Goal: Task Accomplishment & Management: Use online tool/utility

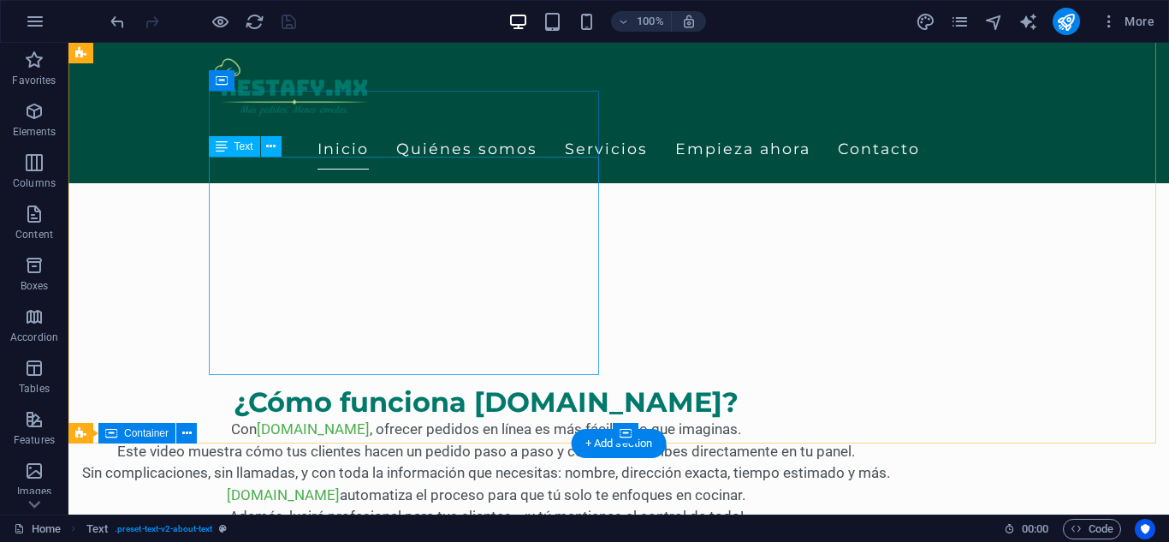
scroll to position [428, 0]
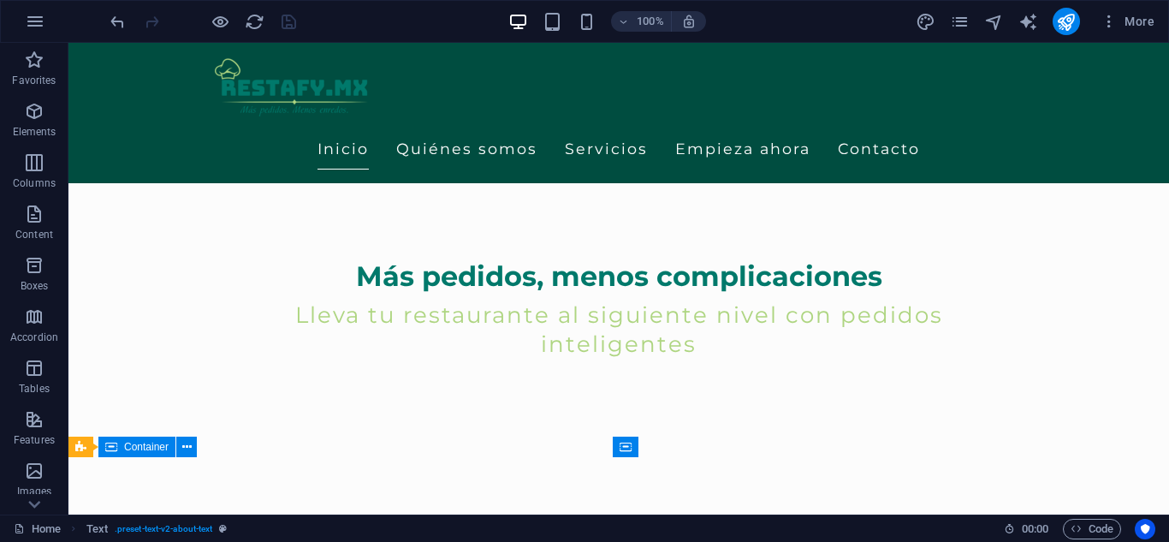
click at [217, 32] on div at bounding box center [203, 21] width 192 height 27
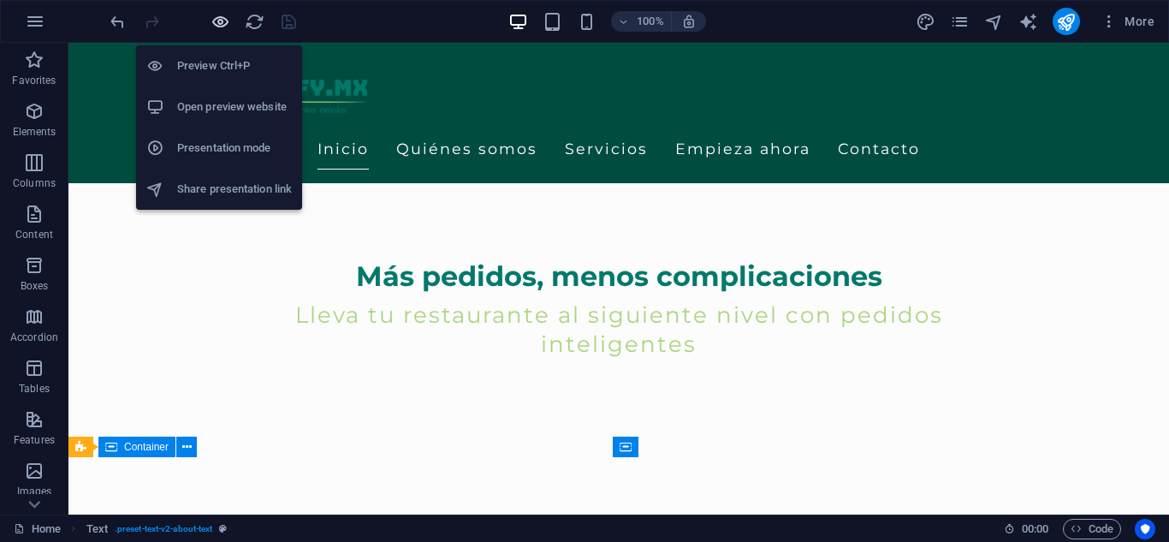
click at [223, 23] on icon "button" at bounding box center [221, 22] width 20 height 20
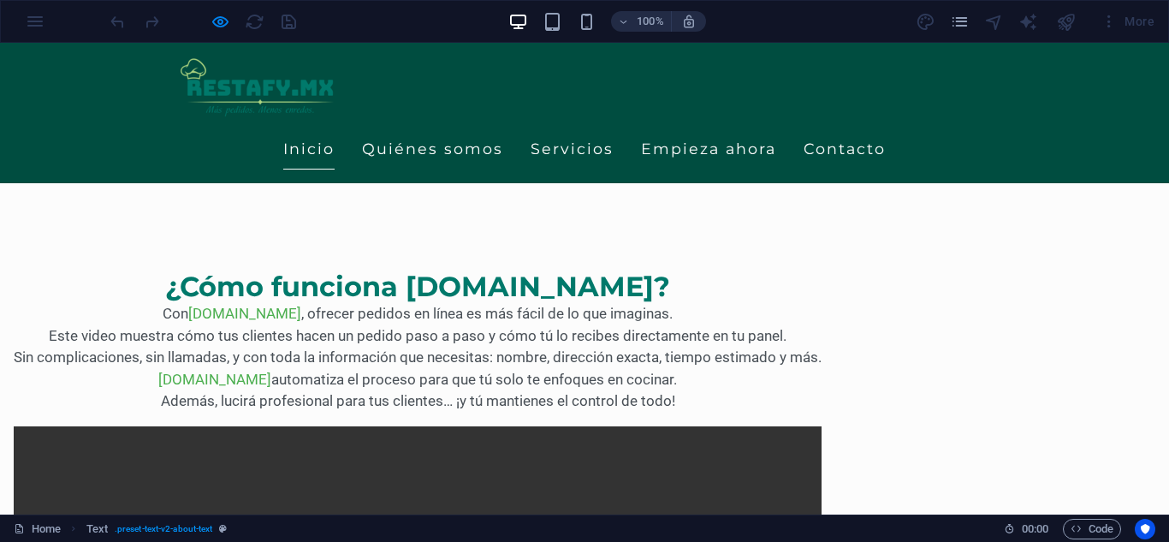
scroll to position [471, 0]
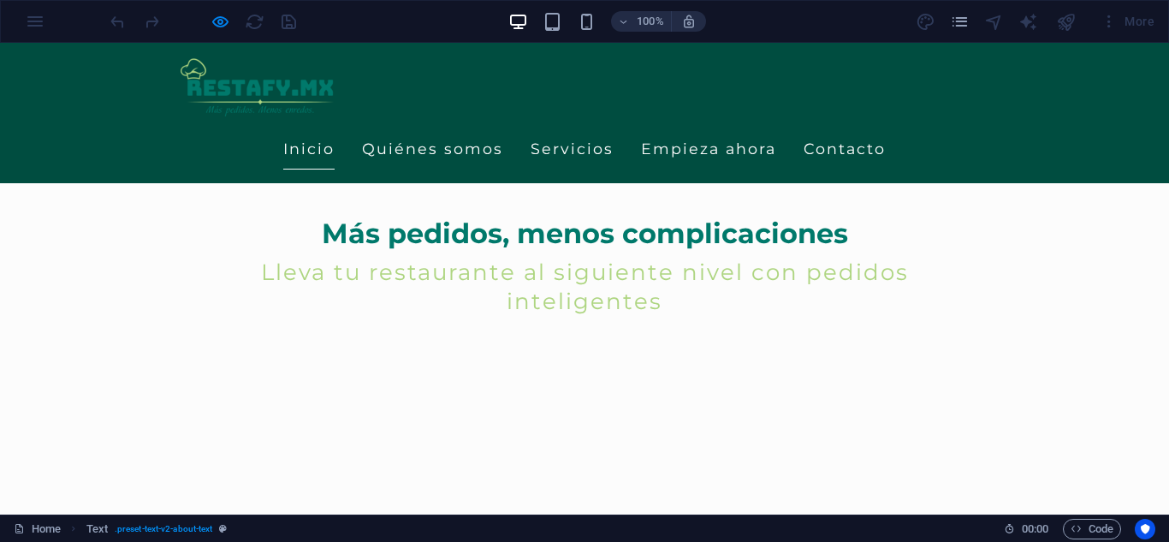
click at [340, 75] on img at bounding box center [260, 87] width 159 height 63
click at [340, 74] on img at bounding box center [260, 87] width 159 height 63
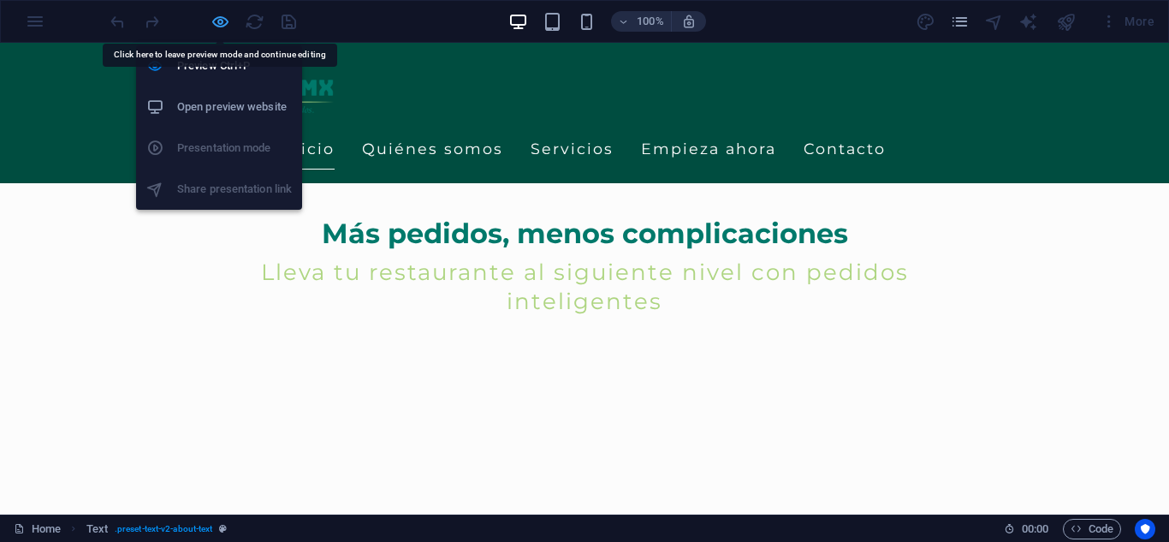
click at [211, 18] on icon "button" at bounding box center [221, 22] width 20 height 20
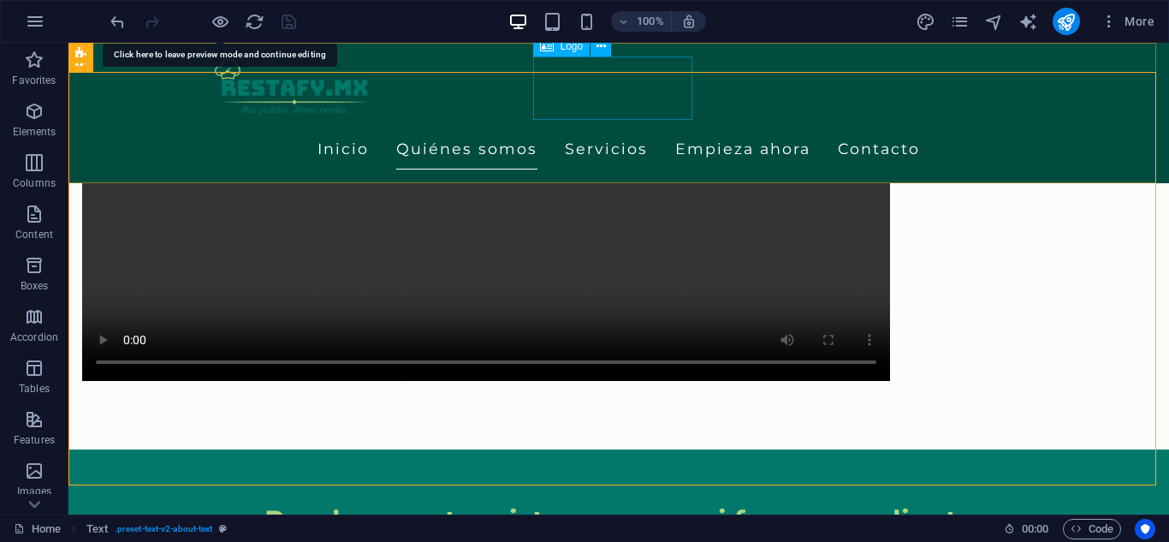
click at [603, 97] on div at bounding box center [619, 87] width 808 height 63
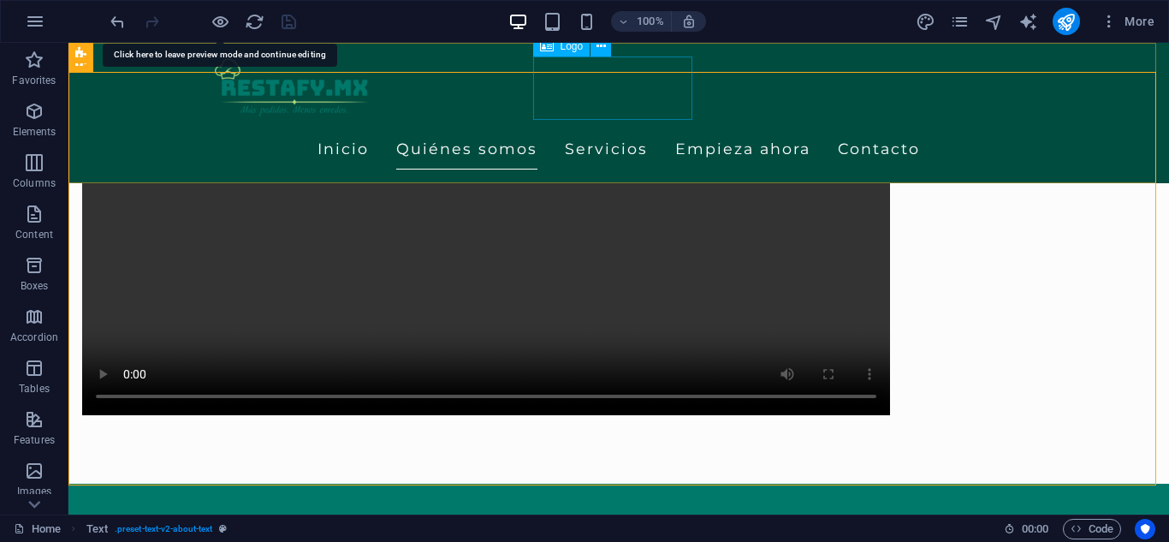
click at [603, 97] on div at bounding box center [619, 87] width 808 height 63
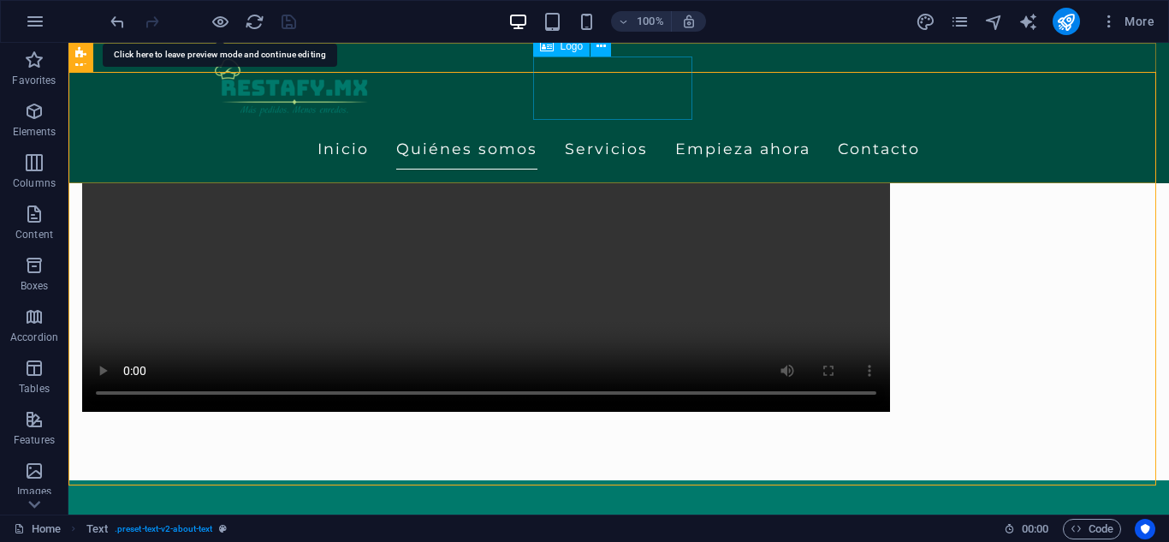
select select "px"
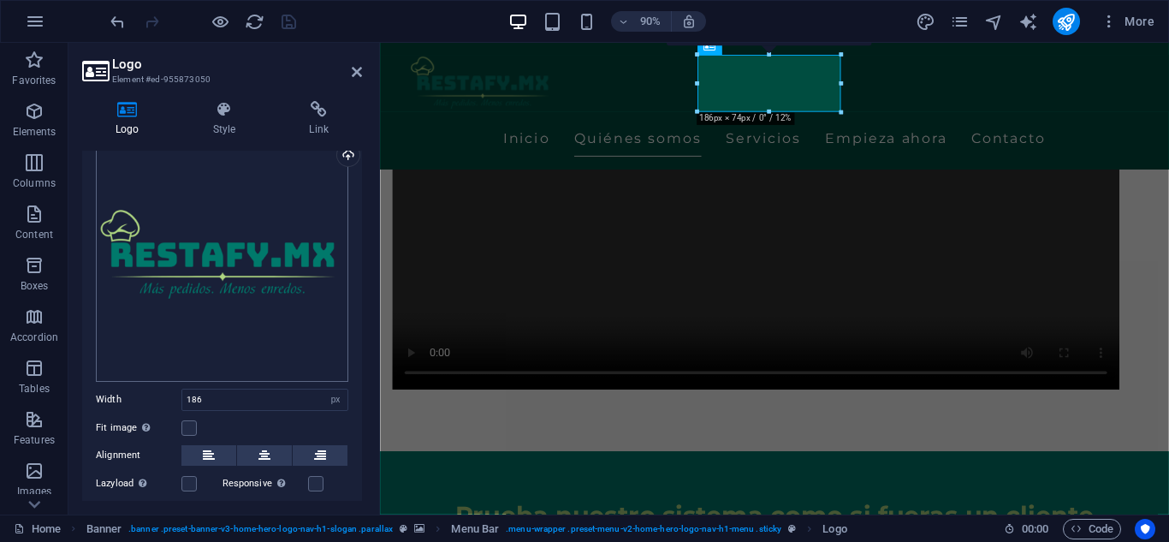
scroll to position [193, 0]
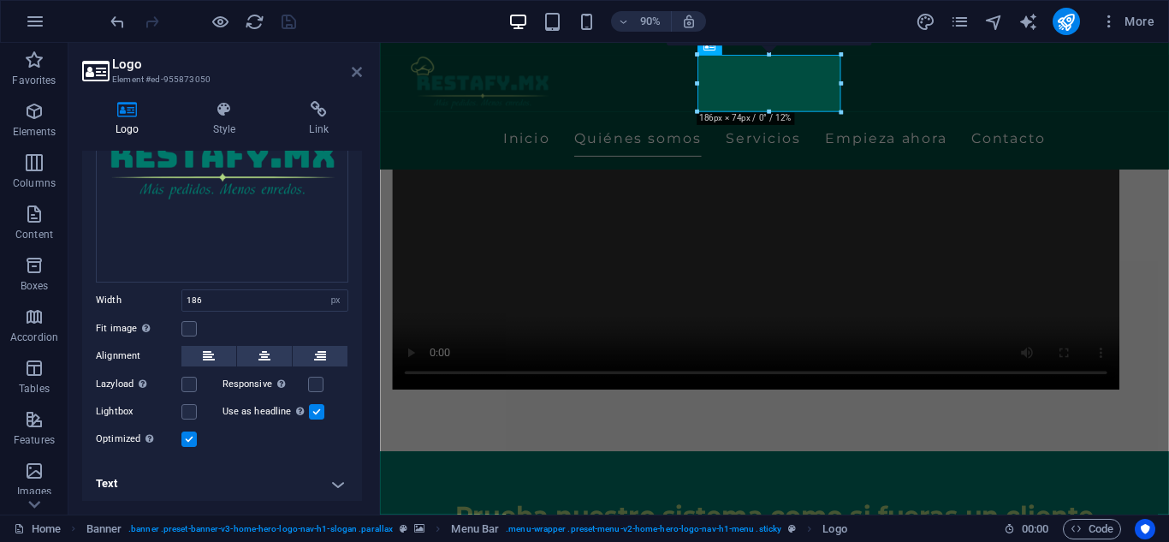
click at [358, 68] on icon at bounding box center [357, 72] width 10 height 14
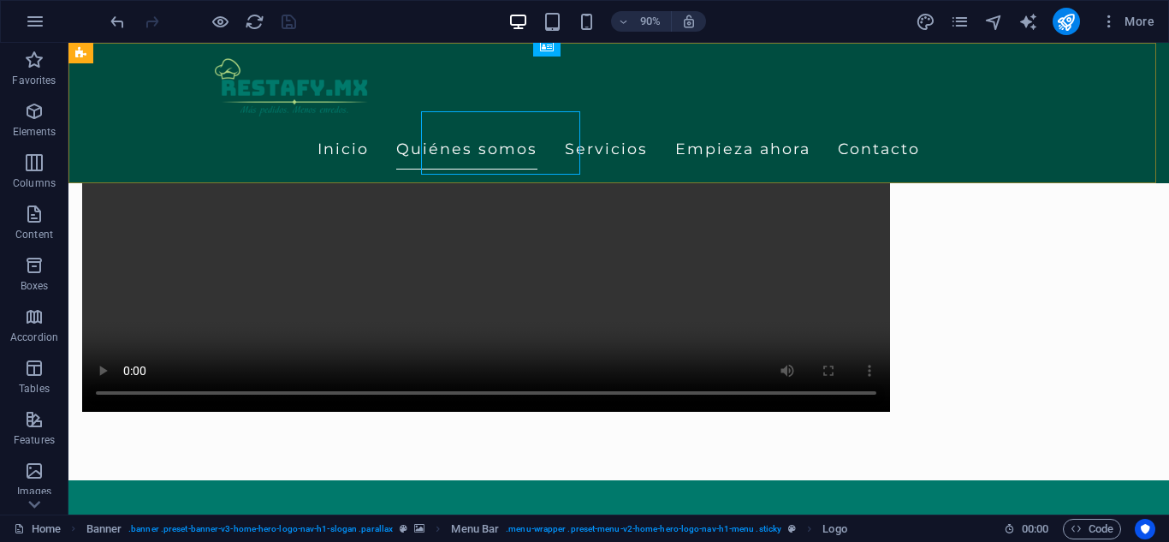
scroll to position [1091, 0]
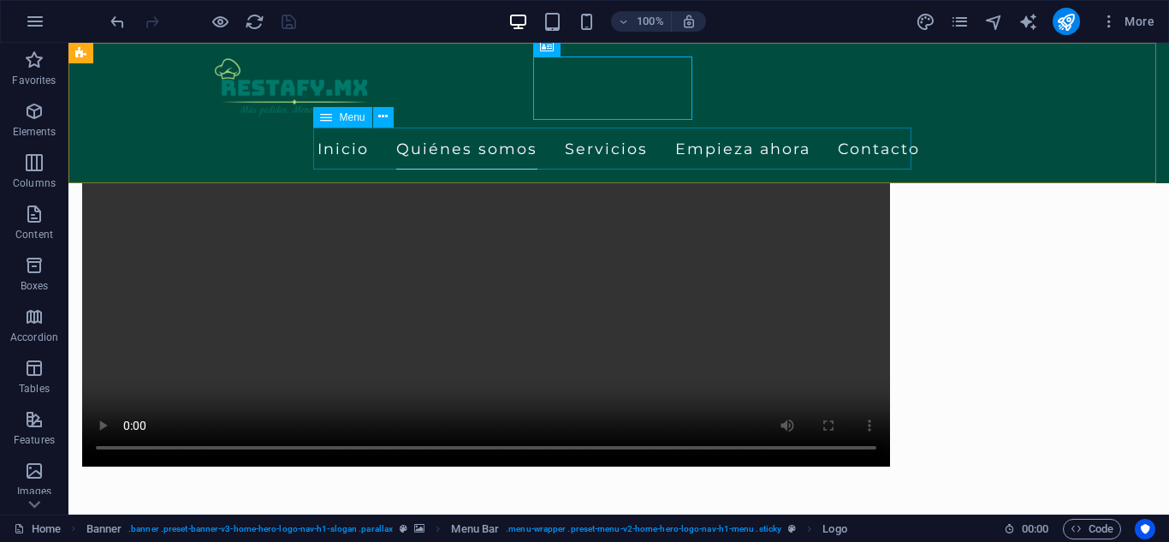
click at [471, 165] on nav "Inicio Quiénes somos Servicios Empieza ahora Contacto" at bounding box center [619, 149] width 808 height 43
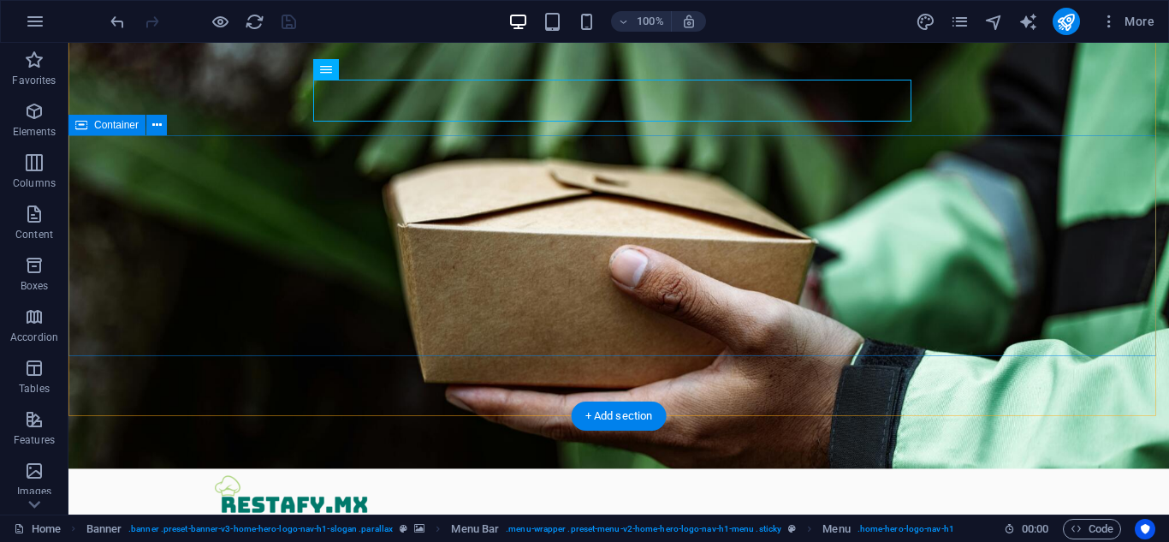
scroll to position [0, 0]
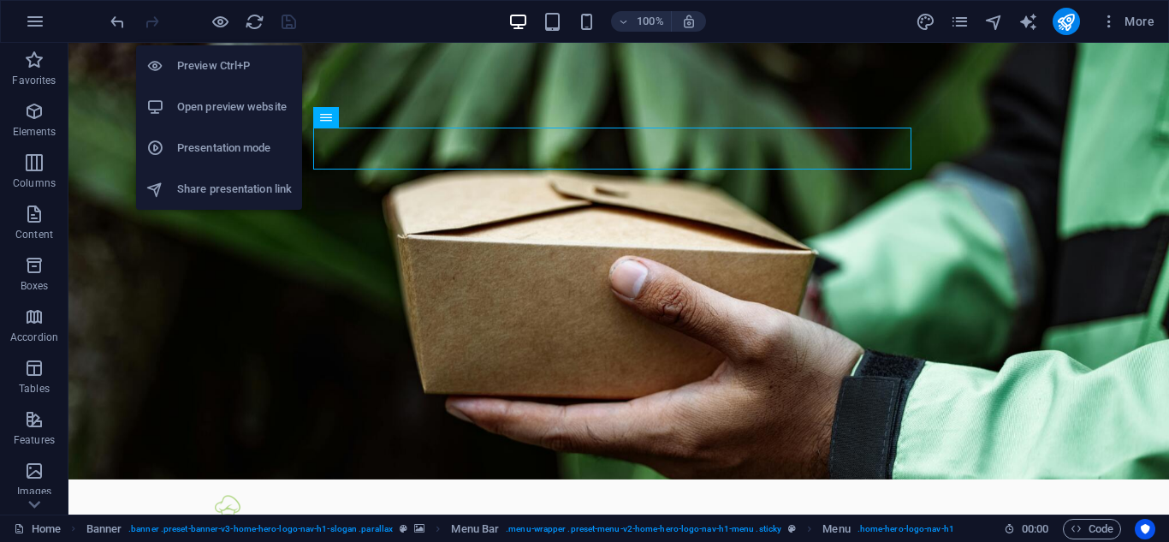
click at [217, 105] on h6 "Open preview website" at bounding box center [234, 107] width 115 height 21
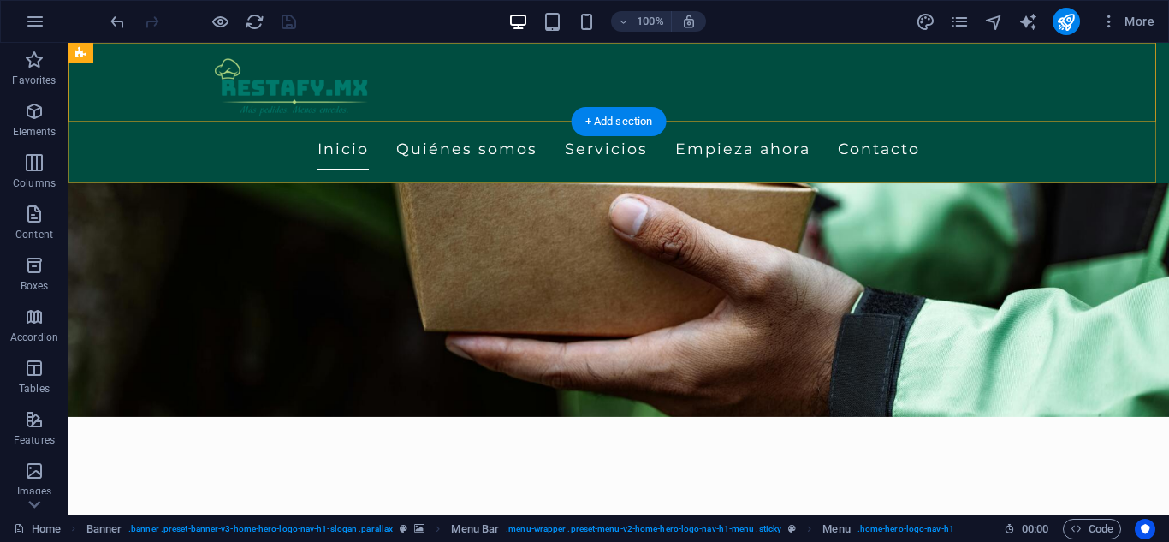
scroll to position [342, 0]
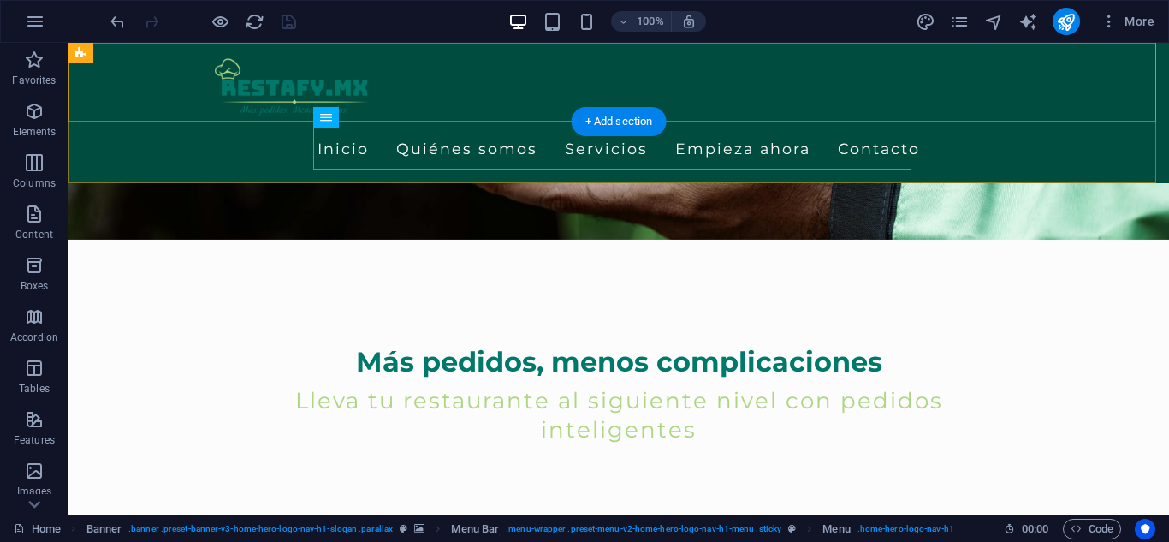
click at [184, 150] on div "Inicio Quiénes somos Servicios Empieza ahora Contacto" at bounding box center [618, 113] width 1101 height 140
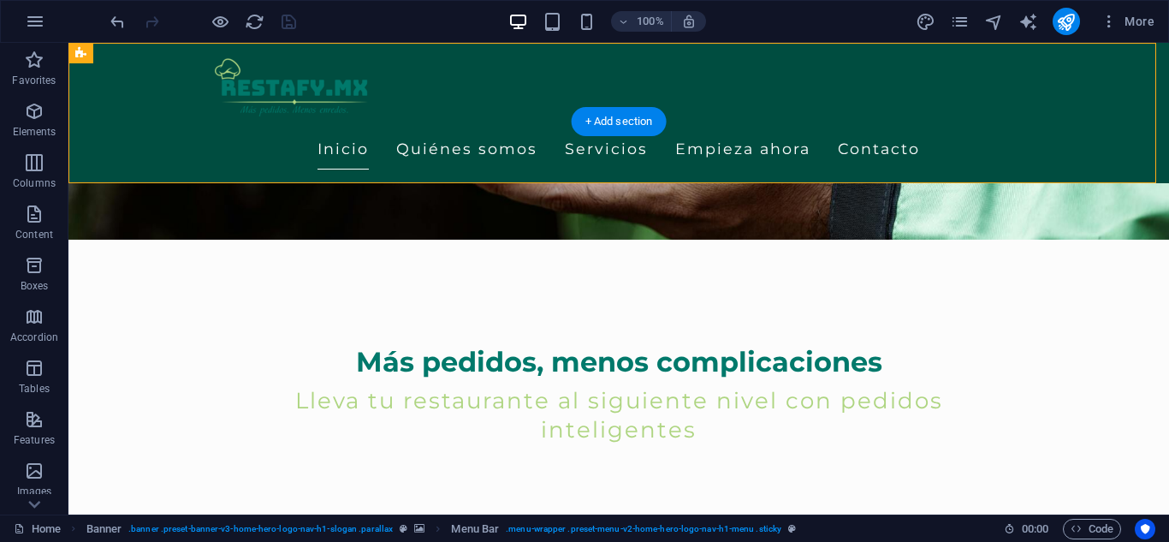
click at [183, 150] on div "Inicio Quiénes somos Servicios Empieza ahora Contacto" at bounding box center [618, 113] width 1101 height 140
select select "rem"
select select "preset-menu-v2-home-hero-logo-nav-h1-menu"
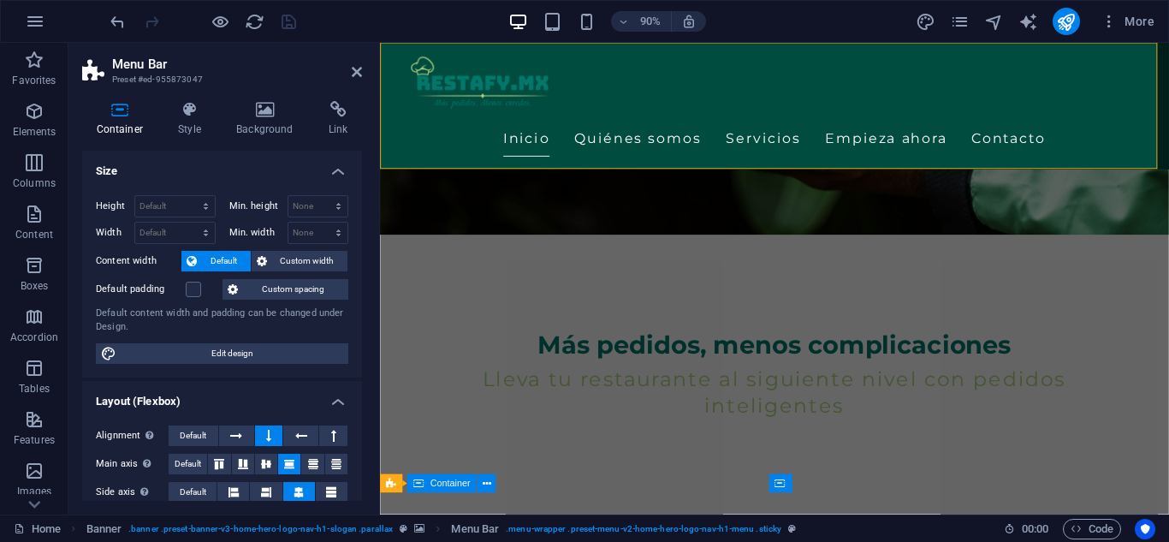
scroll to position [300, 0]
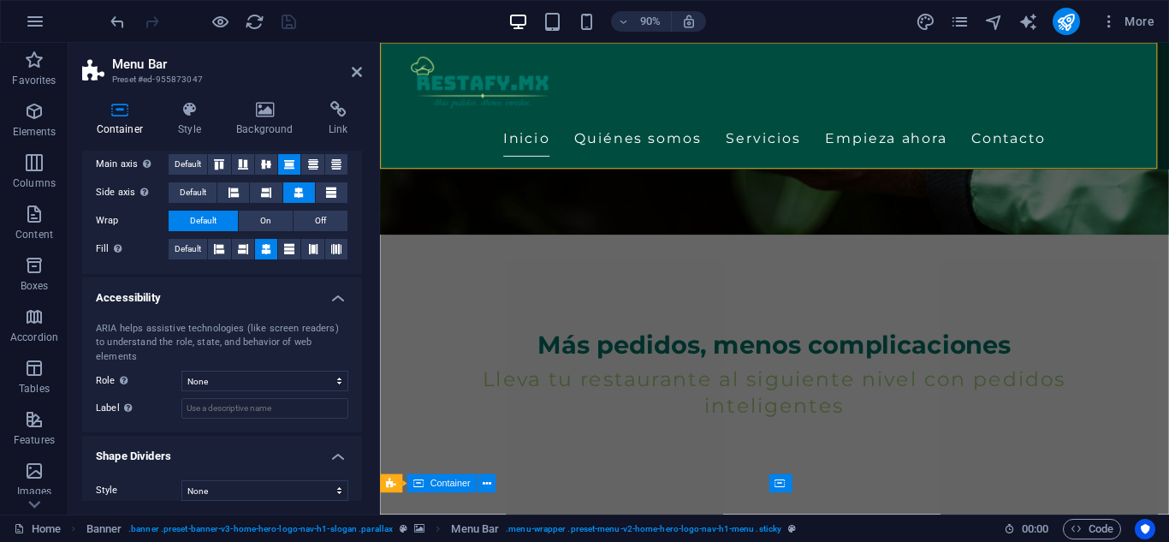
click at [199, 116] on icon at bounding box center [189, 109] width 51 height 17
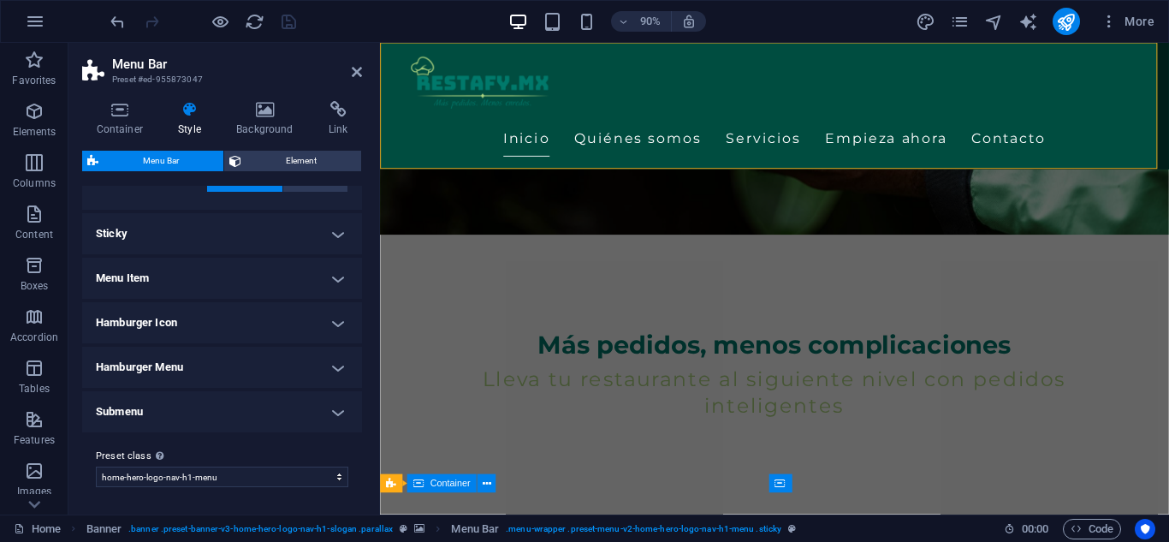
scroll to position [354, 0]
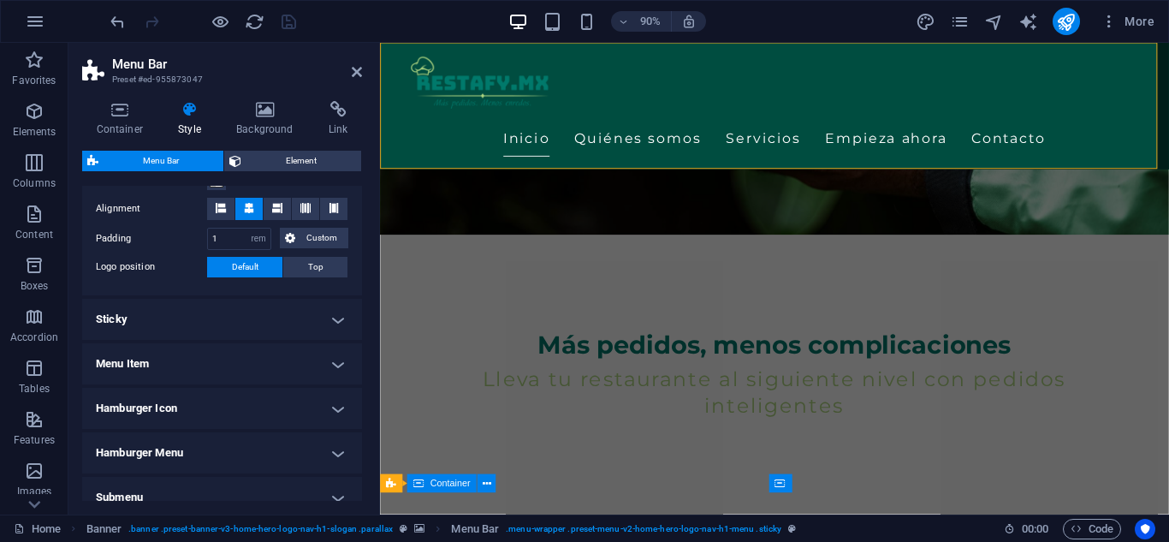
click at [324, 322] on h4 "Sticky" at bounding box center [222, 319] width 280 height 41
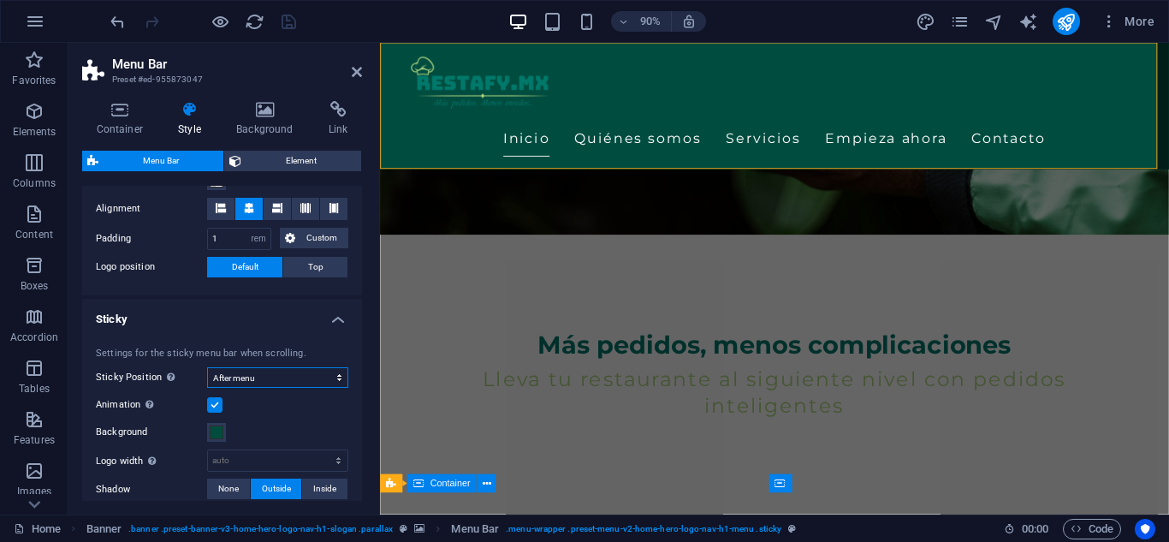
click at [308, 381] on select "Off Instant After menu After banner When scrolling up" at bounding box center [277, 377] width 141 height 21
select select "sticky_none"
click at [207, 367] on select "Off Instant After menu After banner When scrolling up" at bounding box center [277, 377] width 141 height 21
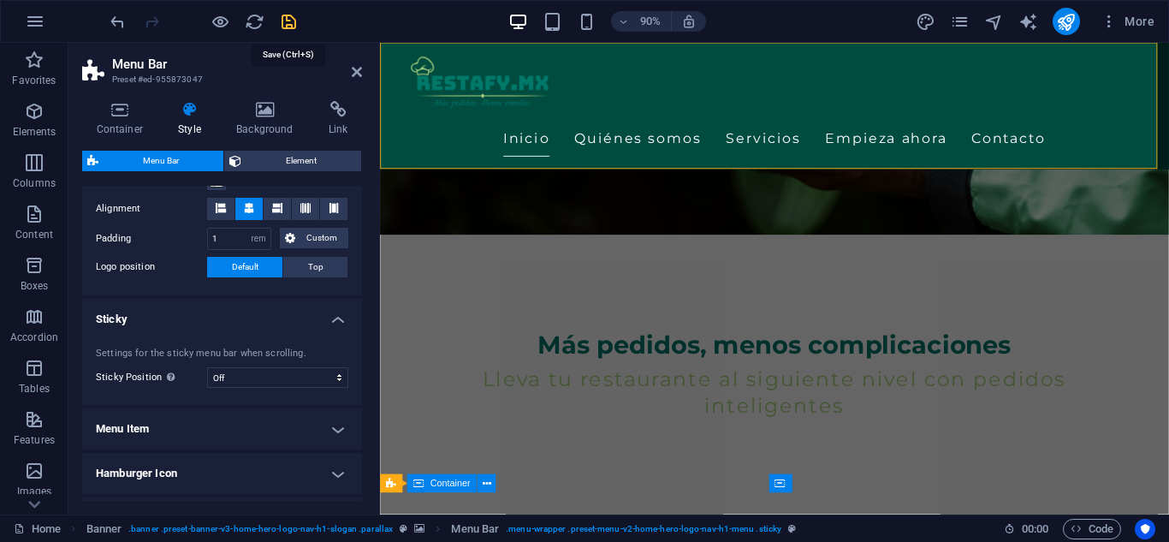
click at [282, 19] on icon "save" at bounding box center [289, 22] width 20 height 20
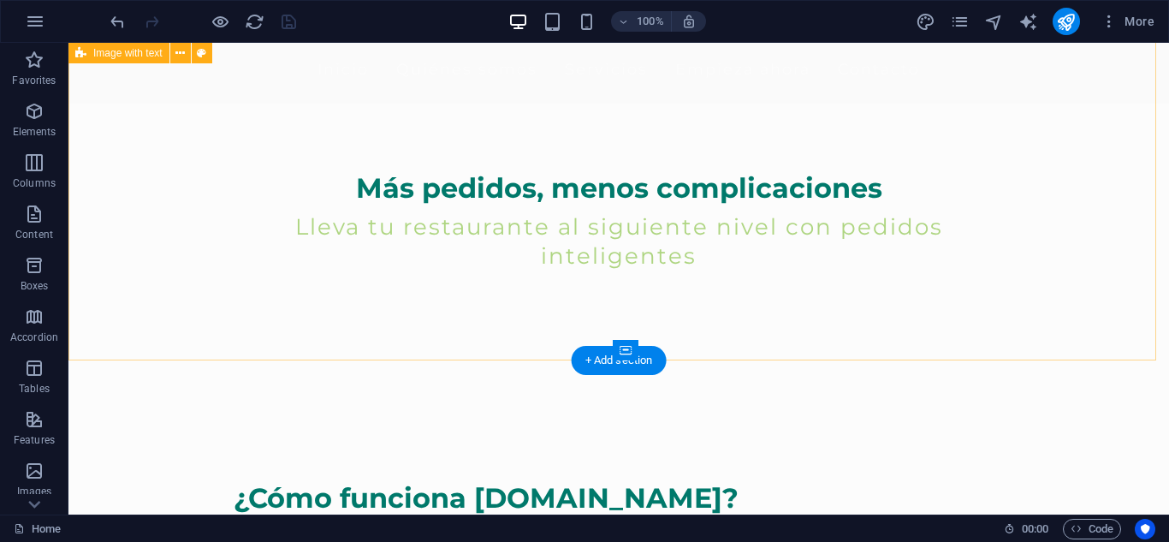
scroll to position [514, 0]
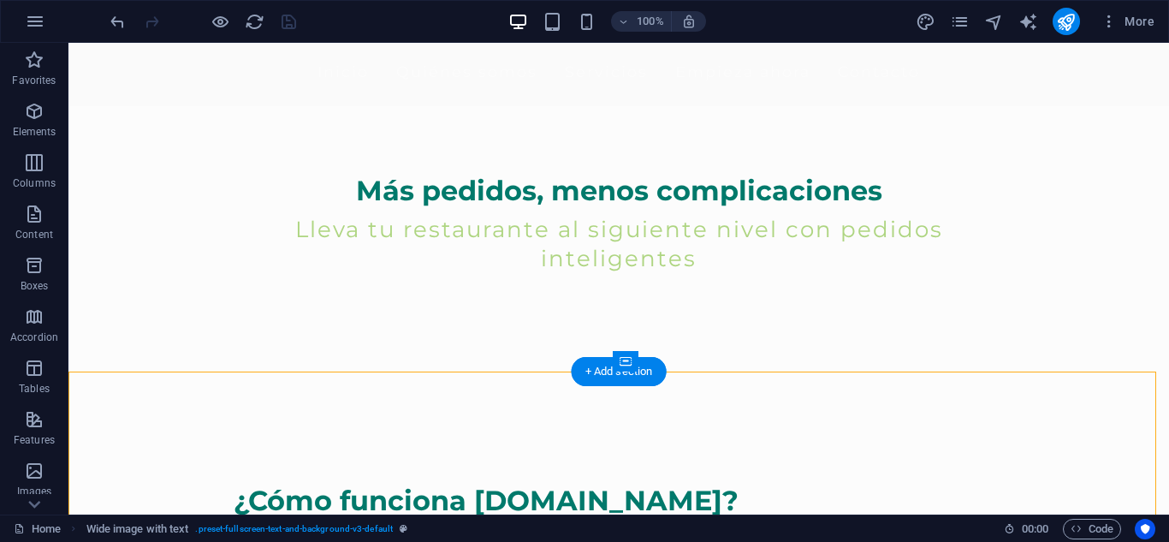
drag, startPoint x: 452, startPoint y: 378, endPoint x: 741, endPoint y: 377, distance: 289.3
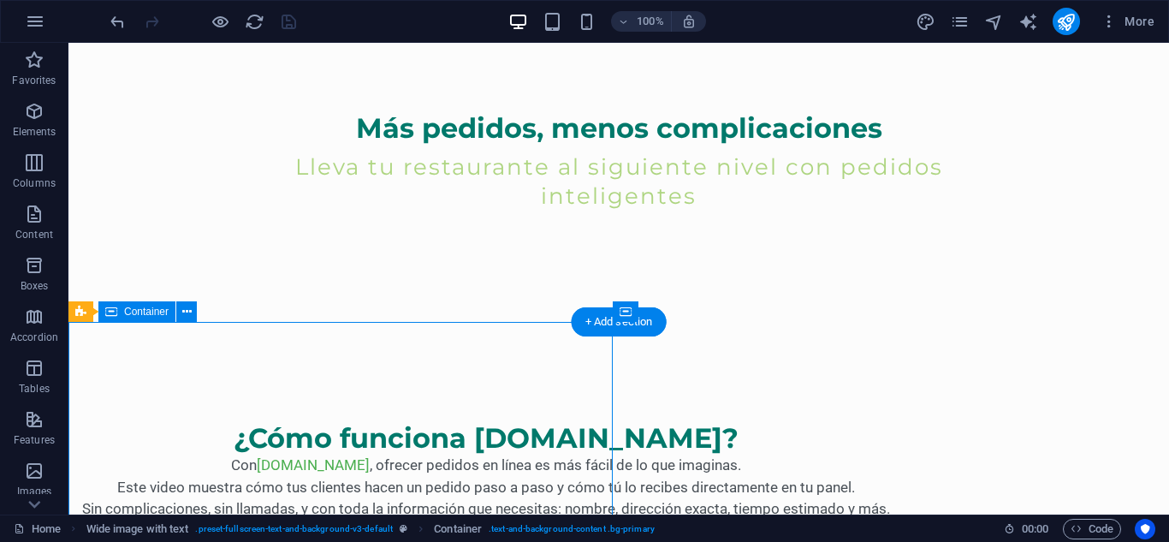
scroll to position [599, 0]
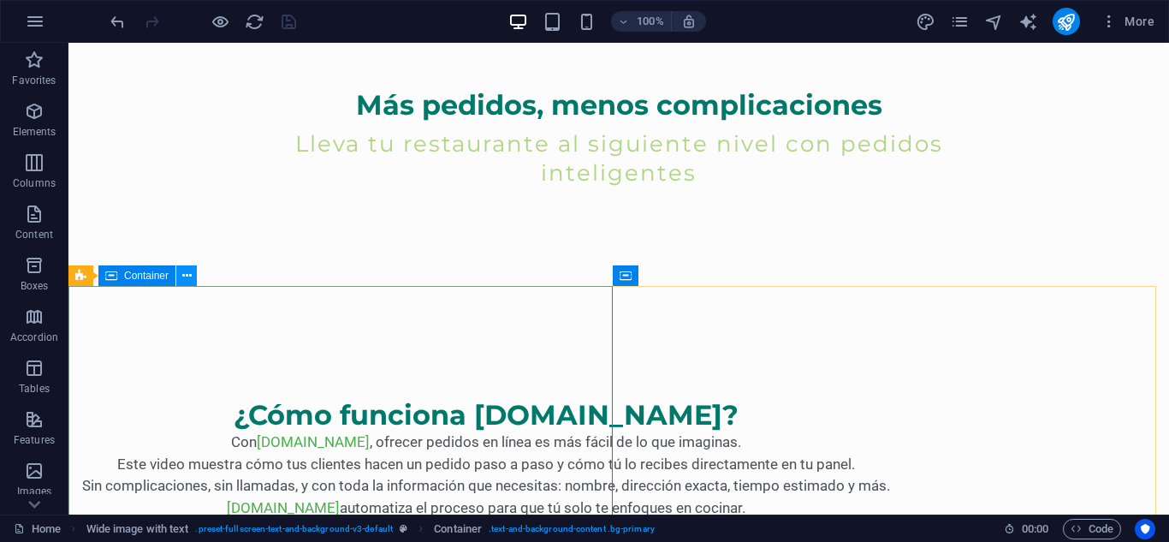
click at [178, 272] on button at bounding box center [186, 275] width 21 height 21
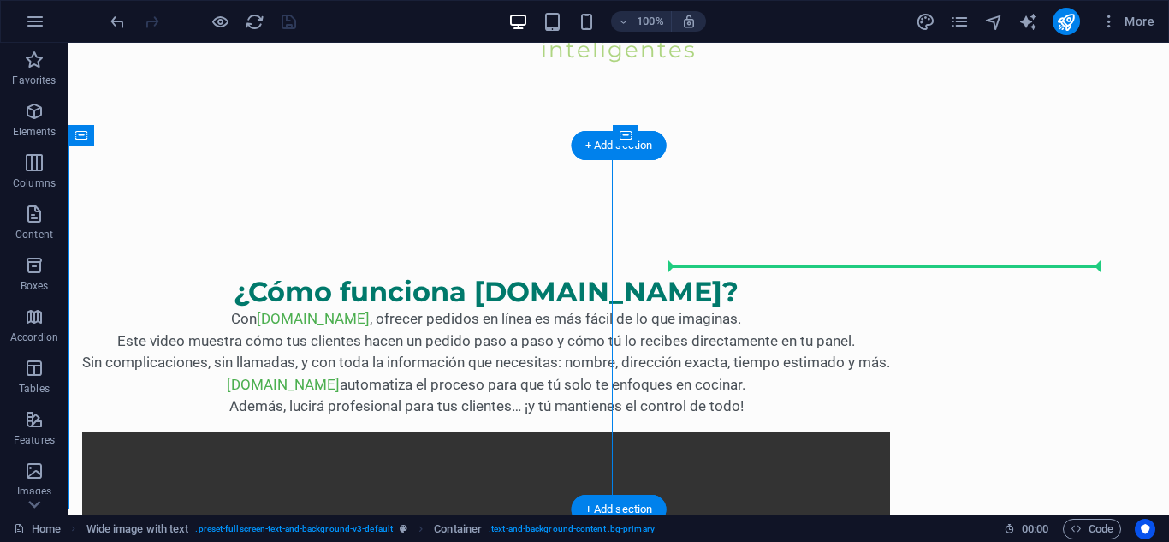
scroll to position [822, 0]
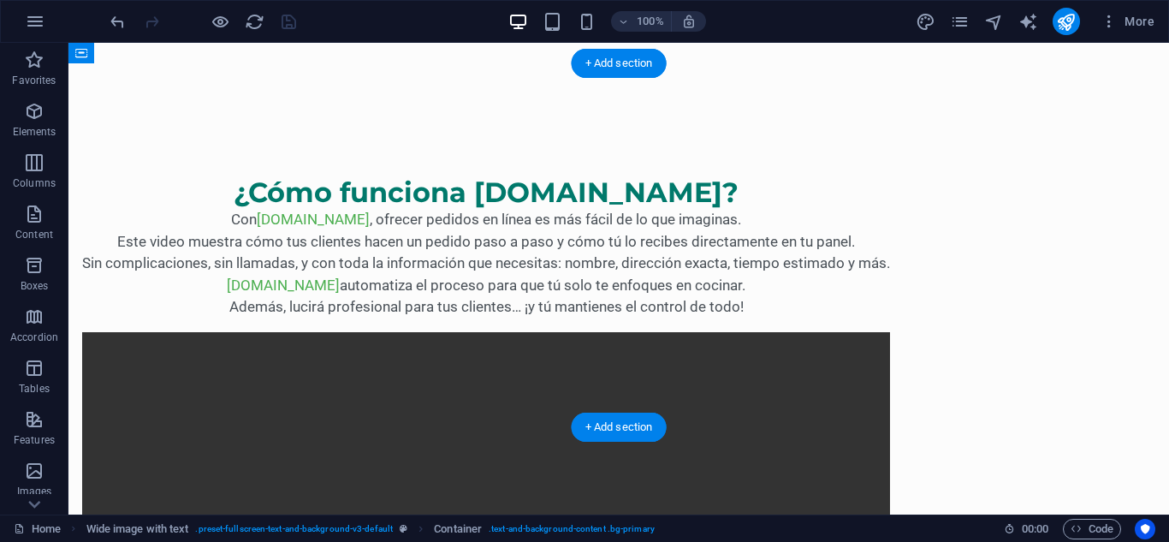
drag, startPoint x: 531, startPoint y: 316, endPoint x: 723, endPoint y: 316, distance: 191.7
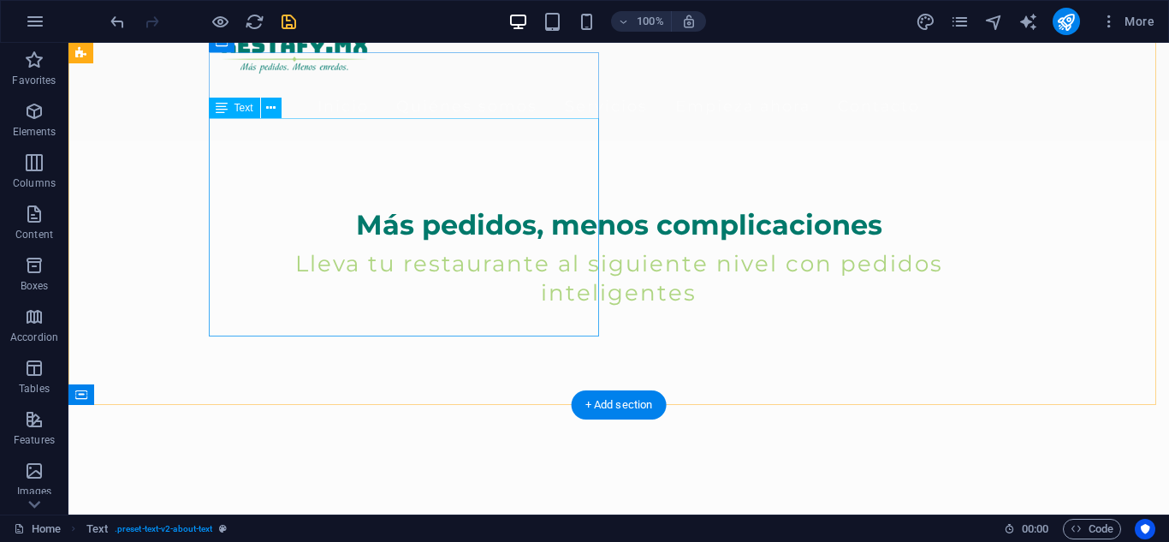
scroll to position [650, 0]
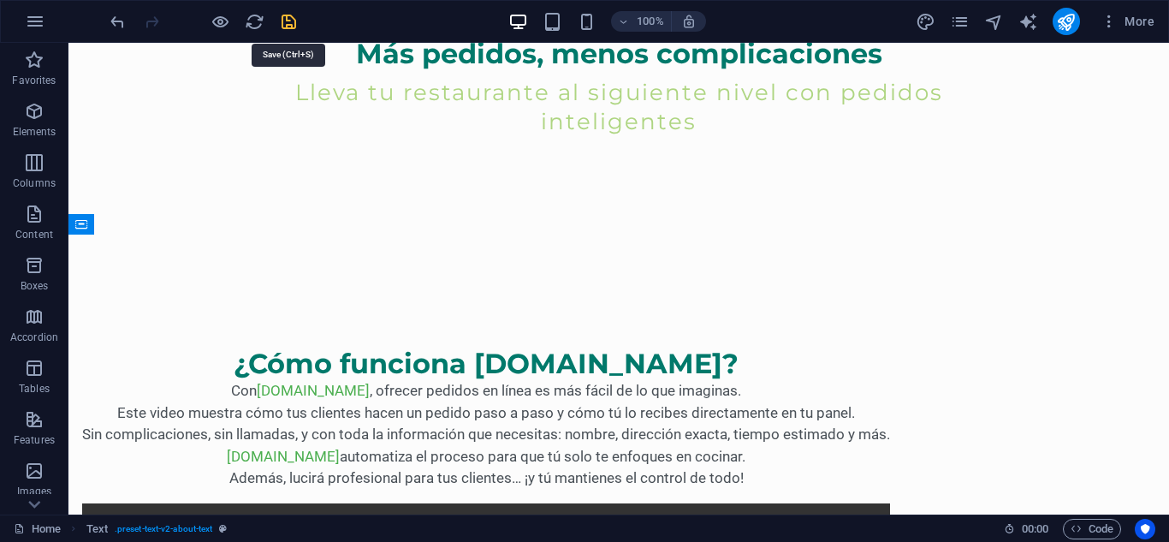
click at [293, 19] on icon "save" at bounding box center [289, 22] width 20 height 20
checkbox input "false"
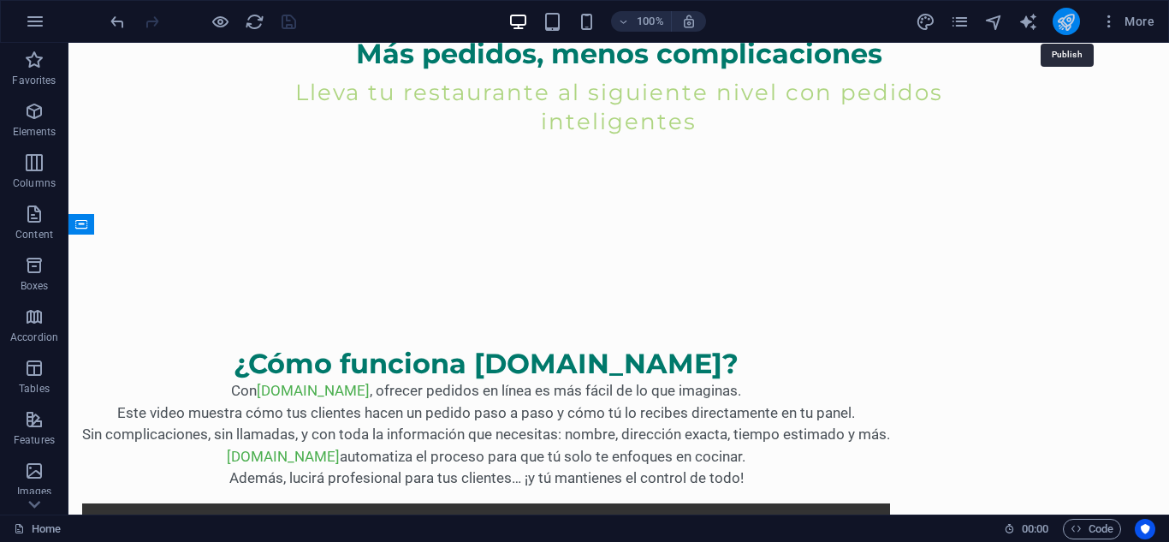
click at [1070, 13] on icon "publish" at bounding box center [1066, 22] width 20 height 20
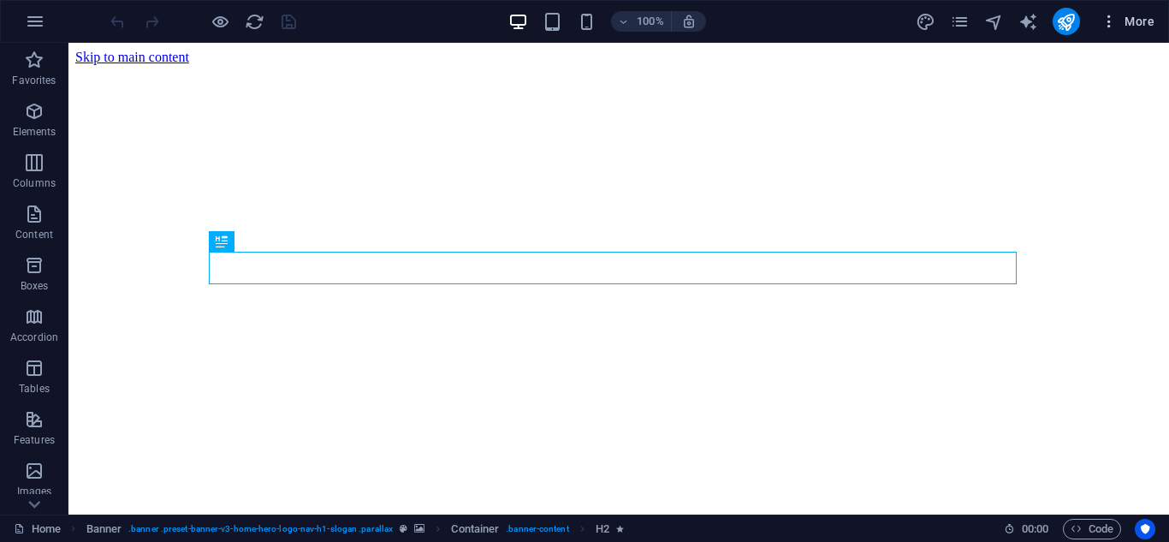
click at [1107, 24] on icon "button" at bounding box center [1109, 21] width 17 height 17
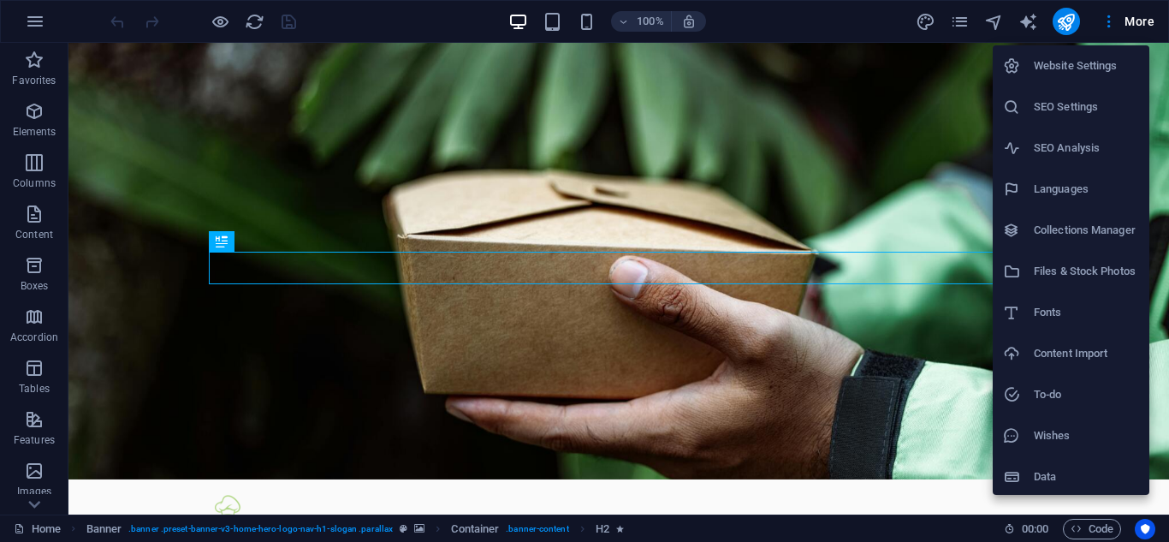
click at [1023, 48] on li "Website Settings" at bounding box center [1071, 65] width 157 height 41
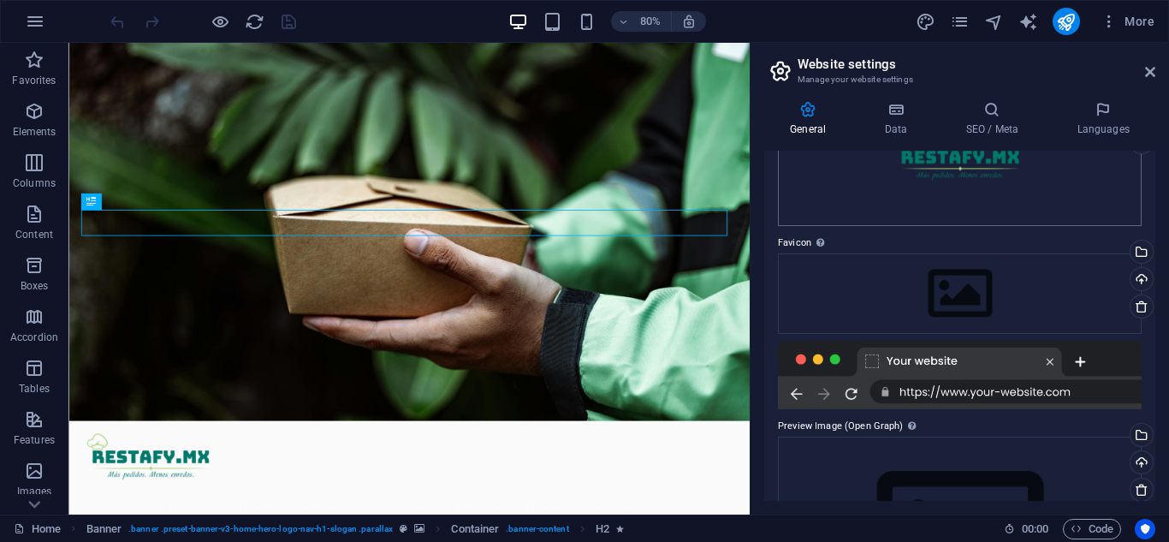
scroll to position [118, 0]
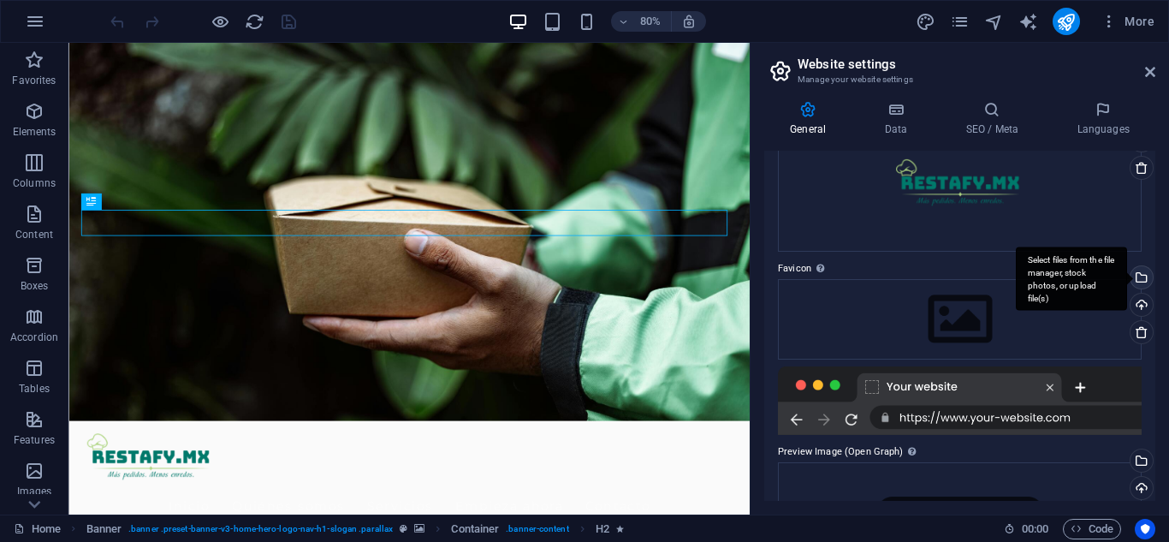
click at [1137, 277] on div "Select files from the file manager, stock photos, or upload file(s)" at bounding box center [1140, 279] width 26 height 26
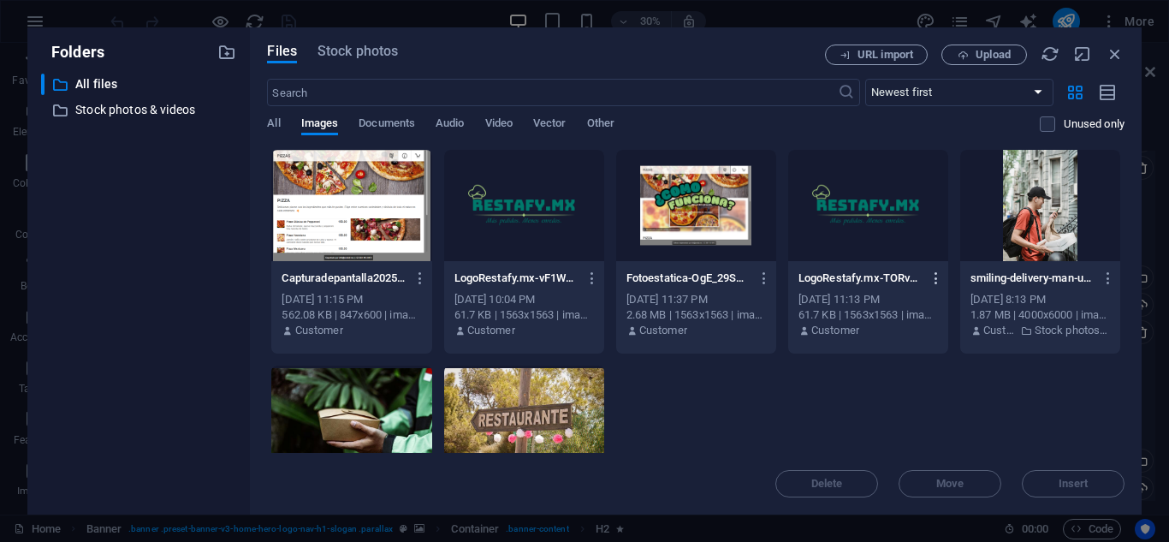
click at [929, 276] on icon "button" at bounding box center [937, 277] width 16 height 15
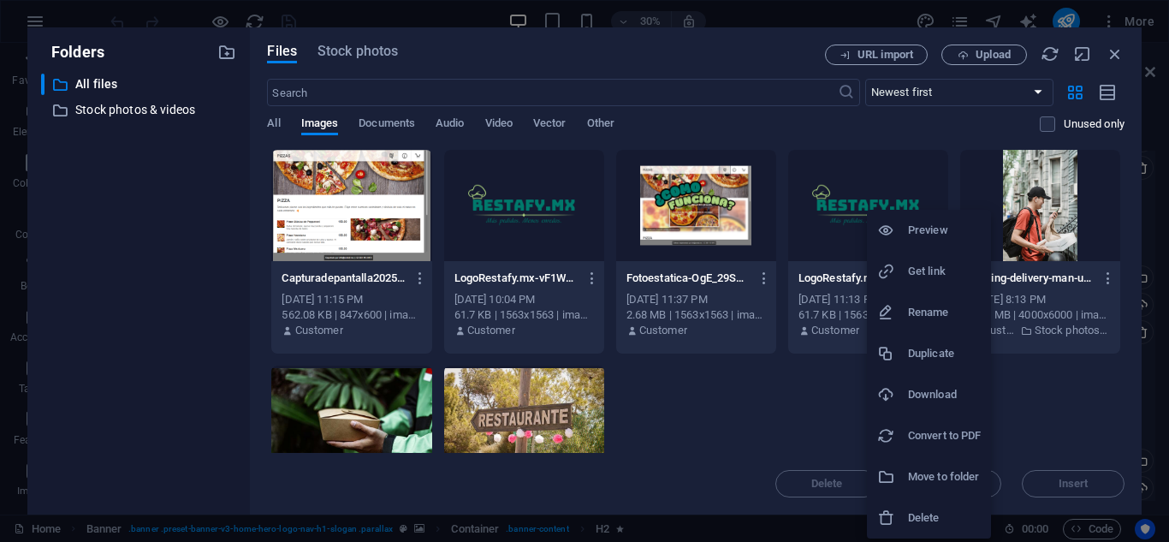
click at [922, 508] on h6 "Delete" at bounding box center [944, 518] width 73 height 21
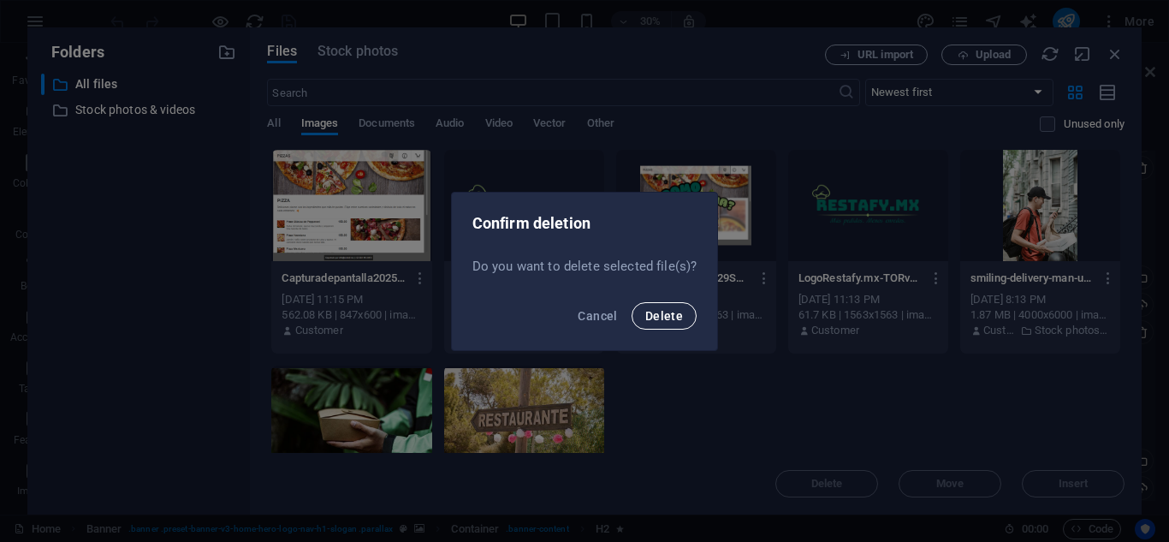
click at [655, 313] on span "Delete" at bounding box center [664, 316] width 38 height 14
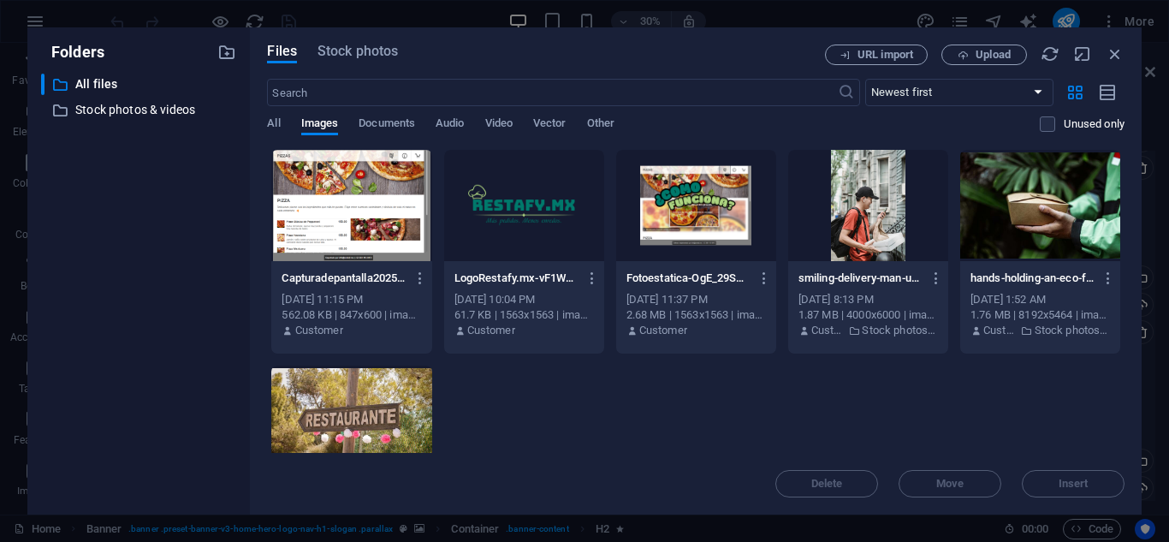
click at [544, 246] on div at bounding box center [524, 205] width 160 height 111
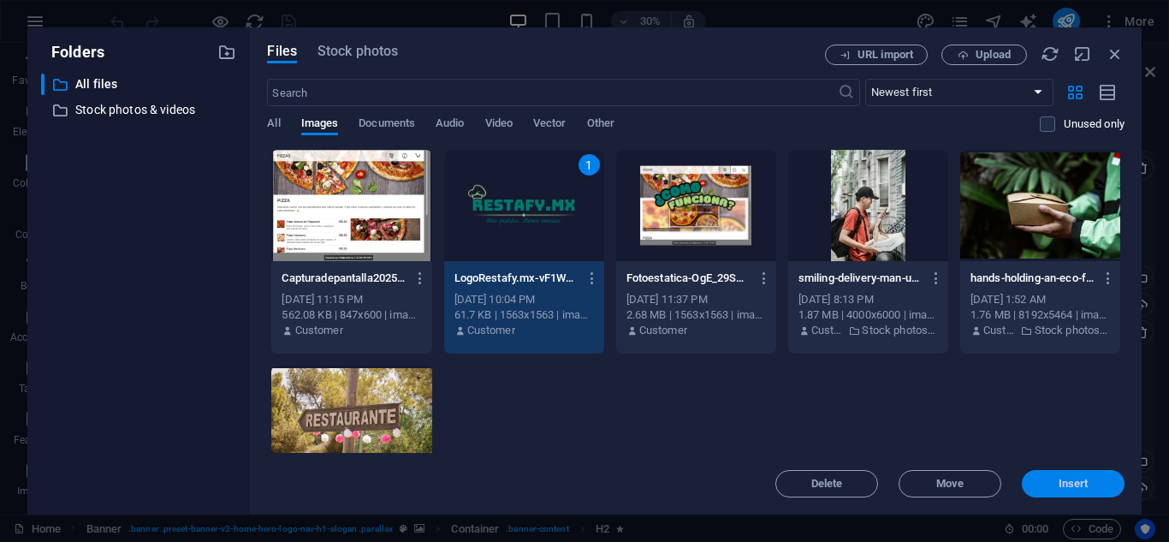
click at [1080, 490] on button "Insert" at bounding box center [1073, 483] width 103 height 27
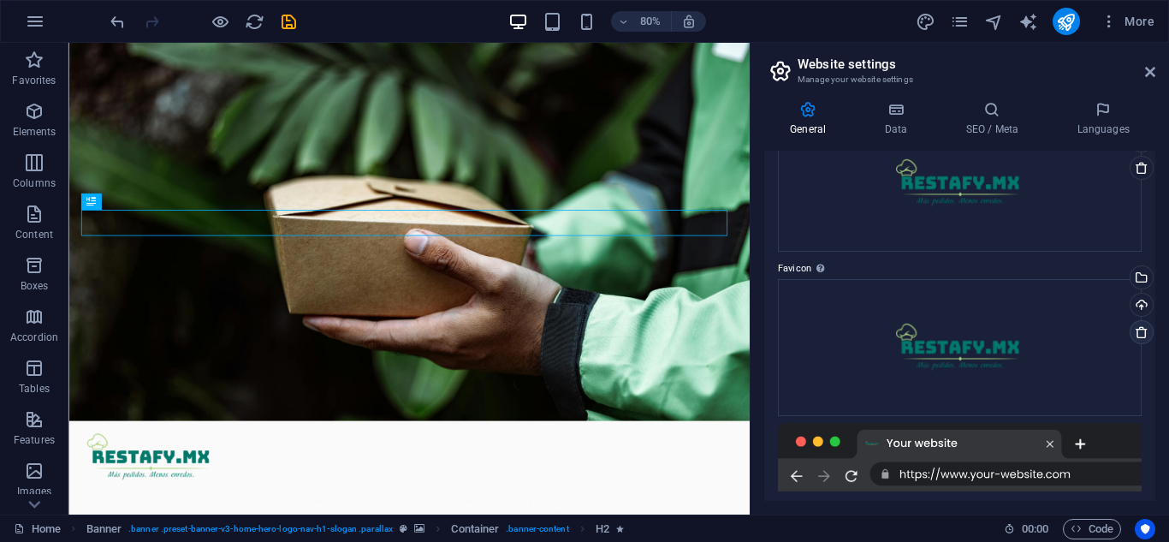
click at [1137, 329] on icon at bounding box center [1142, 332] width 14 height 14
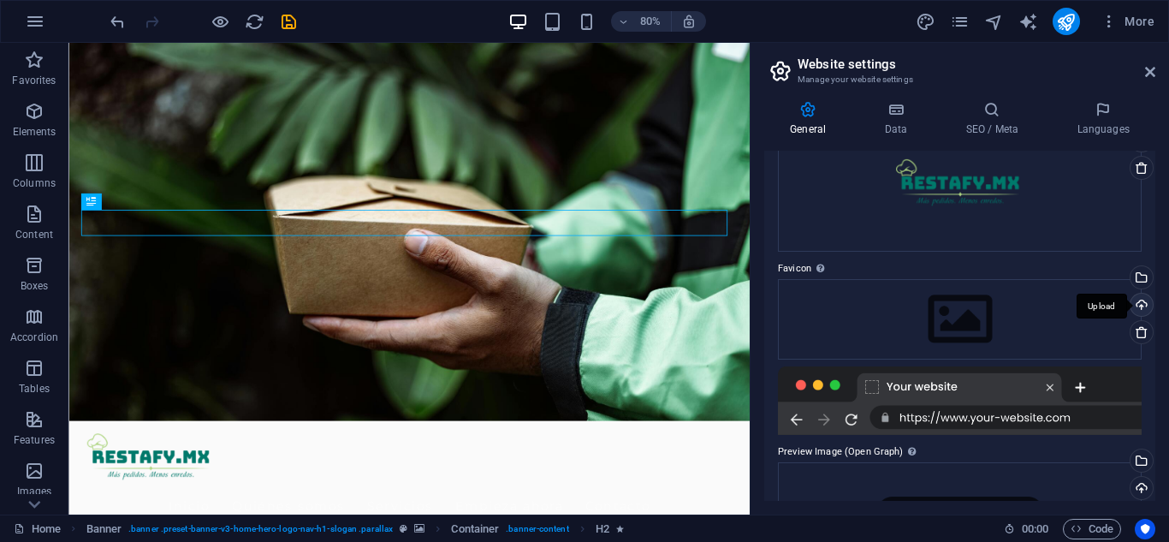
click at [1143, 298] on div "Upload" at bounding box center [1140, 307] width 26 height 26
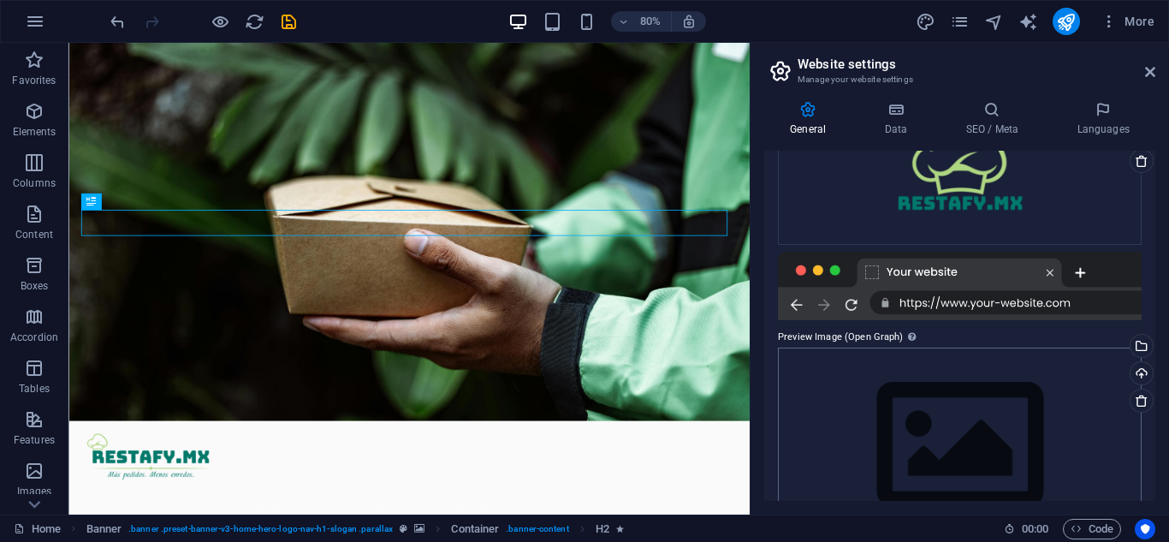
scroll to position [118, 0]
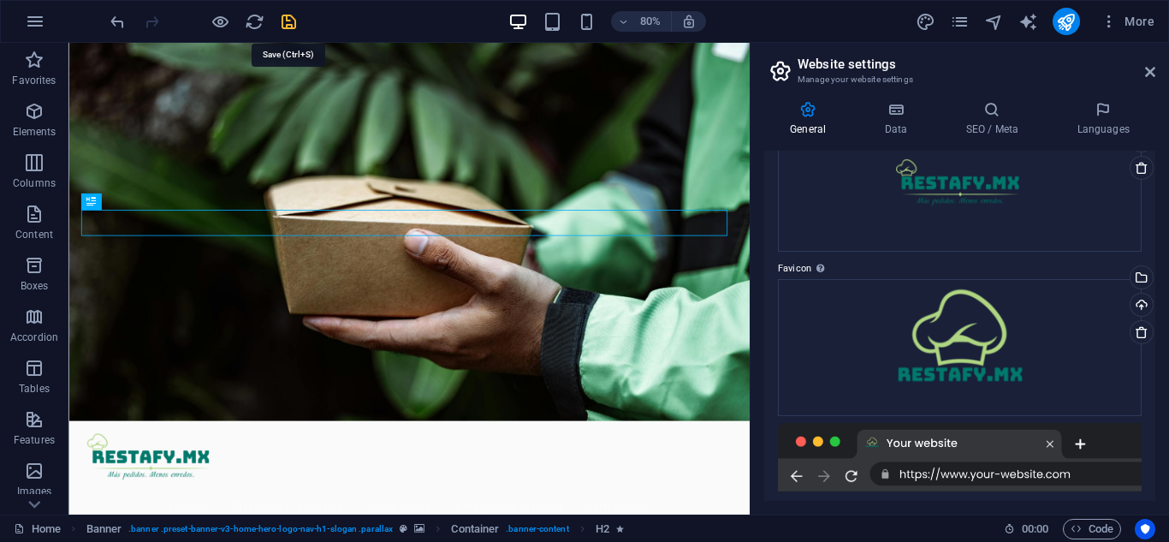
click at [285, 22] on icon "save" at bounding box center [289, 22] width 20 height 20
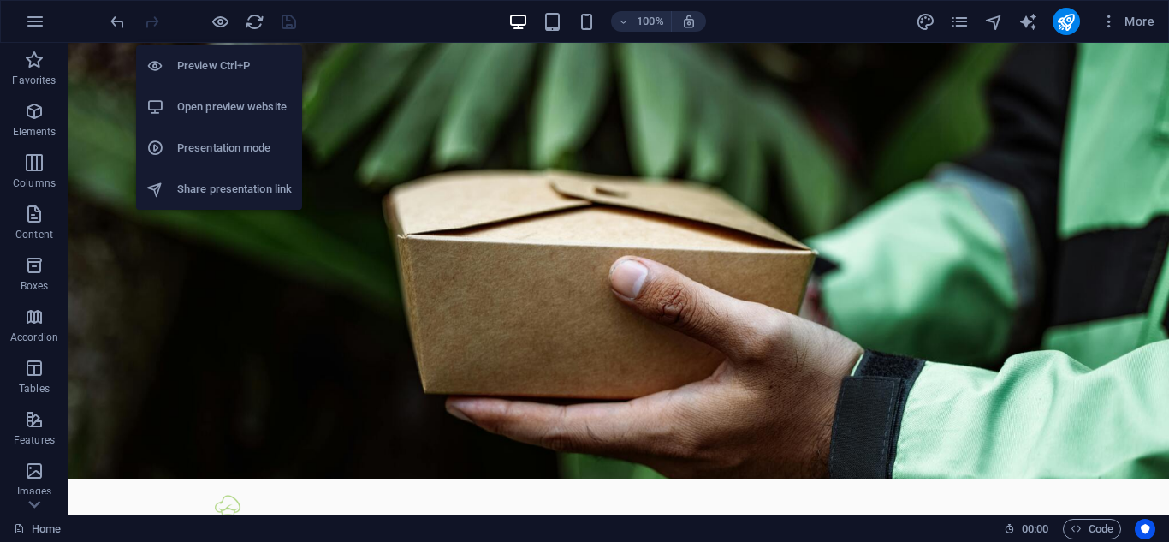
click at [215, 109] on h6 "Open preview website" at bounding box center [234, 107] width 115 height 21
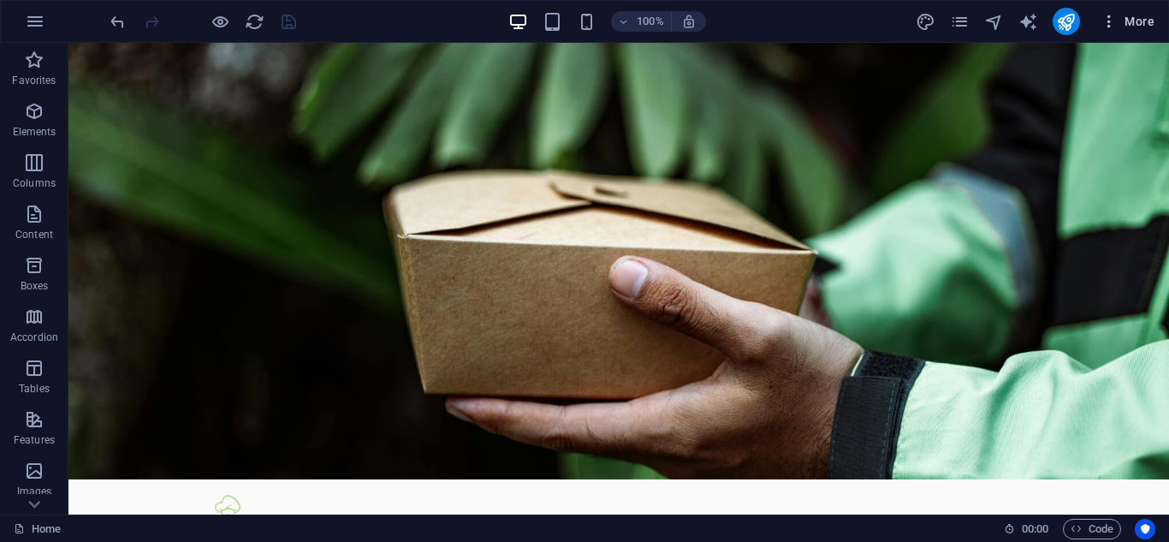
click at [1117, 27] on icon "button" at bounding box center [1109, 21] width 17 height 17
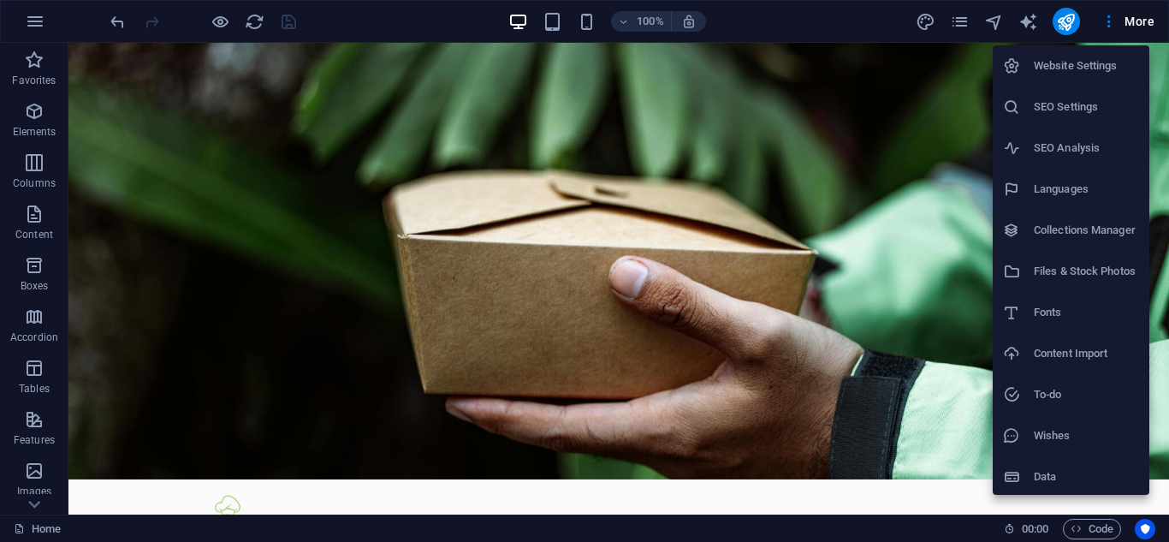
click at [1054, 60] on h6 "Website Settings" at bounding box center [1086, 66] width 105 height 21
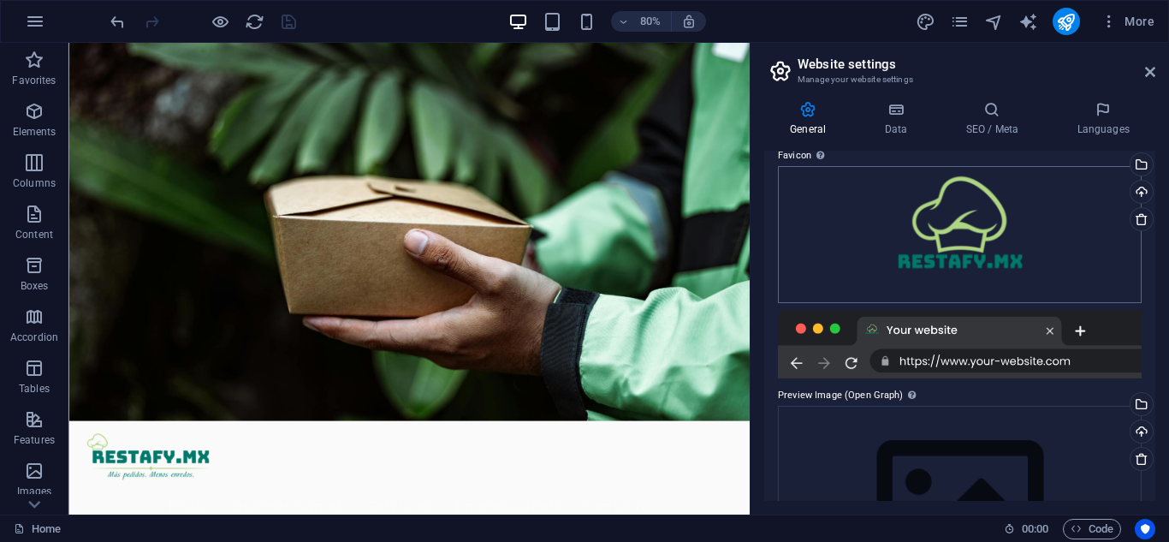
scroll to position [89, 0]
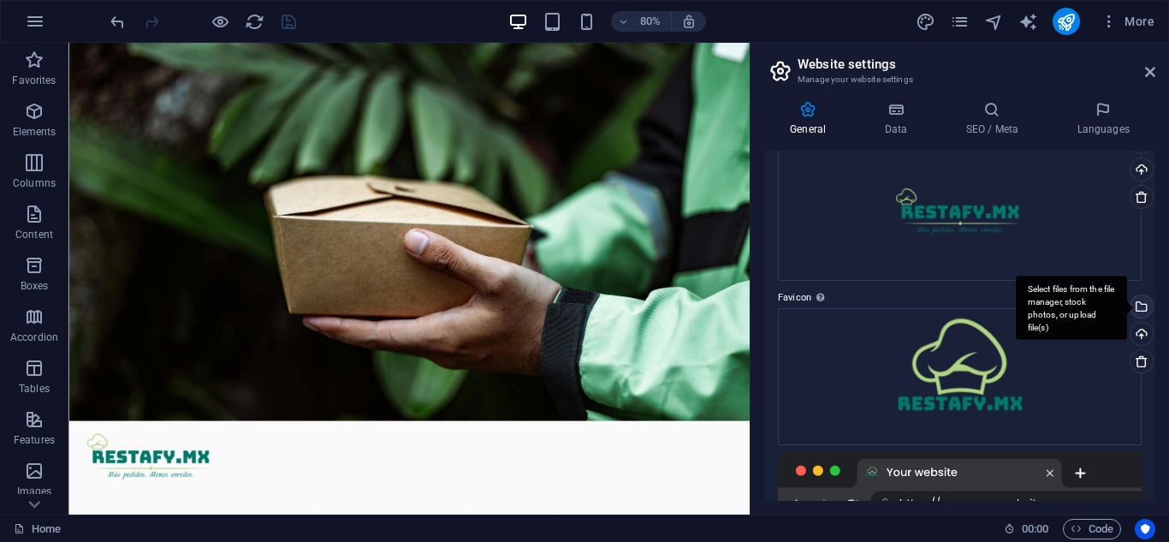
click at [1127, 306] on div "Select files from the file manager, stock photos, or upload file(s)" at bounding box center [1071, 308] width 111 height 64
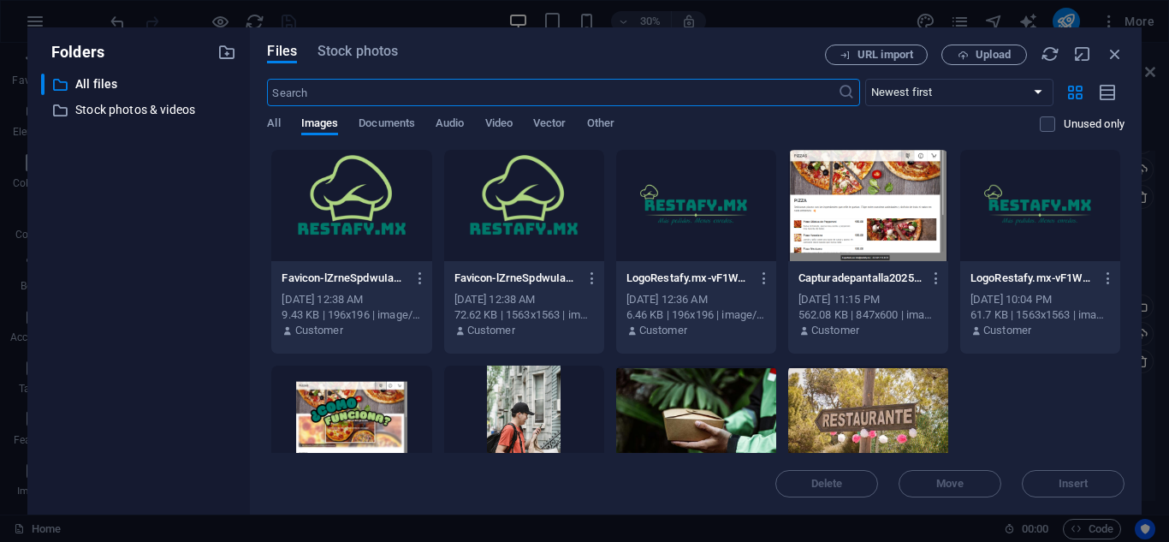
click at [407, 181] on div at bounding box center [351, 205] width 160 height 111
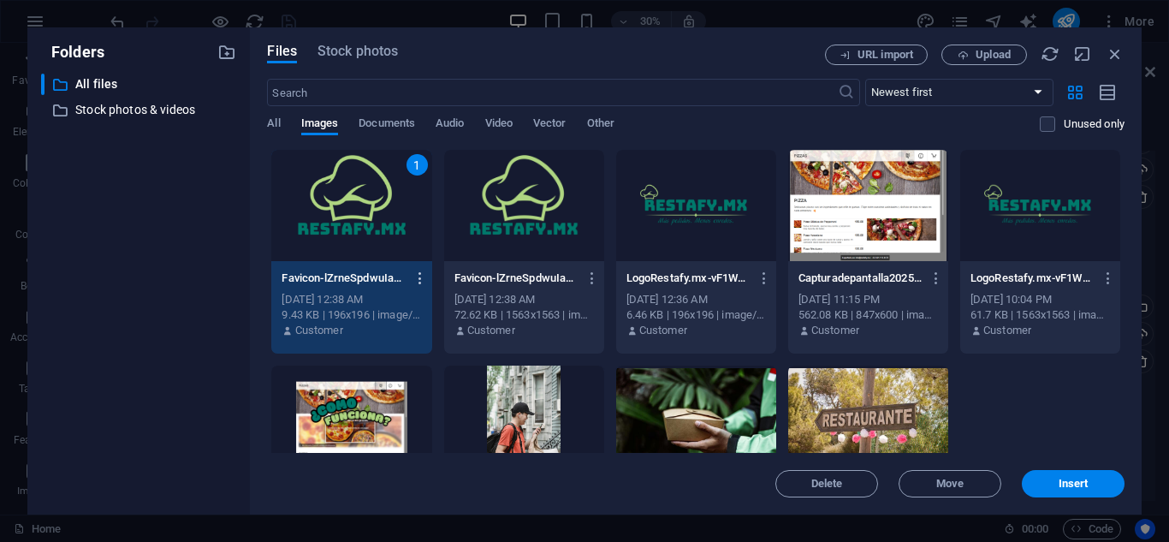
click at [419, 271] on icon "button" at bounding box center [421, 277] width 16 height 15
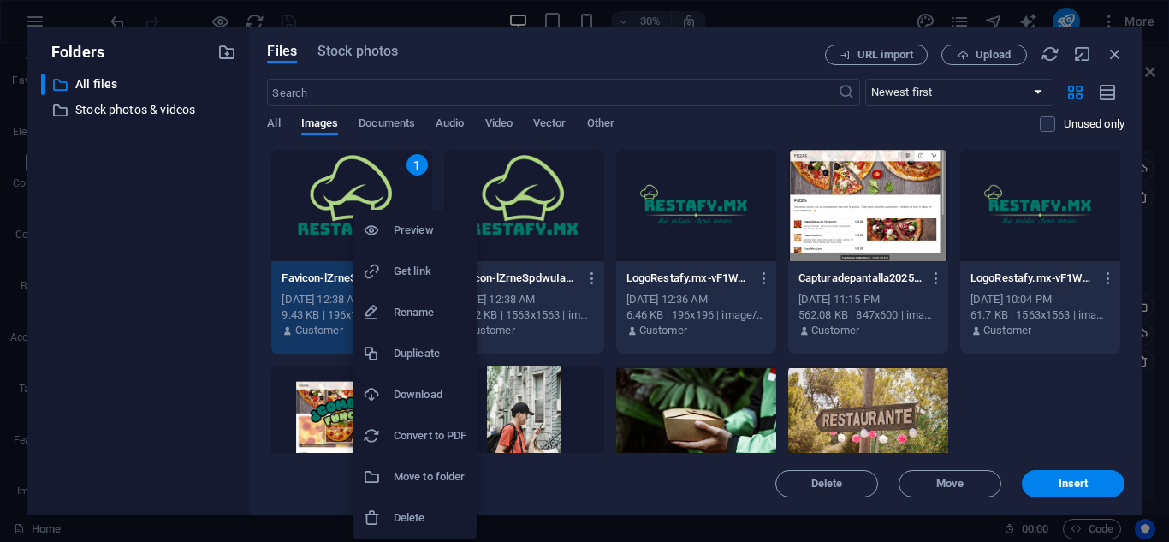
click at [422, 506] on li "Delete" at bounding box center [415, 517] width 124 height 41
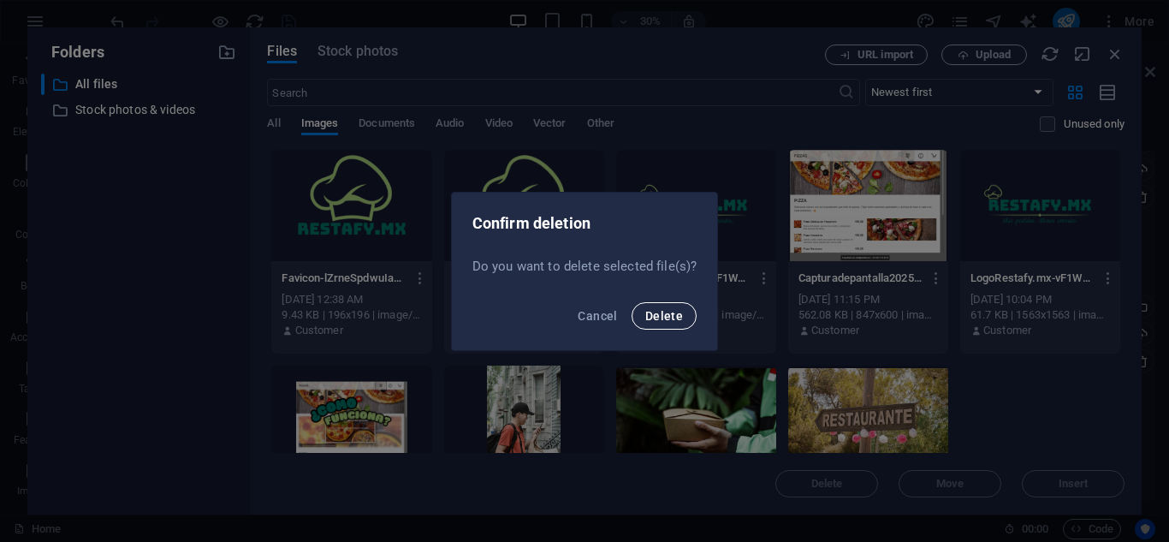
click at [653, 321] on span "Delete" at bounding box center [664, 316] width 38 height 14
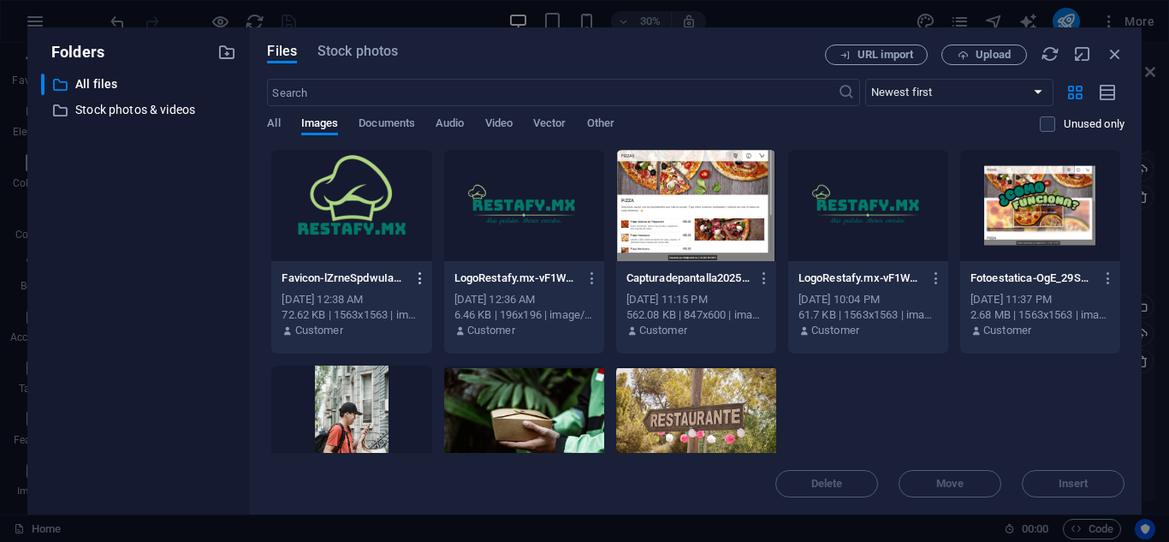
click at [420, 279] on icon "button" at bounding box center [421, 277] width 16 height 15
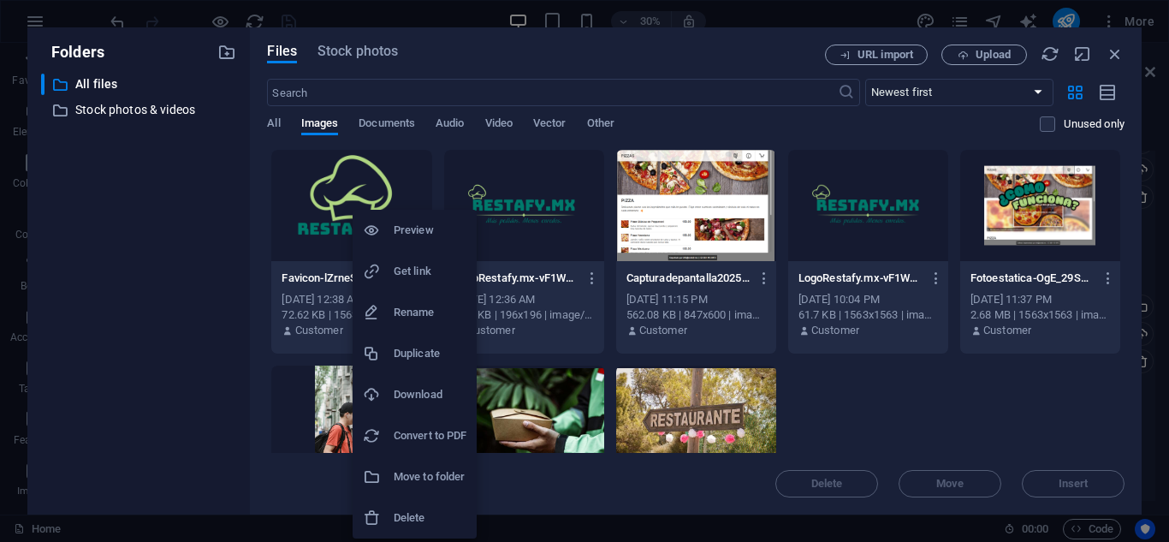
click at [436, 509] on h6 "Delete" at bounding box center [430, 518] width 73 height 21
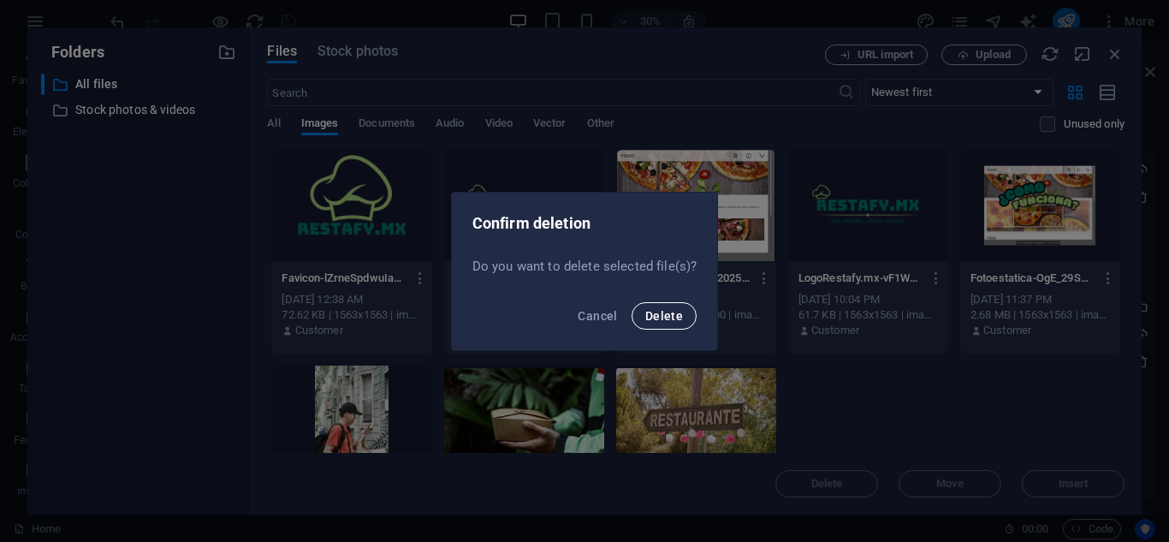
click at [662, 316] on span "Delete" at bounding box center [664, 316] width 38 height 14
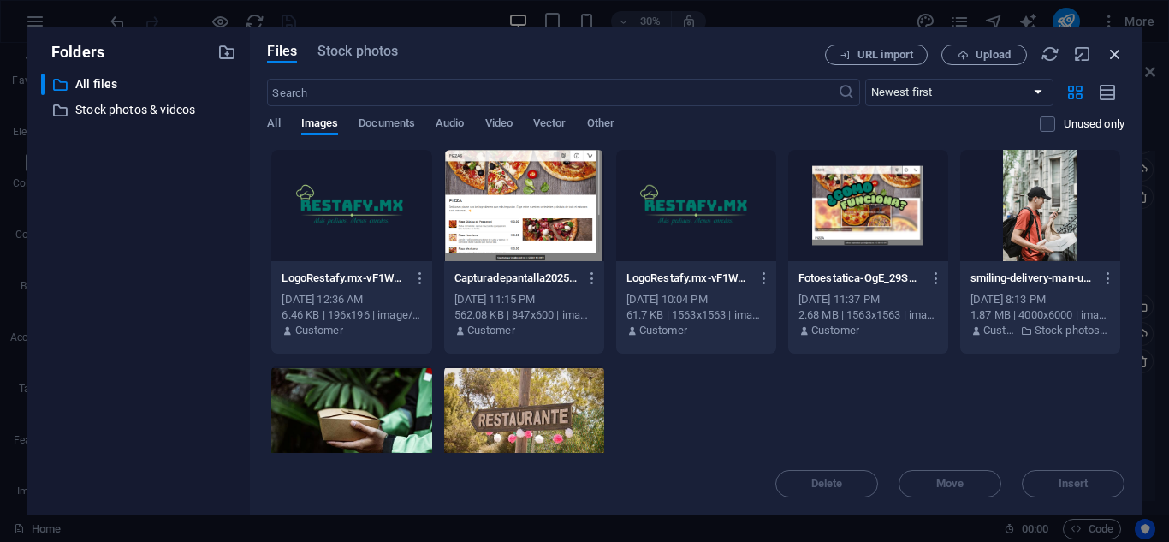
click at [1118, 54] on icon "button" at bounding box center [1115, 54] width 19 height 19
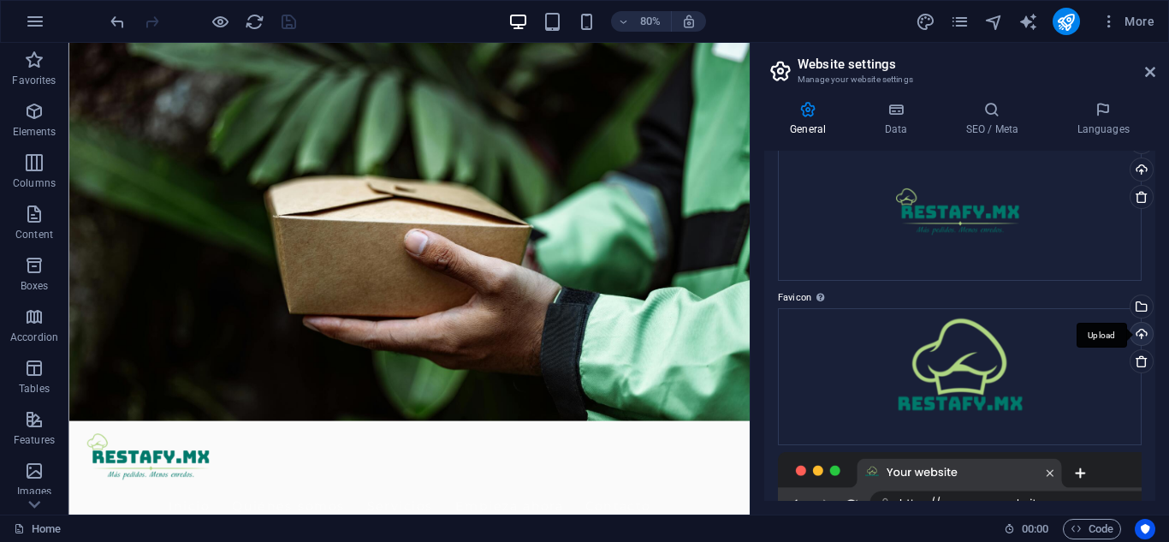
click at [1134, 329] on div "Upload" at bounding box center [1140, 336] width 26 height 26
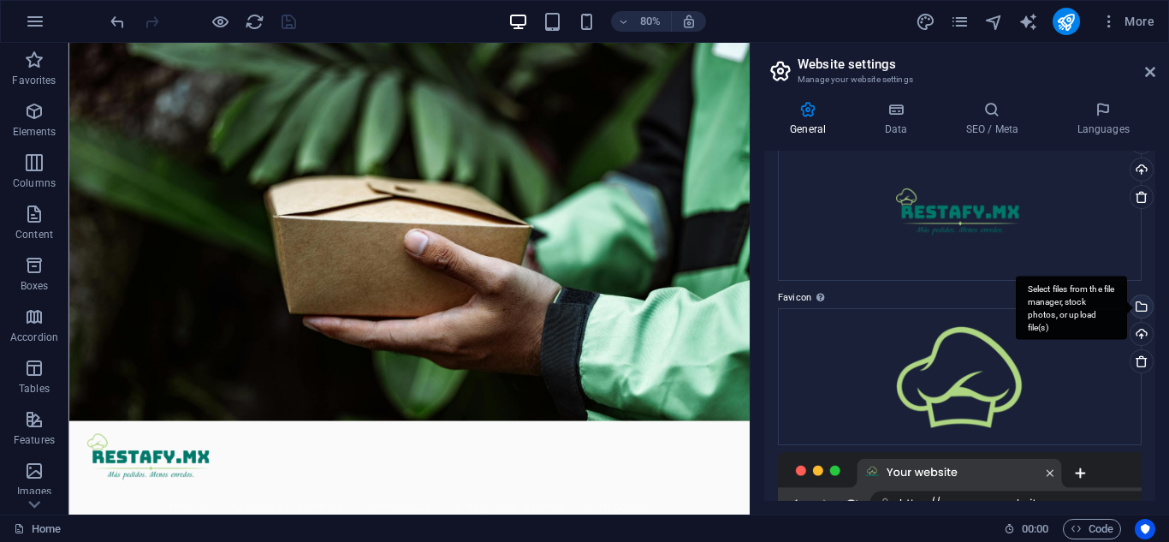
click at [1127, 300] on div "Select files from the file manager, stock photos, or upload file(s)" at bounding box center [1071, 308] width 111 height 64
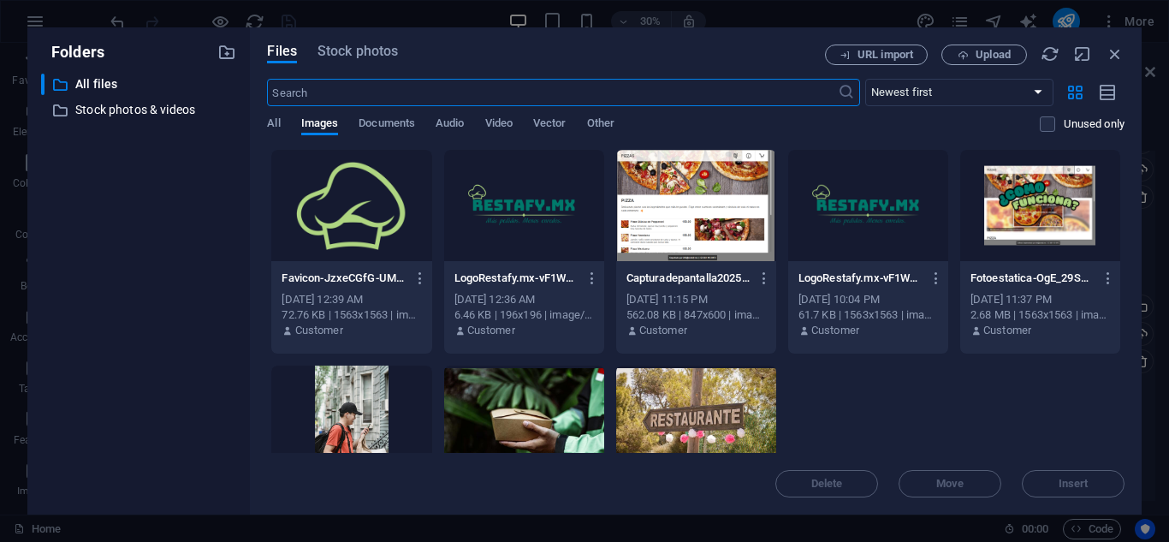
click at [973, 424] on div "Favicon-JzxeCGfG-UMuTwfPyiit0w.png Favicon-JzxeCGfG-UMuTwfPyiit0w.png Oct 2, 20…" at bounding box center [696, 359] width 858 height 421
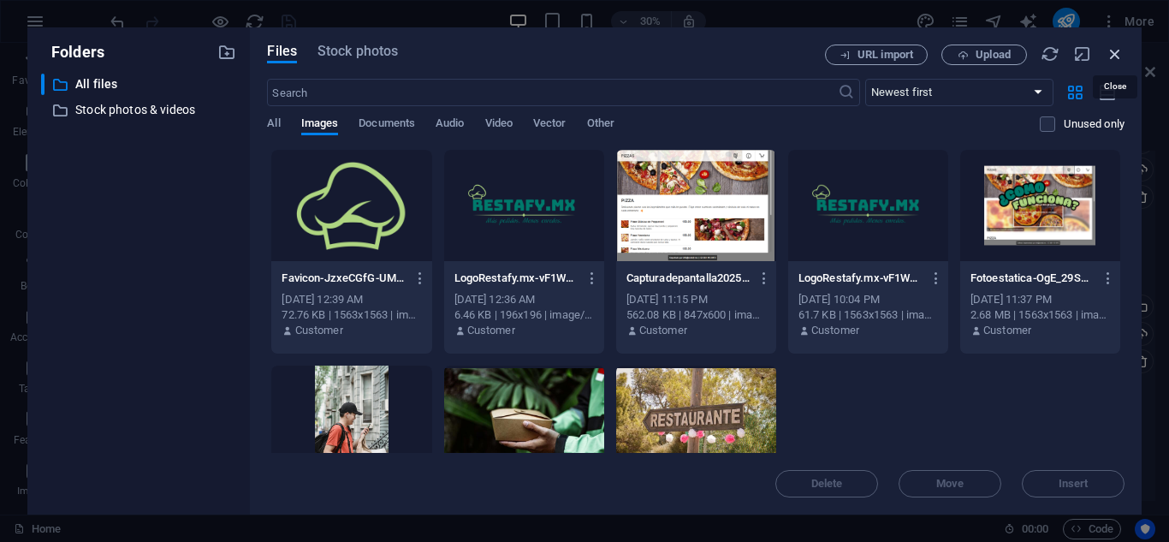
click at [1110, 51] on icon "button" at bounding box center [1115, 54] width 19 height 19
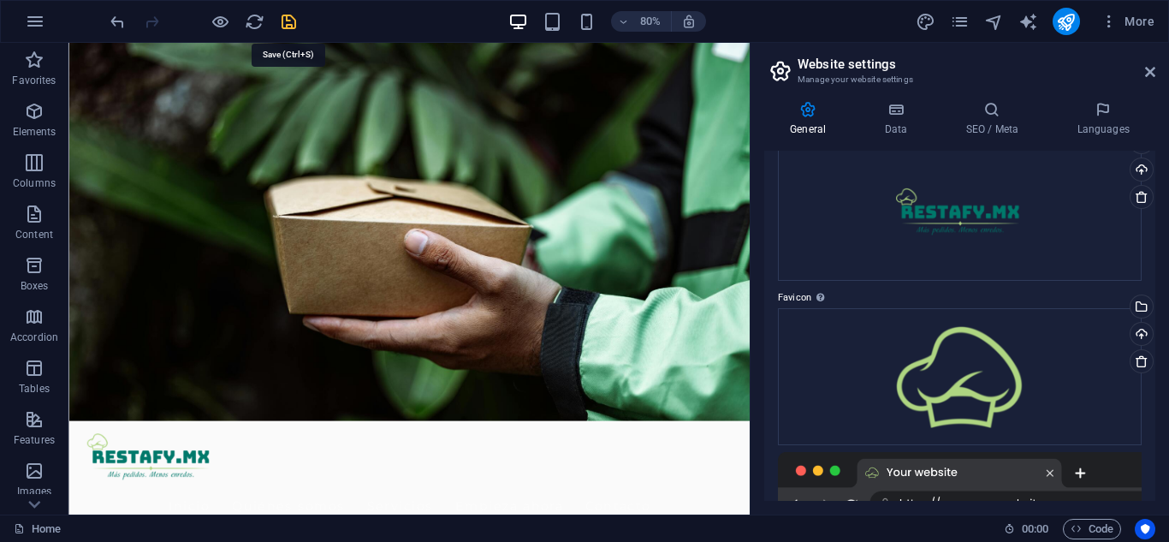
click at [288, 17] on icon "save" at bounding box center [289, 22] width 20 height 20
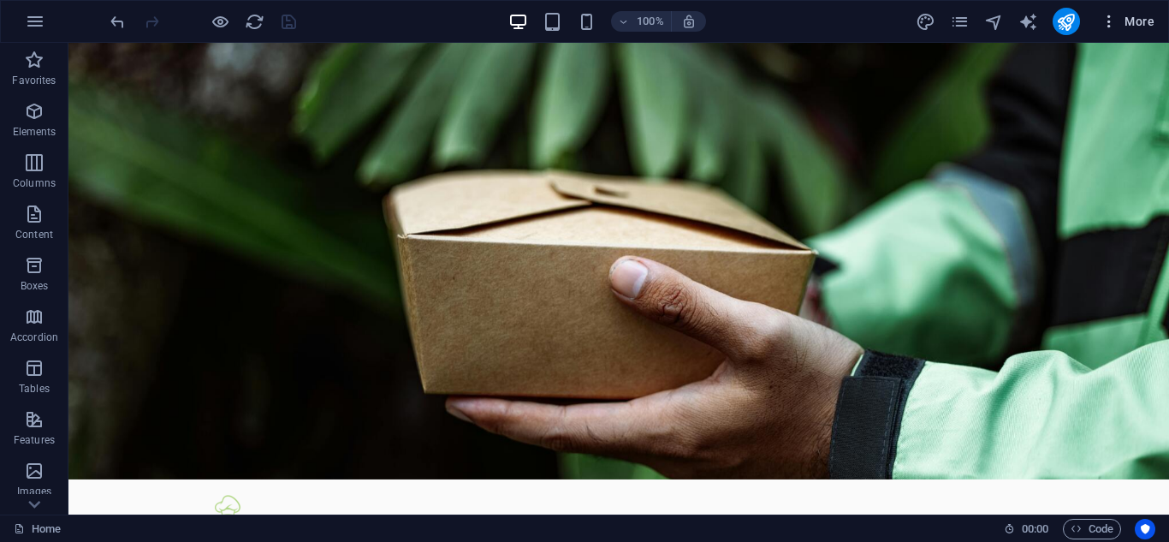
click at [1126, 21] on span "More" at bounding box center [1128, 21] width 54 height 17
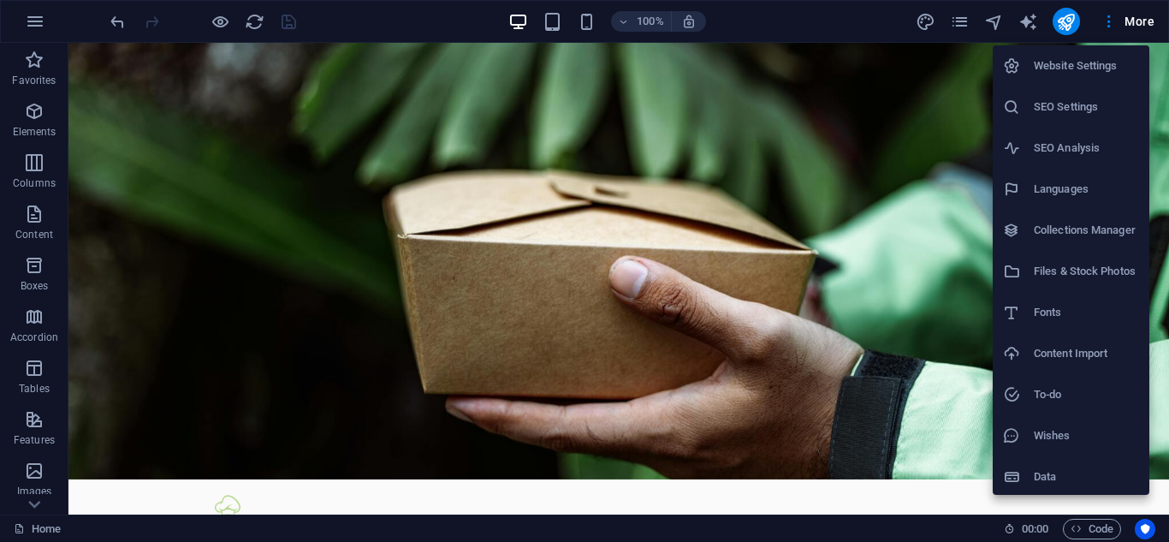
click at [1057, 65] on h6 "Website Settings" at bounding box center [1086, 66] width 105 height 21
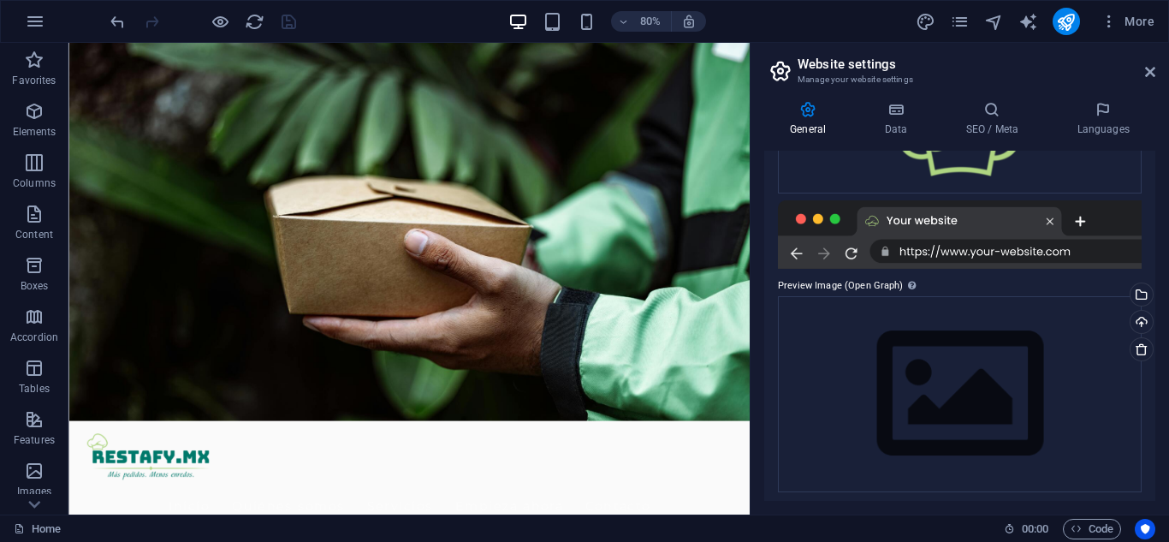
scroll to position [346, 0]
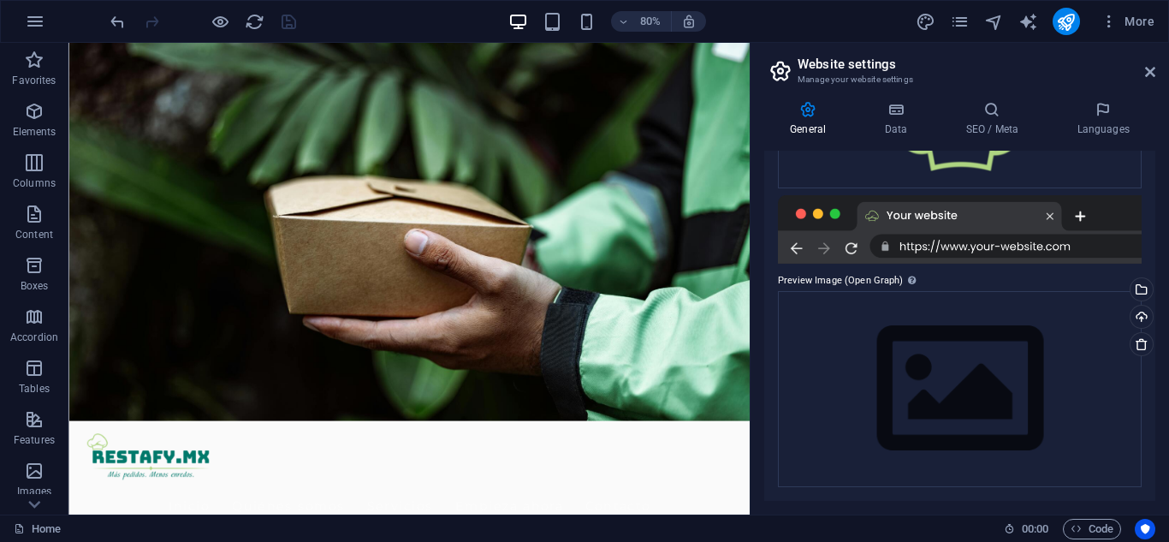
drag, startPoint x: 779, startPoint y: 275, endPoint x: 841, endPoint y: 280, distance: 62.7
click at [841, 280] on label "Preview Image (Open Graph) This image will be shown when the website is shared …" at bounding box center [960, 280] width 364 height 21
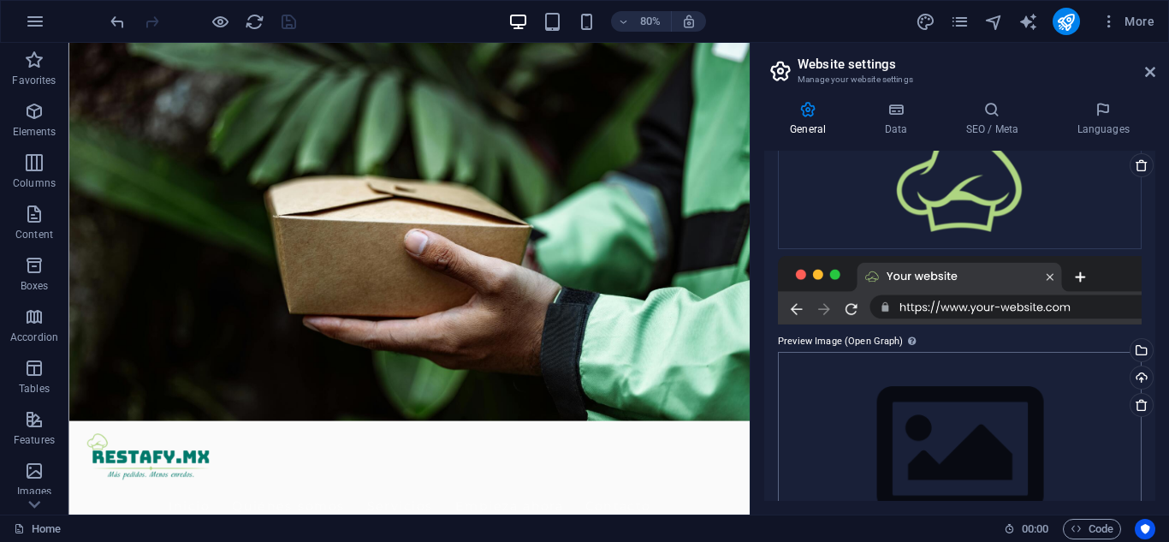
scroll to position [260, 0]
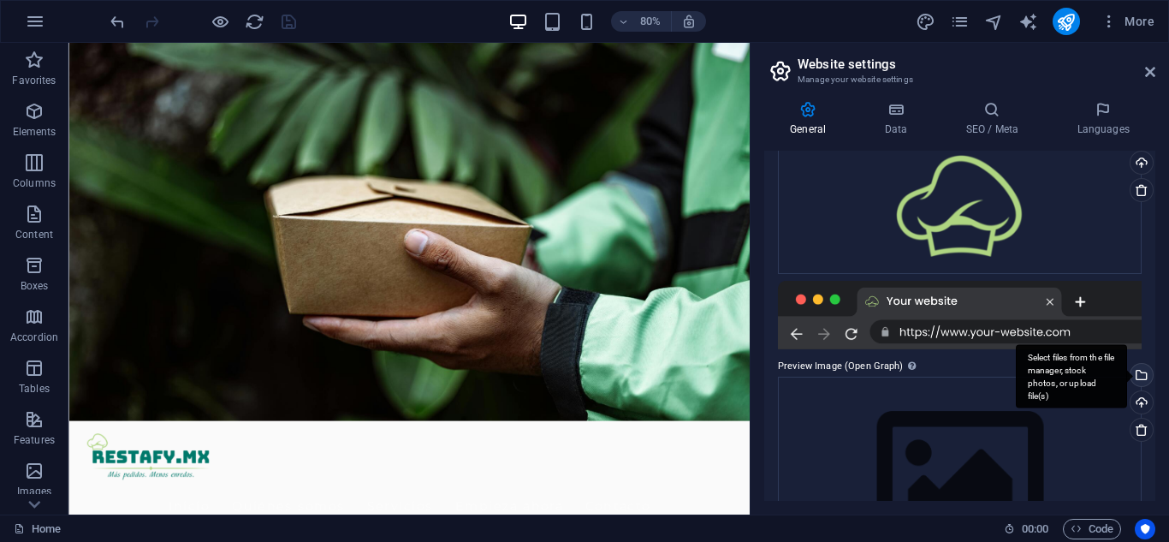
click at [1140, 377] on div "Select files from the file manager, stock photos, or upload file(s)" at bounding box center [1140, 377] width 26 height 26
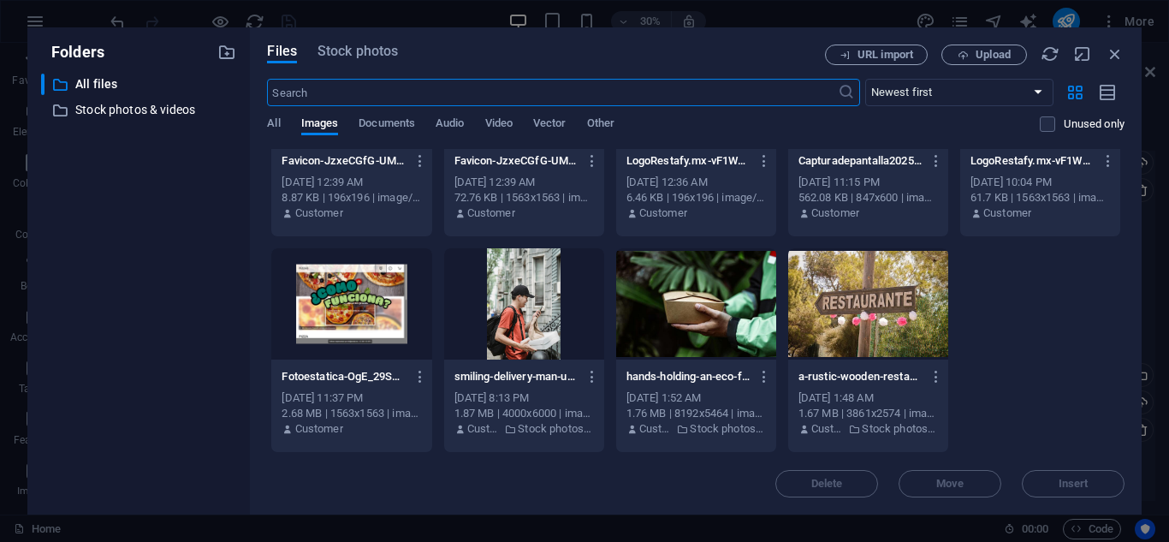
scroll to position [0, 0]
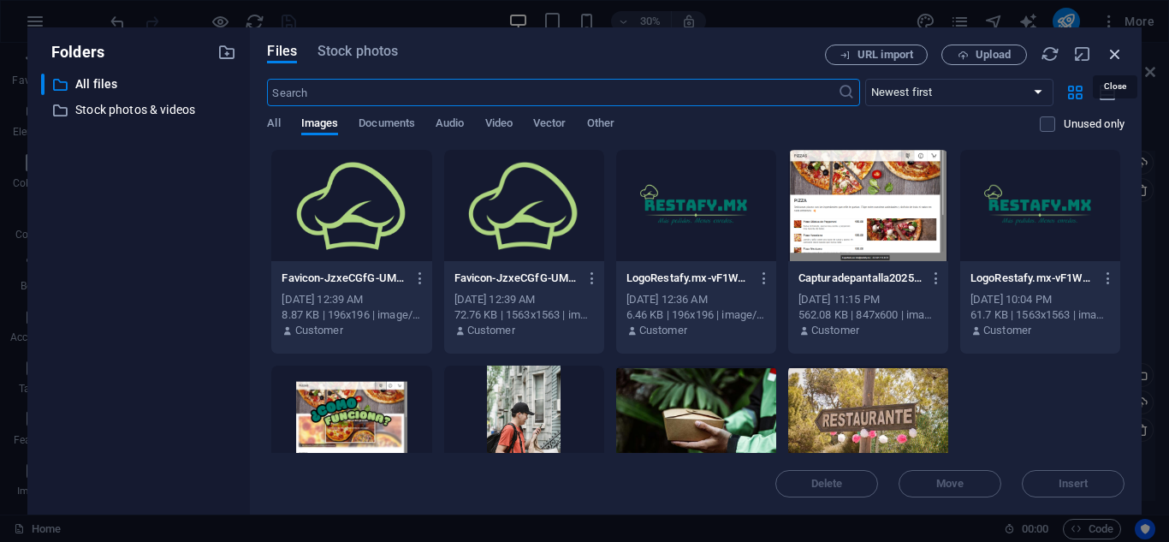
click at [1114, 50] on icon "button" at bounding box center [1115, 54] width 19 height 19
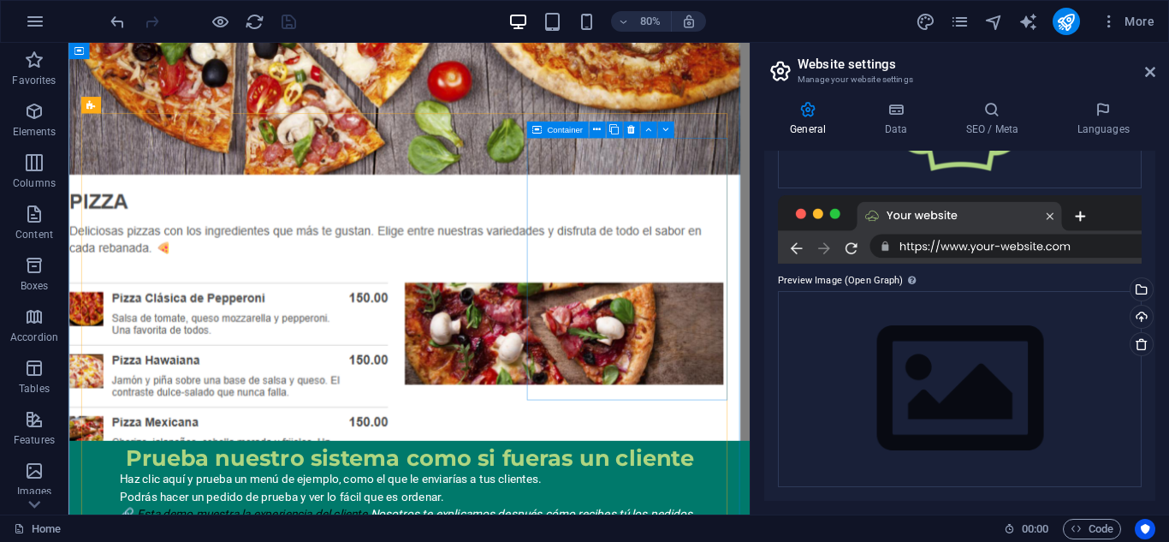
scroll to position [1883, 0]
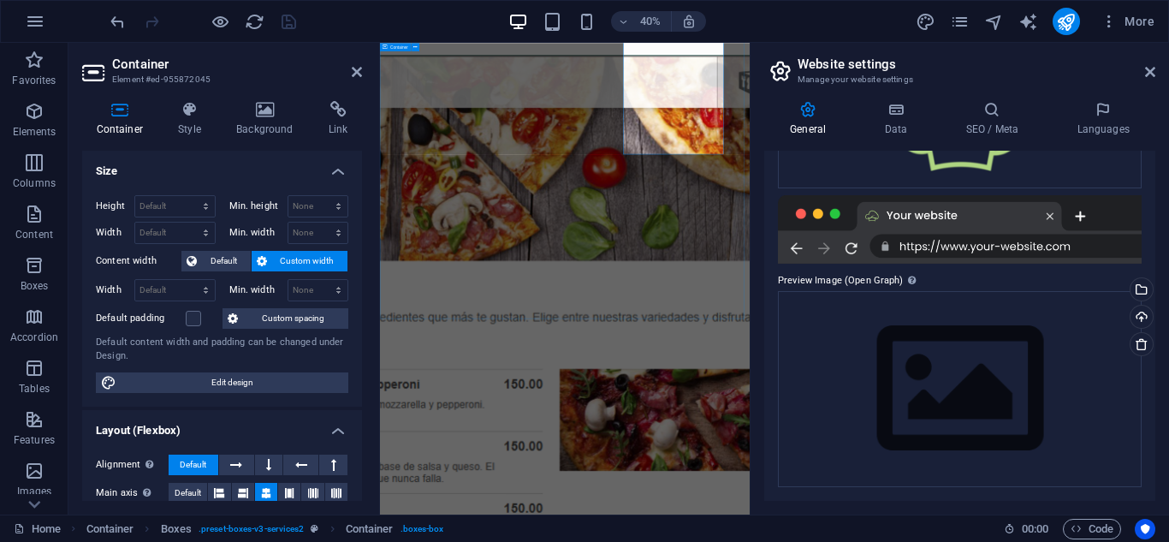
scroll to position [2051, 0]
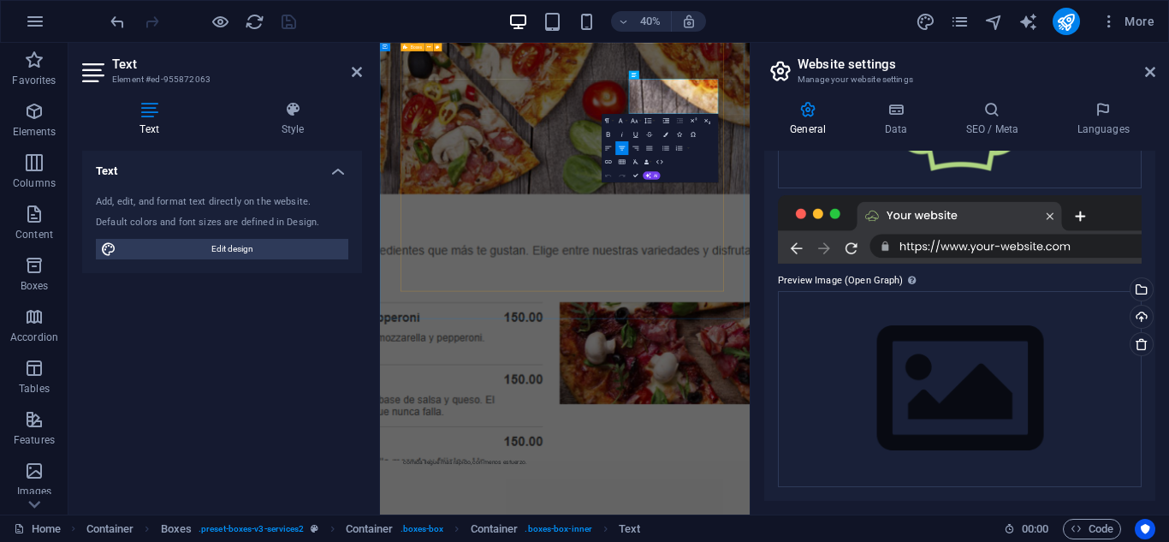
drag, startPoint x: 1173, startPoint y: 205, endPoint x: 981, endPoint y: 130, distance: 206.8
copy p "Receive instant notifications for every order, keeping you informed and ready t…"
drag, startPoint x: 1249, startPoint y: 361, endPoint x: 1091, endPoint y: 213, distance: 216.1
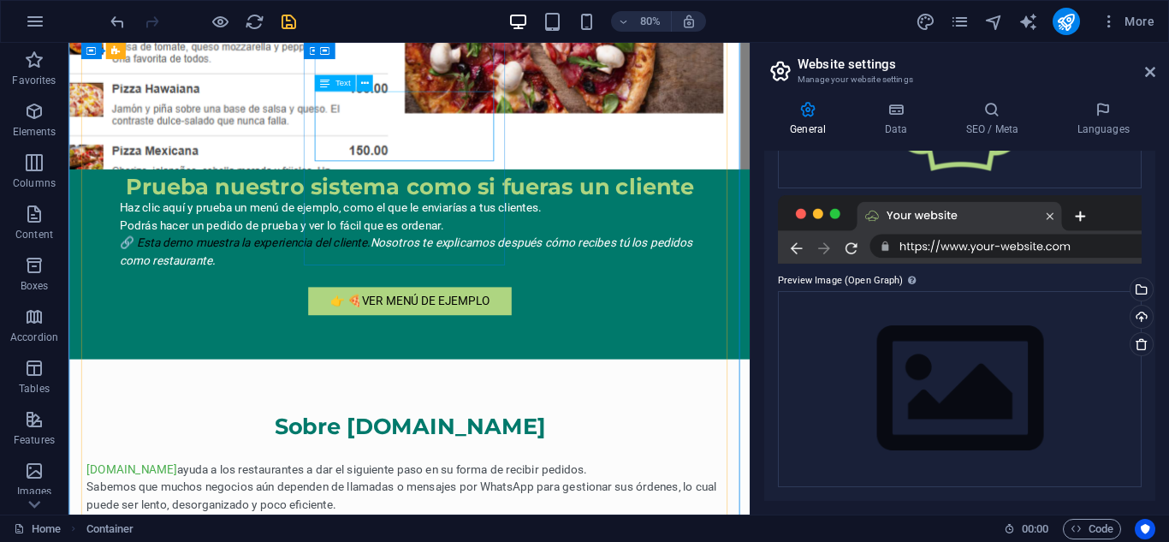
scroll to position [1882, 0]
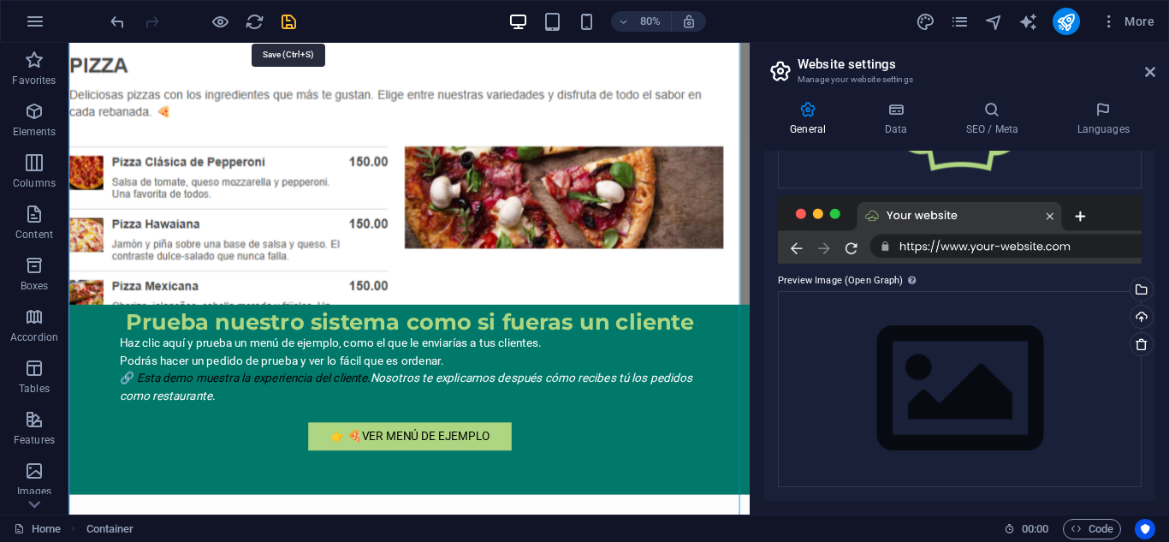
click at [280, 20] on icon "save" at bounding box center [289, 22] width 20 height 20
checkbox input "false"
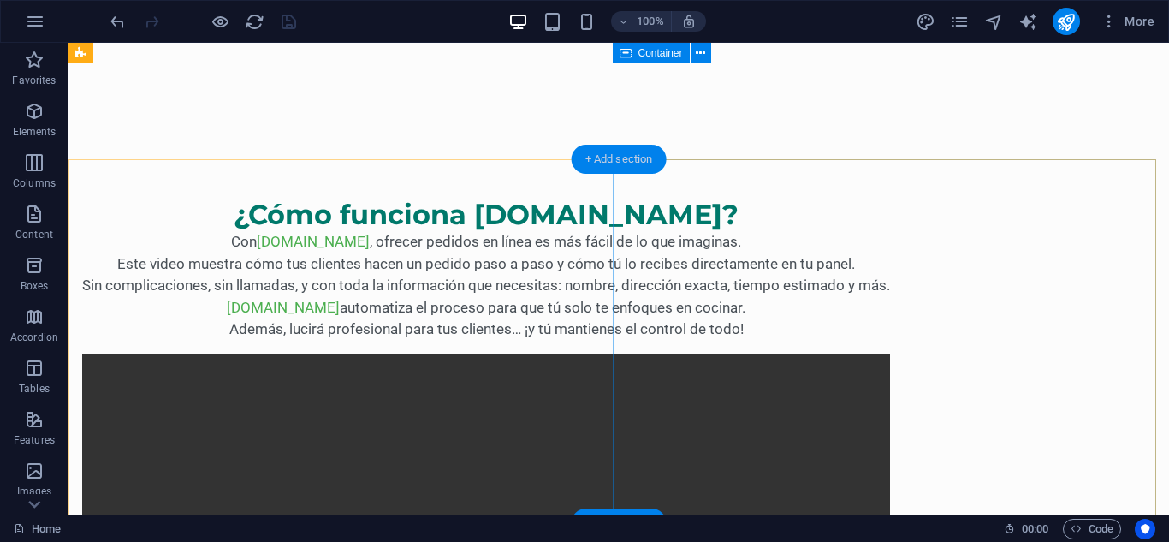
scroll to position [629, 0]
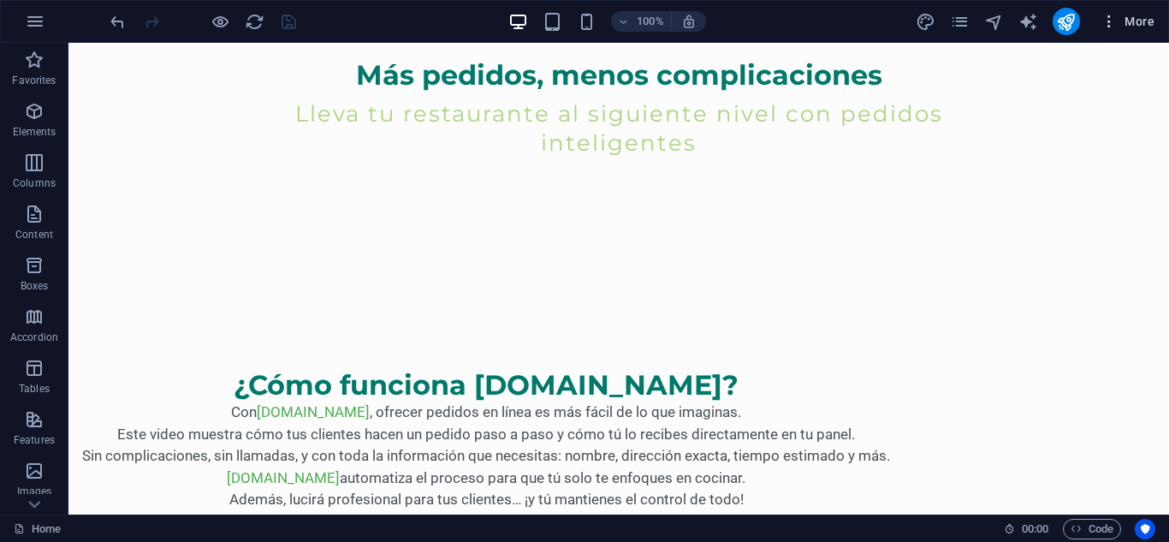
click at [1134, 13] on span "More" at bounding box center [1128, 21] width 54 height 17
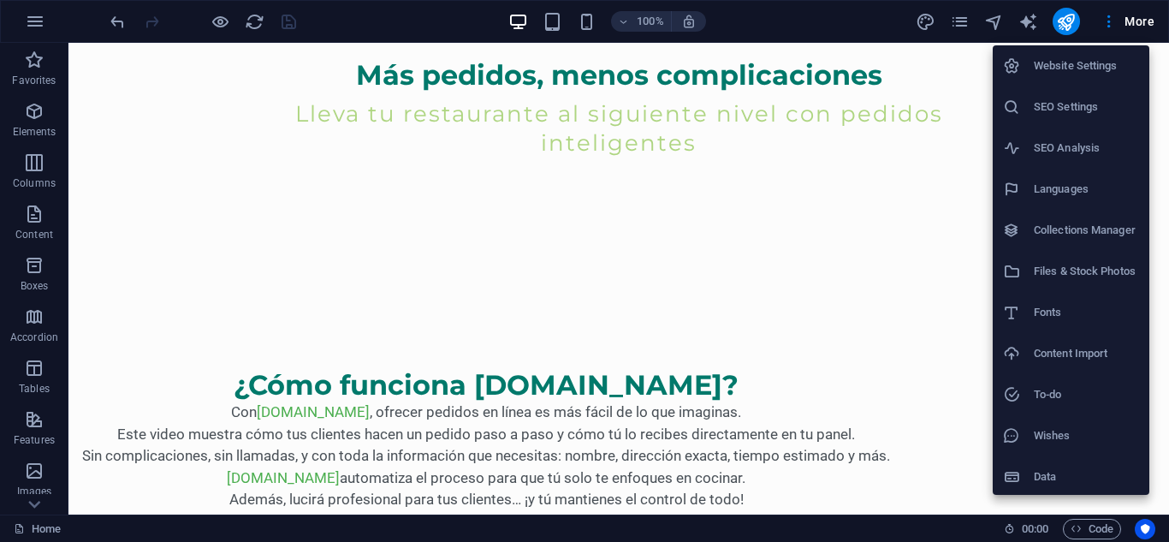
click at [1079, 55] on li "Website Settings" at bounding box center [1071, 65] width 157 height 41
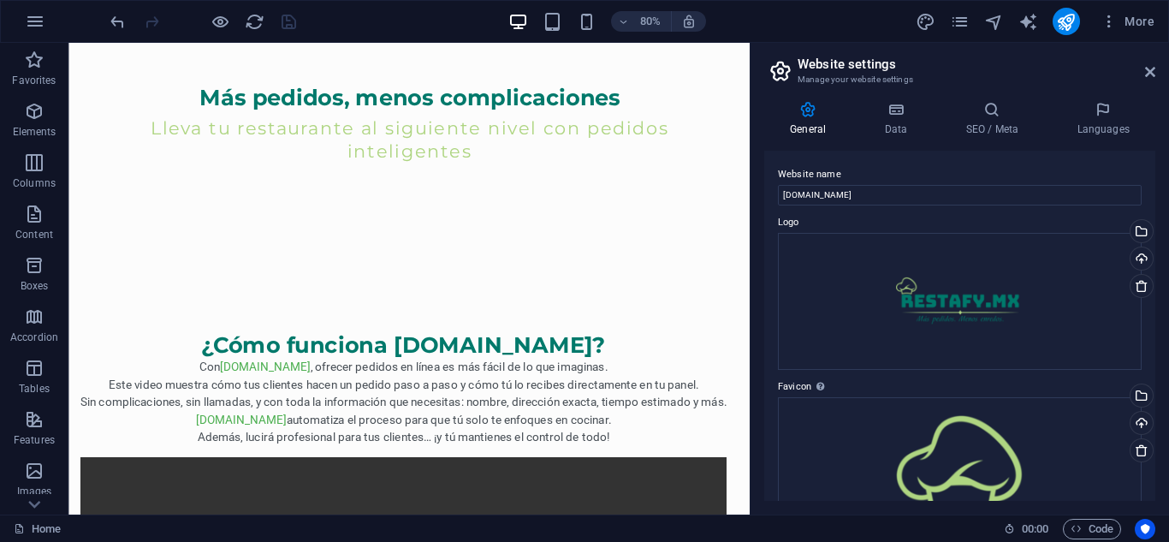
scroll to position [346, 0]
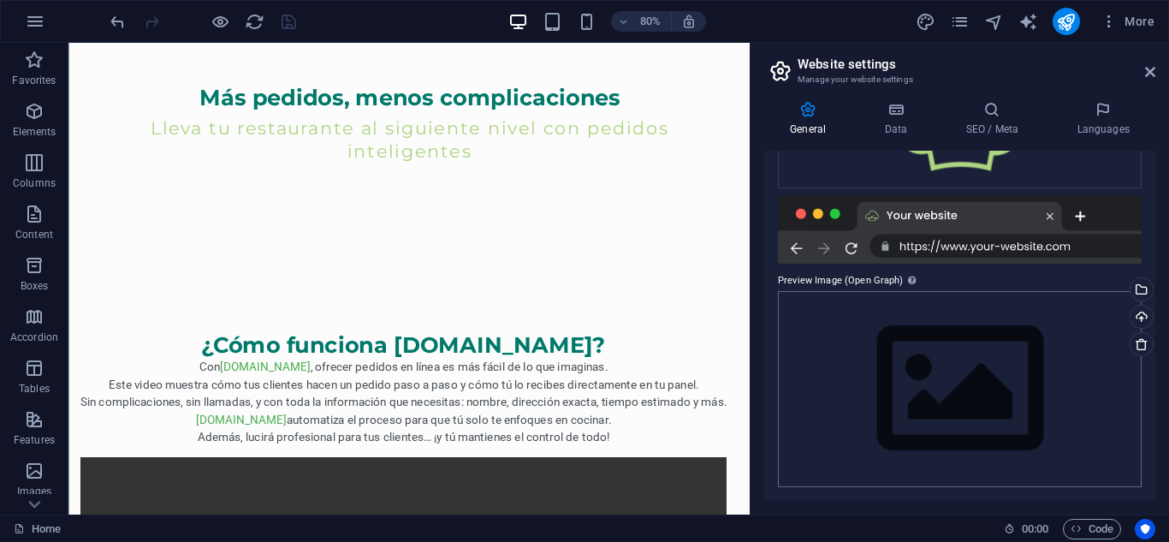
click at [1139, 316] on div "Upload" at bounding box center [1140, 319] width 26 height 26
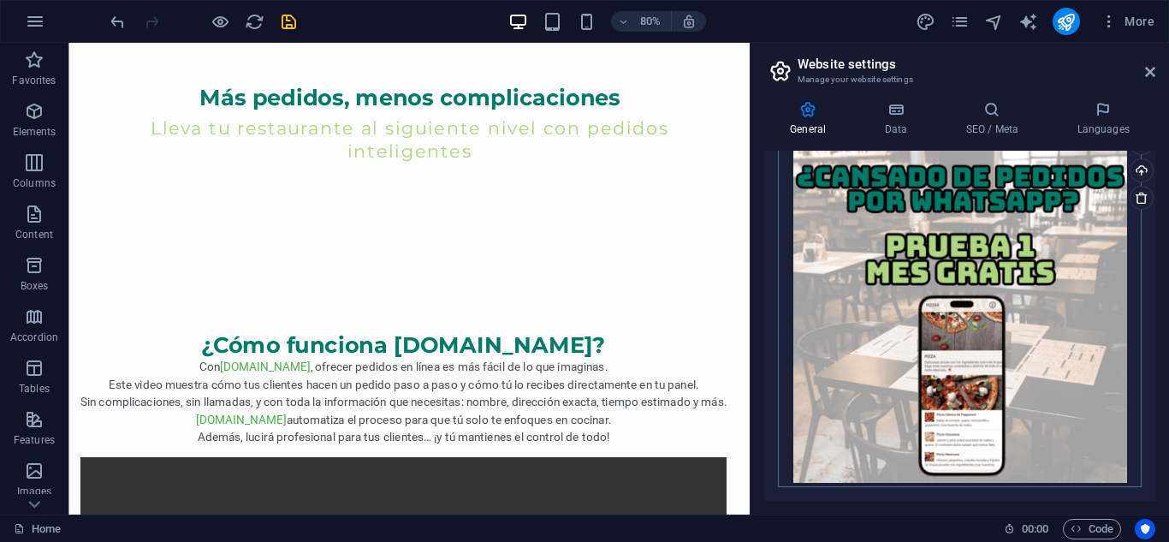
scroll to position [321, 0]
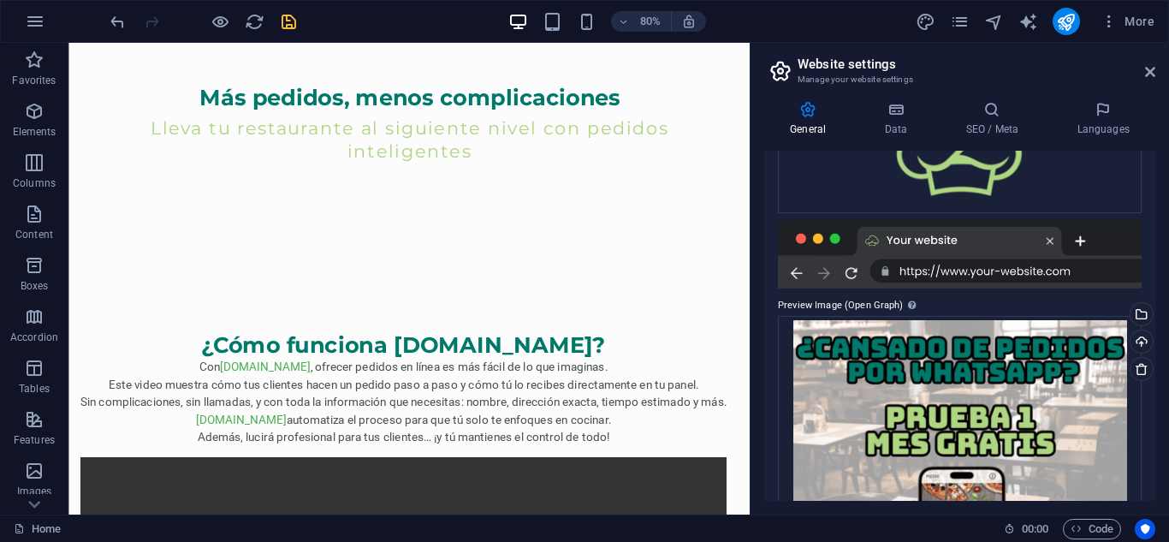
click at [276, 19] on div at bounding box center [203, 21] width 192 height 27
click at [294, 20] on icon "save" at bounding box center [289, 22] width 20 height 20
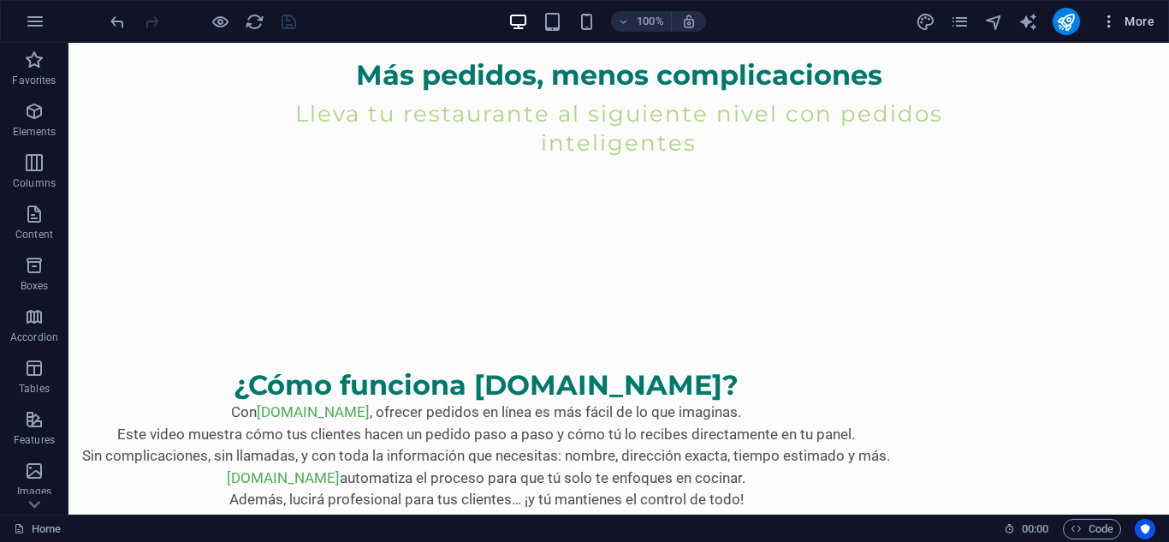
click at [1151, 27] on span "More" at bounding box center [1128, 21] width 54 height 17
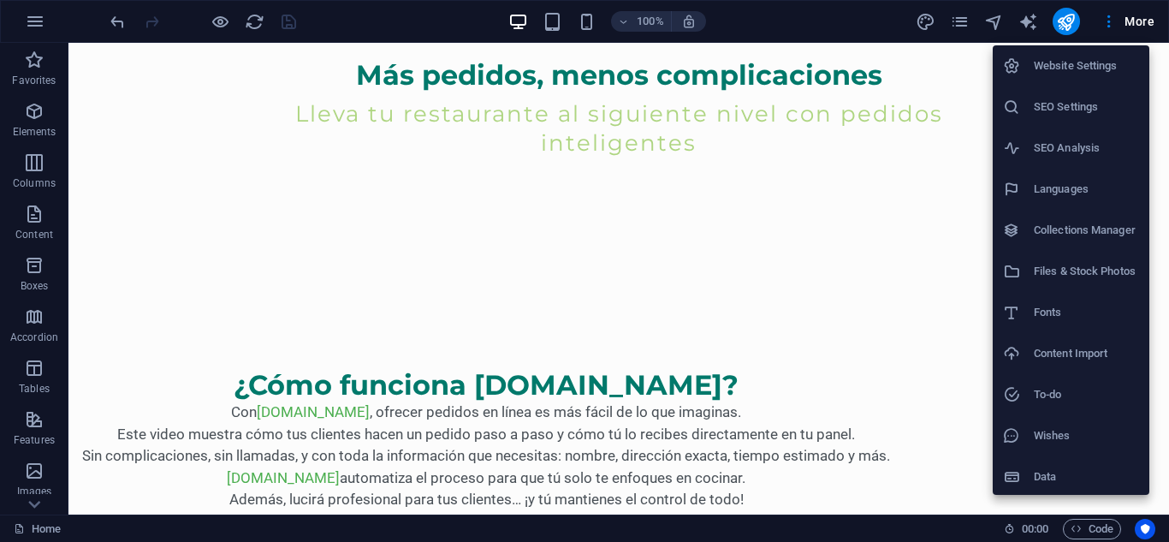
click at [1072, 19] on div at bounding box center [584, 271] width 1169 height 542
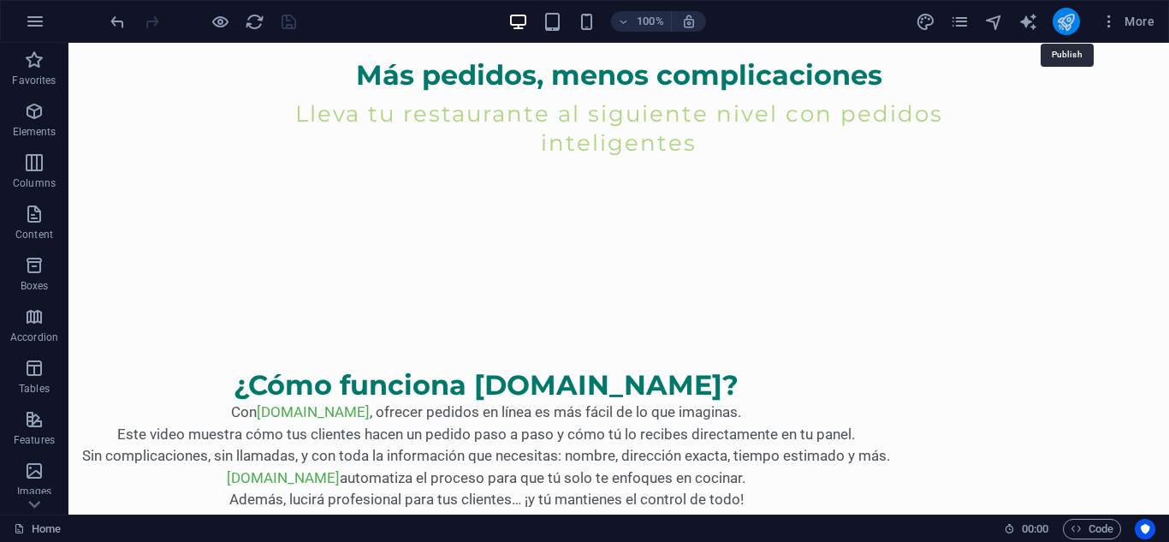
click at [1071, 22] on icon "publish" at bounding box center [1066, 22] width 20 height 20
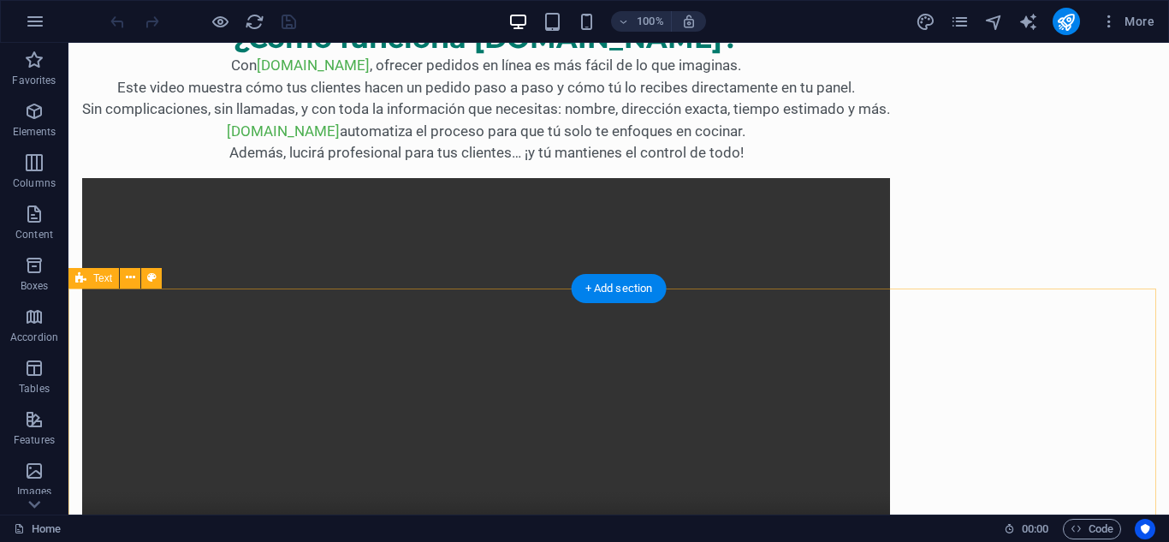
scroll to position [941, 0]
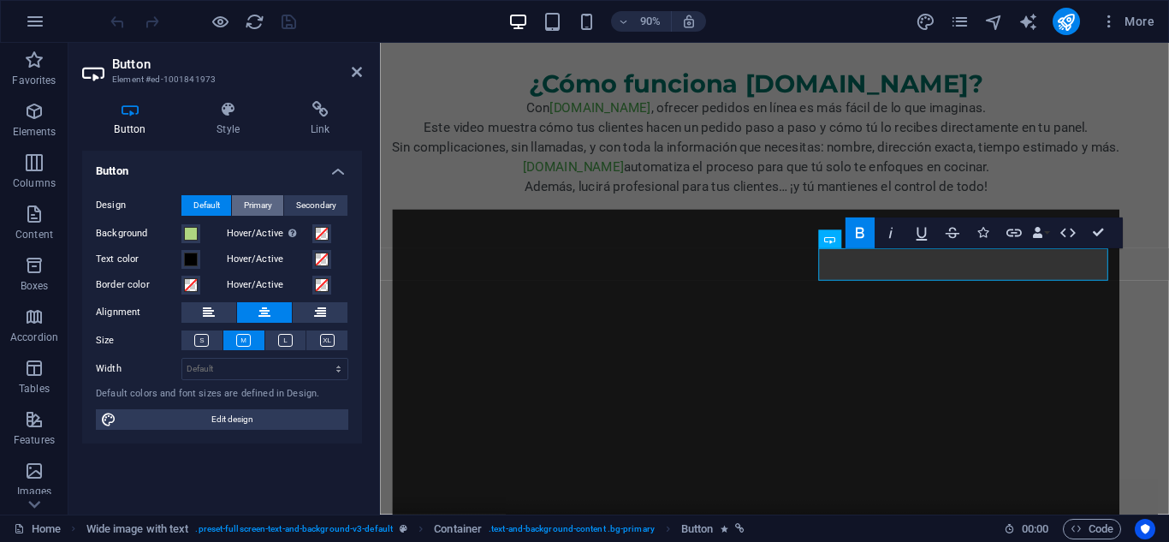
click at [263, 206] on span "Primary" at bounding box center [258, 205] width 28 height 21
click at [296, 202] on span "Secondary" at bounding box center [316, 205] width 40 height 21
click at [212, 206] on span "Default" at bounding box center [206, 205] width 27 height 21
click at [117, 23] on icon "undo" at bounding box center [118, 22] width 20 height 20
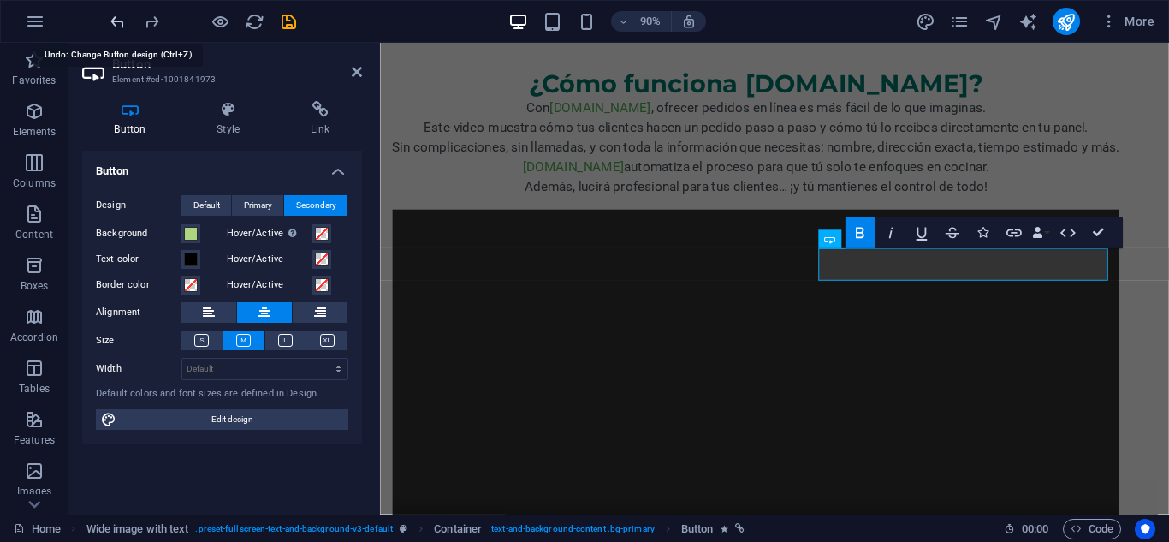
click at [117, 23] on icon "undo" at bounding box center [118, 22] width 20 height 20
click at [239, 112] on icon at bounding box center [228, 109] width 87 height 17
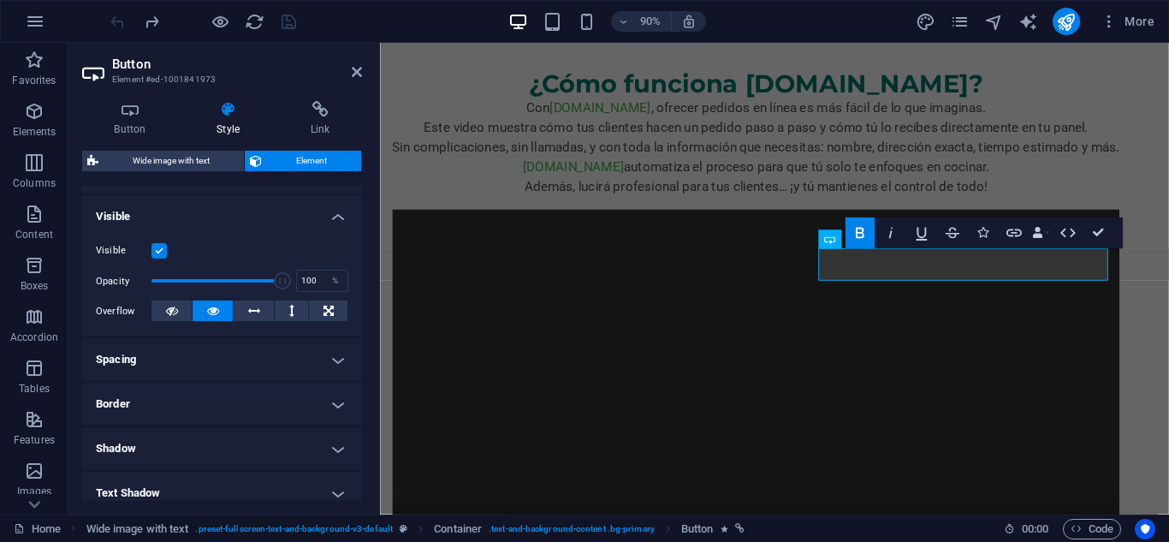
scroll to position [342, 0]
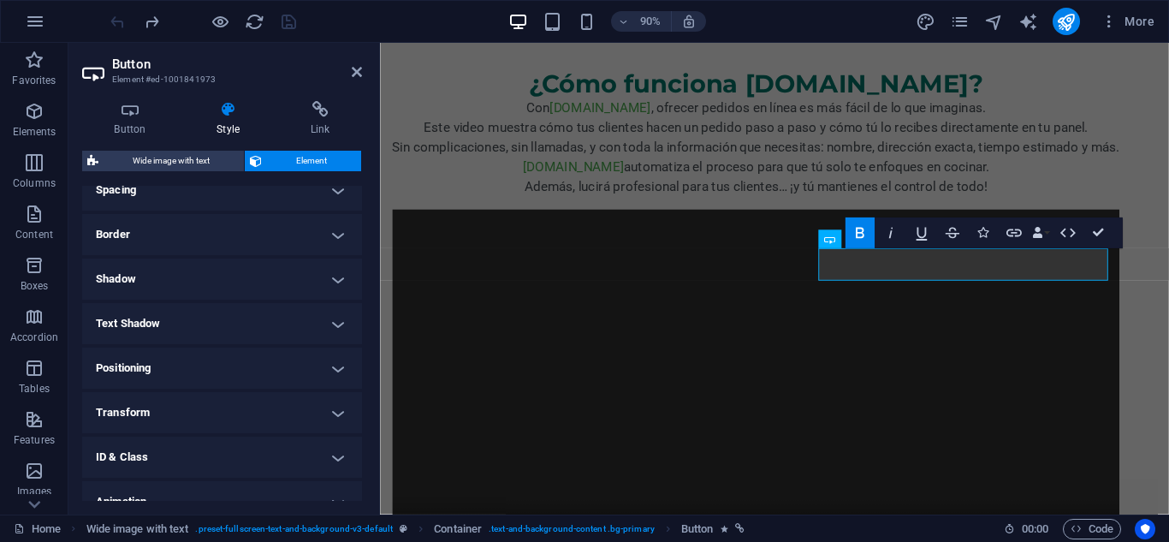
click at [342, 236] on h4 "Border" at bounding box center [222, 234] width 280 height 41
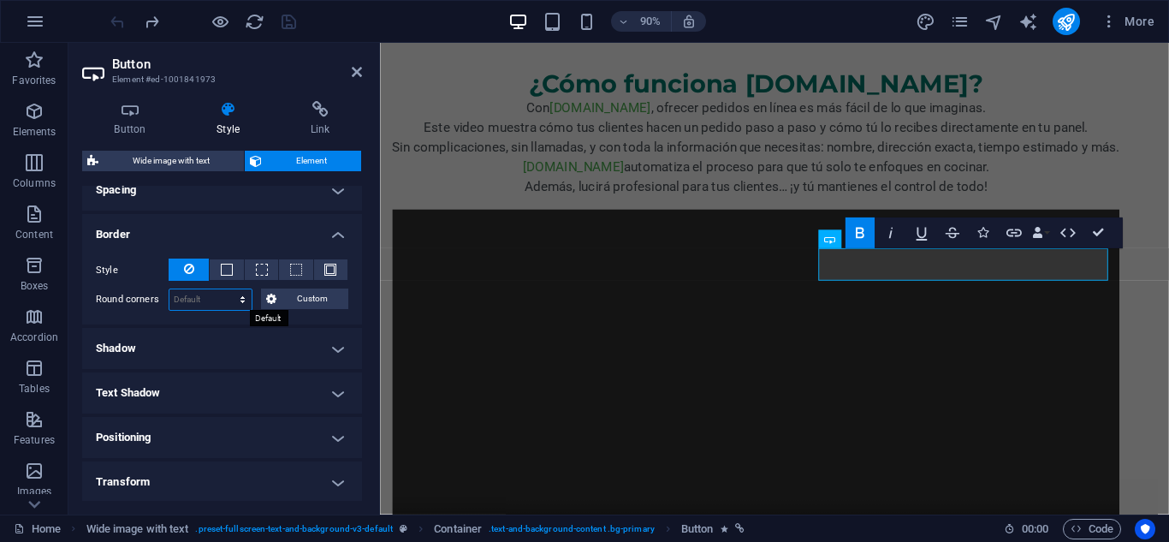
click at [227, 300] on select "Default px rem % vh vw Custom" at bounding box center [210, 299] width 82 height 21
select select "%"
click at [226, 289] on select "Default px rem % vh vw Custom" at bounding box center [210, 299] width 82 height 21
type input "100"
type input "5"
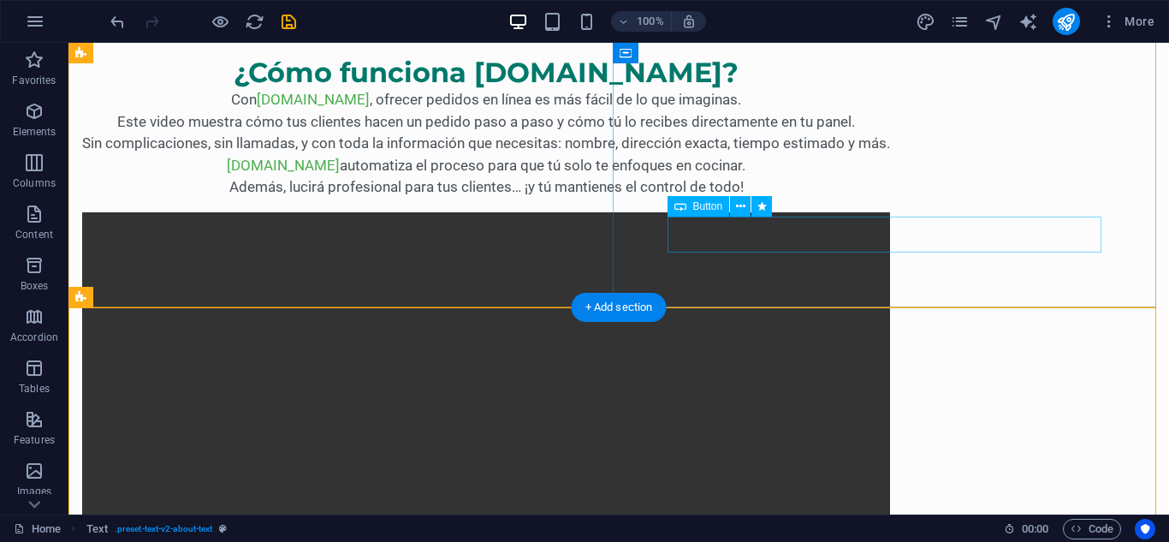
select select "%"
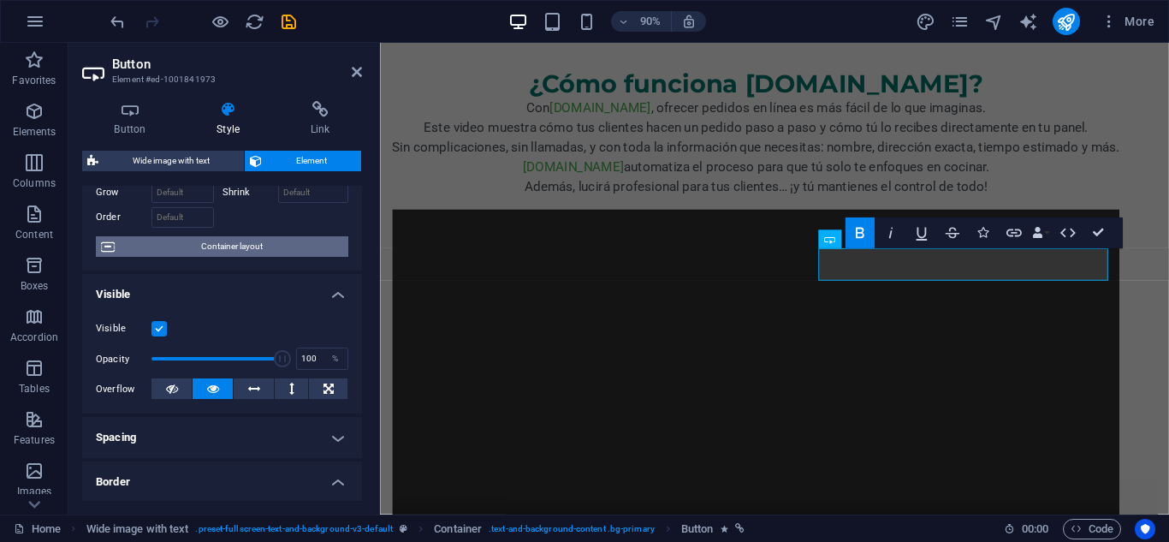
scroll to position [257, 0]
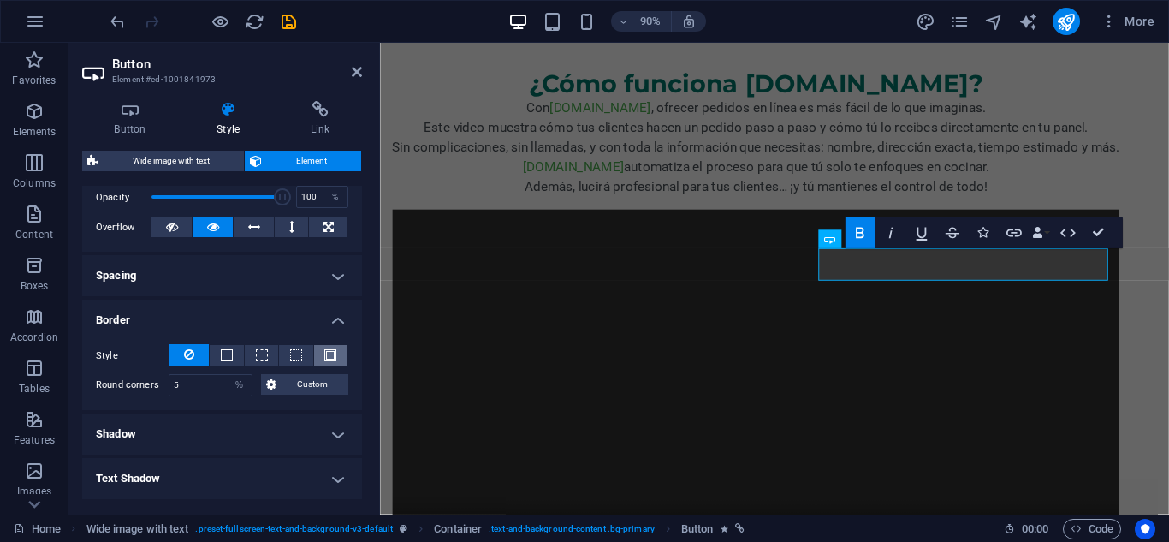
click at [335, 357] on button at bounding box center [330, 355] width 33 height 21
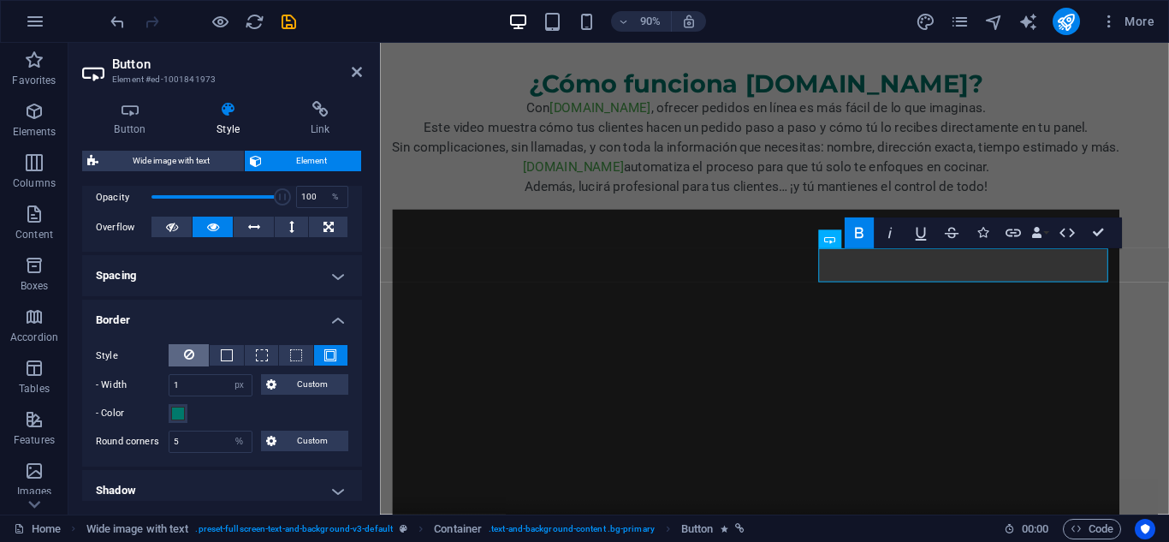
click at [200, 356] on button at bounding box center [189, 355] width 40 height 22
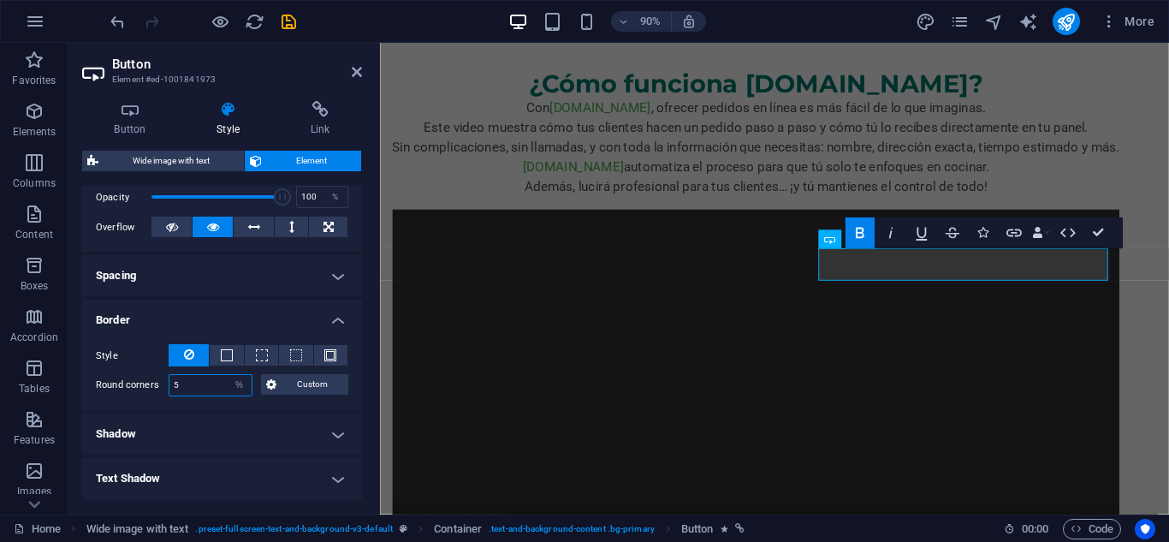
drag, startPoint x: 205, startPoint y: 382, endPoint x: 114, endPoint y: 375, distance: 91.8
click at [115, 375] on div "Round corners 5 Default px rem % vh vw Custom Custom" at bounding box center [222, 385] width 252 height 22
type input "0"
click at [210, 430] on h4 "Shadow" at bounding box center [222, 433] width 280 height 41
click at [227, 406] on div "Style - Width 1 auto px rem % vh vw Custom Custom 1 auto px rem % vh vw 1 auto …" at bounding box center [222, 370] width 280 height 80
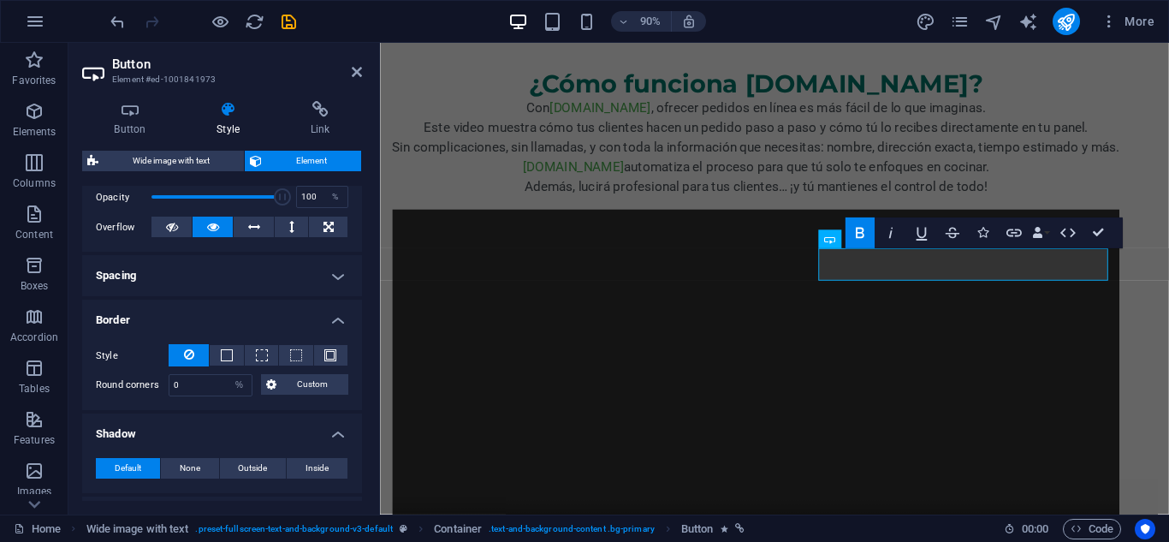
click at [181, 321] on h4 "Border" at bounding box center [222, 315] width 280 height 31
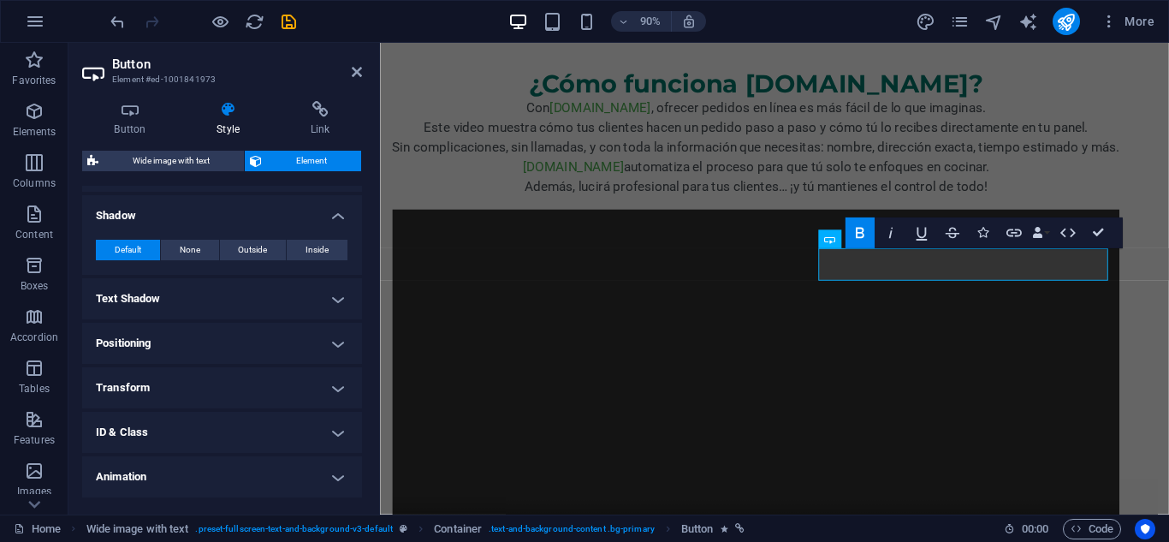
scroll to position [447, 0]
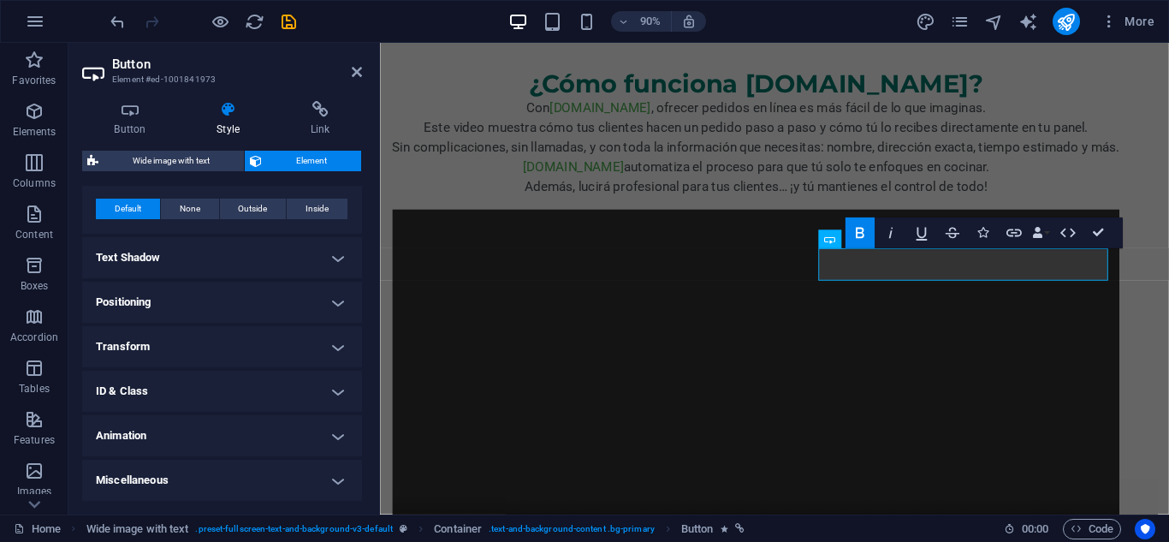
click at [255, 423] on h4 "Animation" at bounding box center [222, 435] width 280 height 41
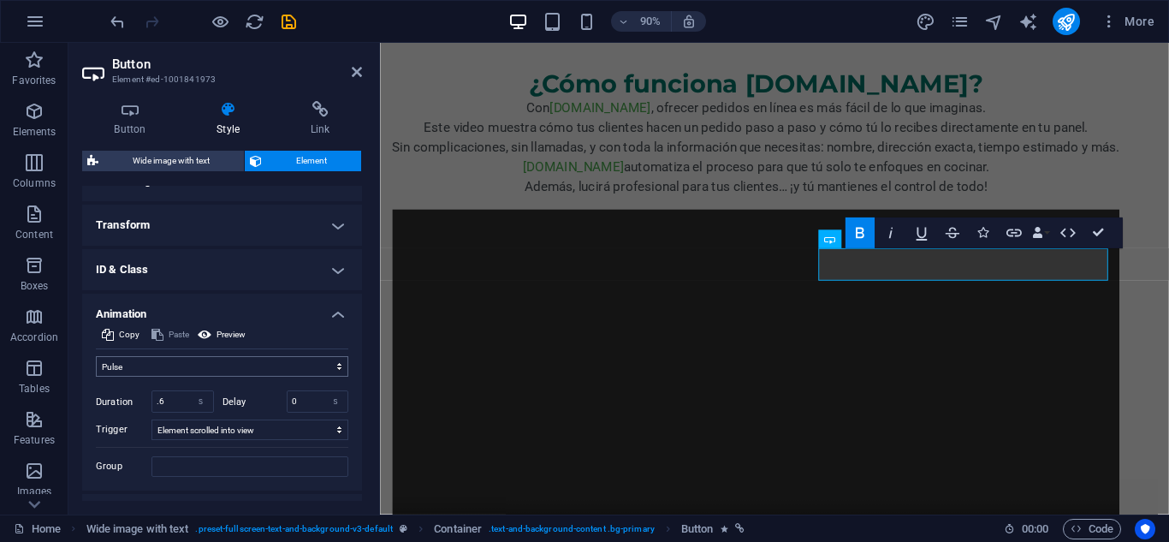
scroll to position [603, 0]
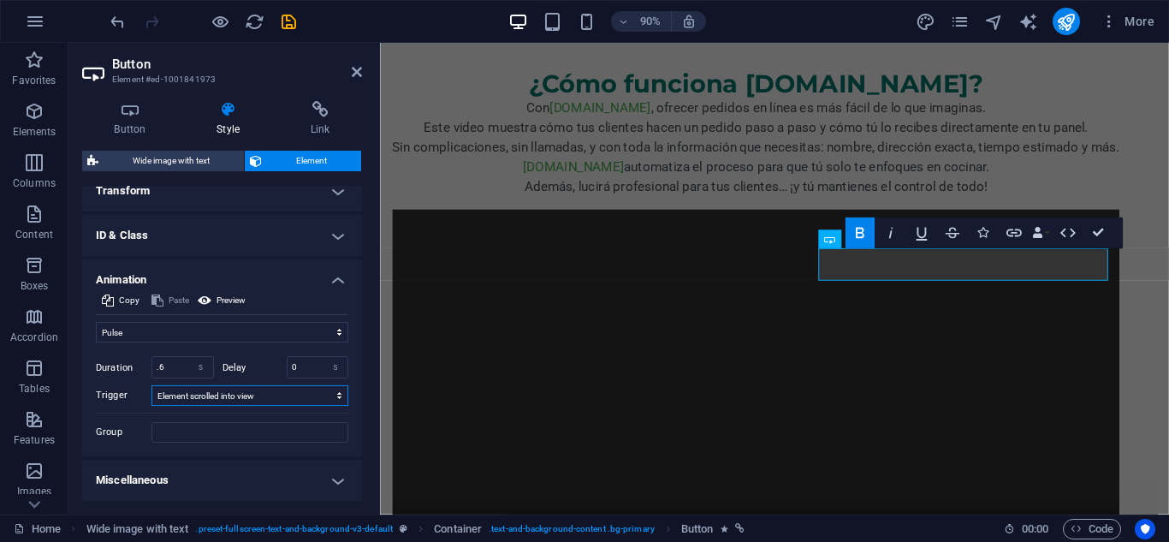
click at [307, 400] on select "No automatic trigger On page load Element scrolled into view" at bounding box center [249, 395] width 197 height 21
click at [151, 385] on select "No automatic trigger On page load Element scrolled into view" at bounding box center [249, 395] width 197 height 21
click at [327, 391] on select "No automatic trigger On page load Element scrolled into view" at bounding box center [249, 395] width 197 height 21
select select "scroll"
click at [151, 385] on select "No automatic trigger On page load Element scrolled into view" at bounding box center [249, 395] width 197 height 21
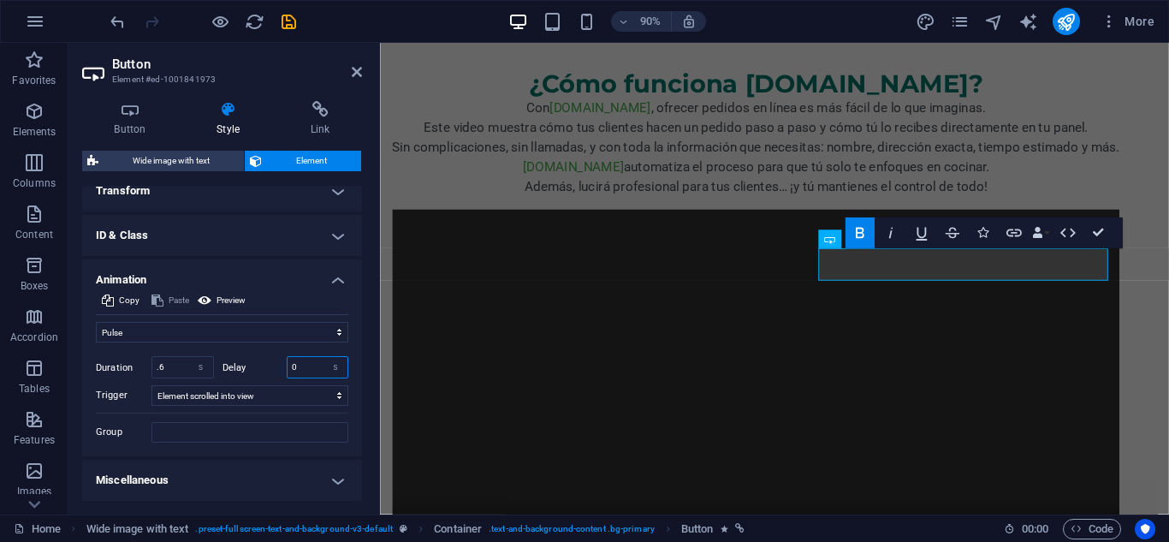
click at [314, 372] on input "0" at bounding box center [318, 367] width 61 height 21
type input "1"
click at [171, 371] on input ".6" at bounding box center [182, 367] width 61 height 21
type input "1"
click at [353, 75] on icon at bounding box center [357, 72] width 10 height 14
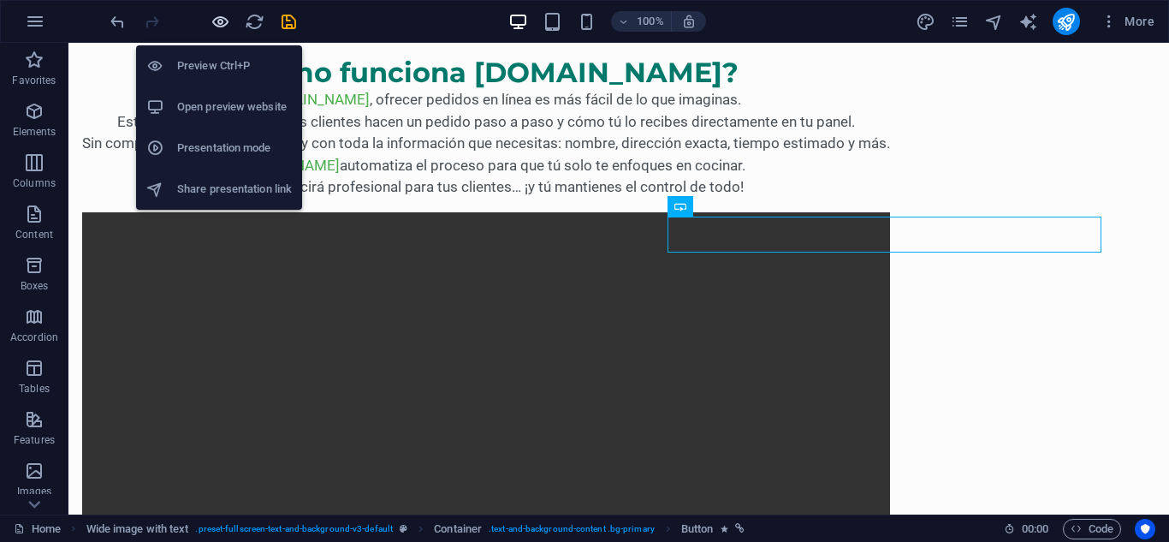
click at [225, 25] on icon "button" at bounding box center [221, 22] width 20 height 20
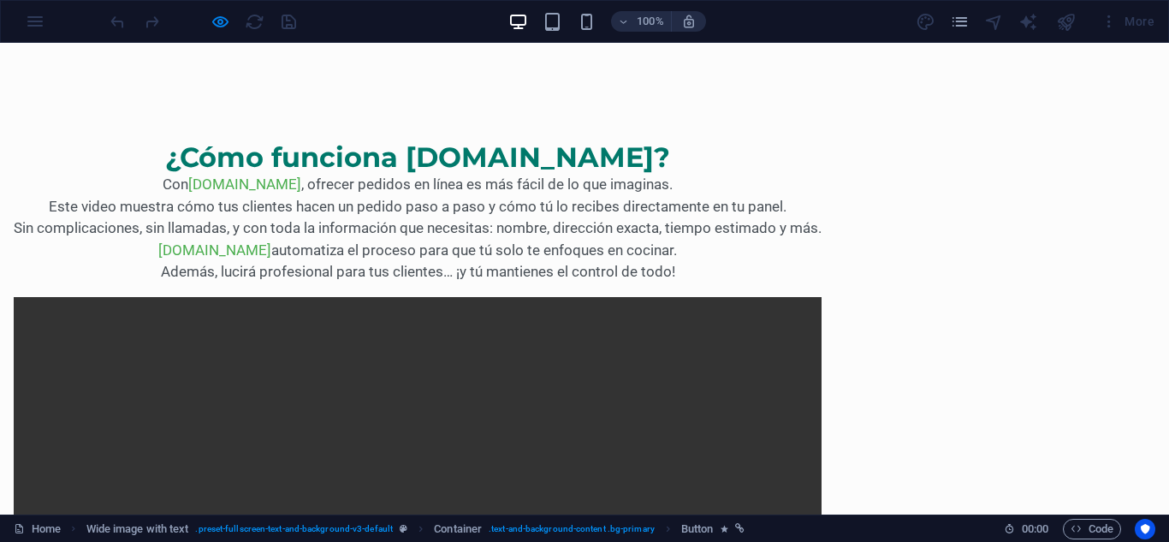
scroll to position [856, 0]
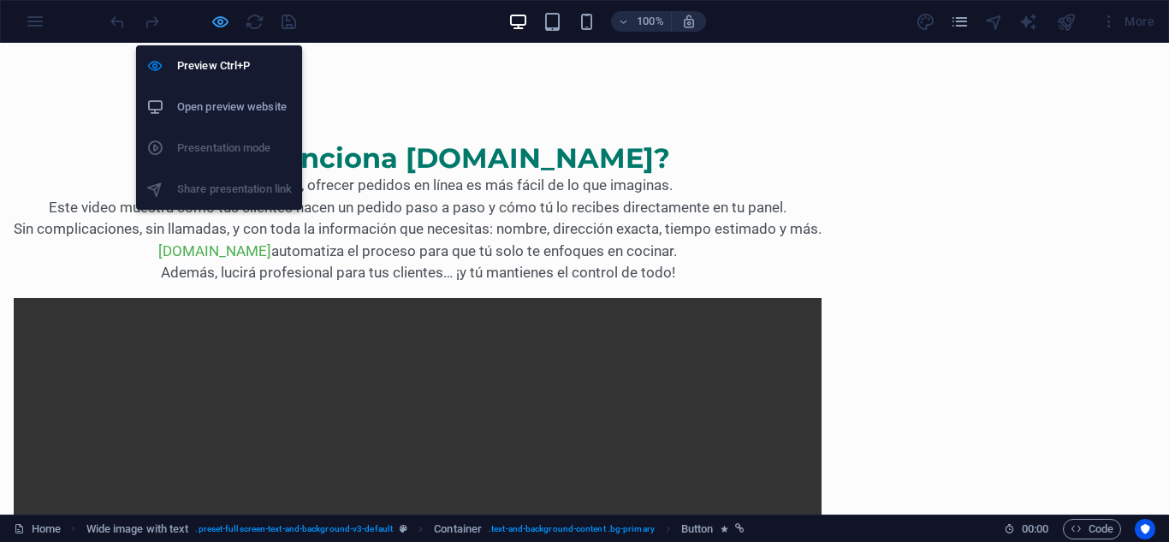
click at [220, 21] on icon "button" at bounding box center [221, 22] width 20 height 20
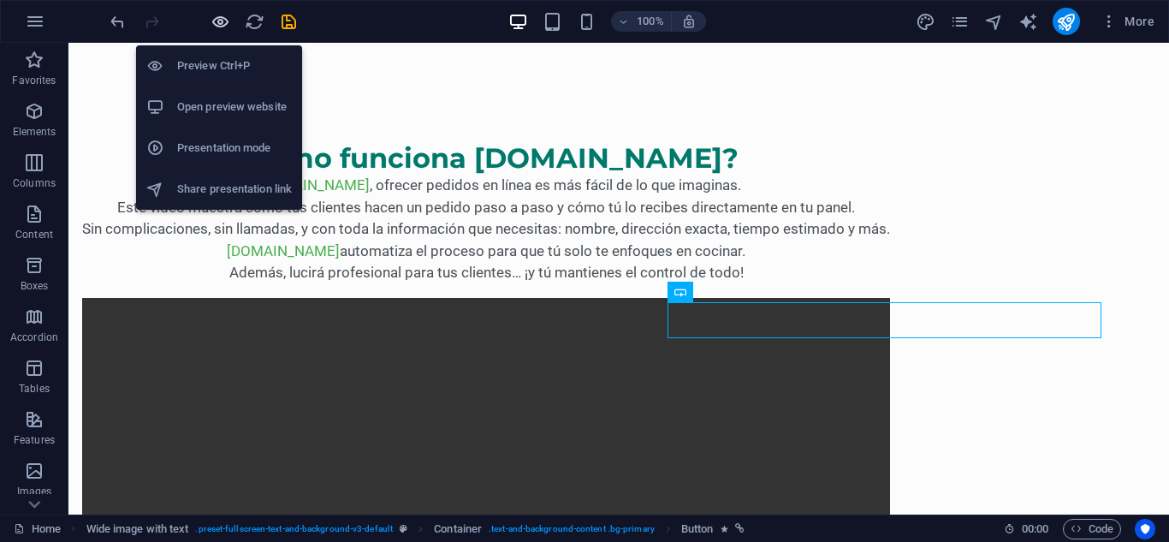
click at [221, 18] on icon "button" at bounding box center [221, 22] width 20 height 20
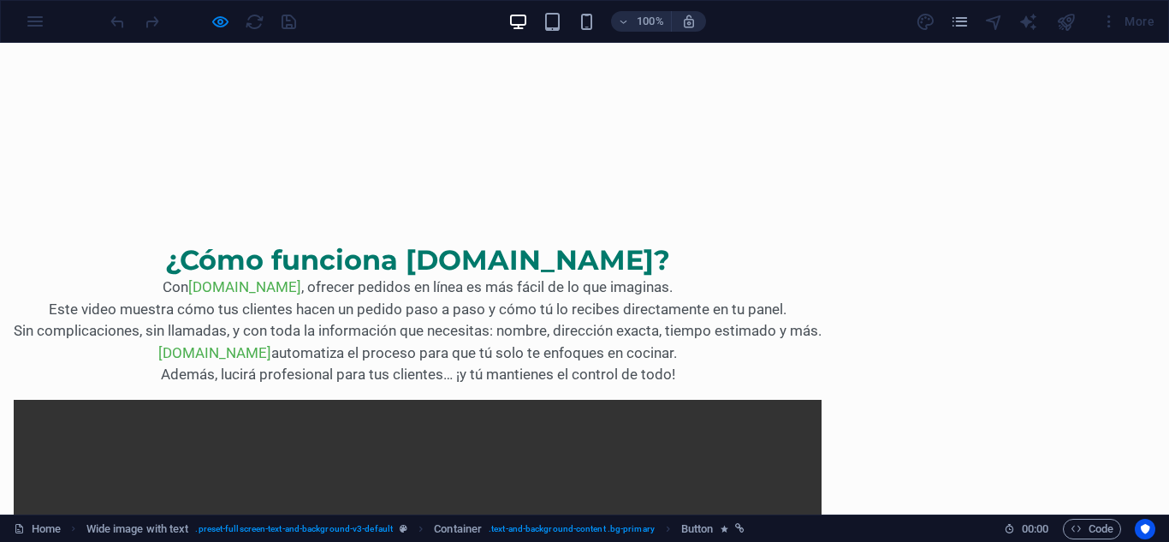
scroll to position [770, 0]
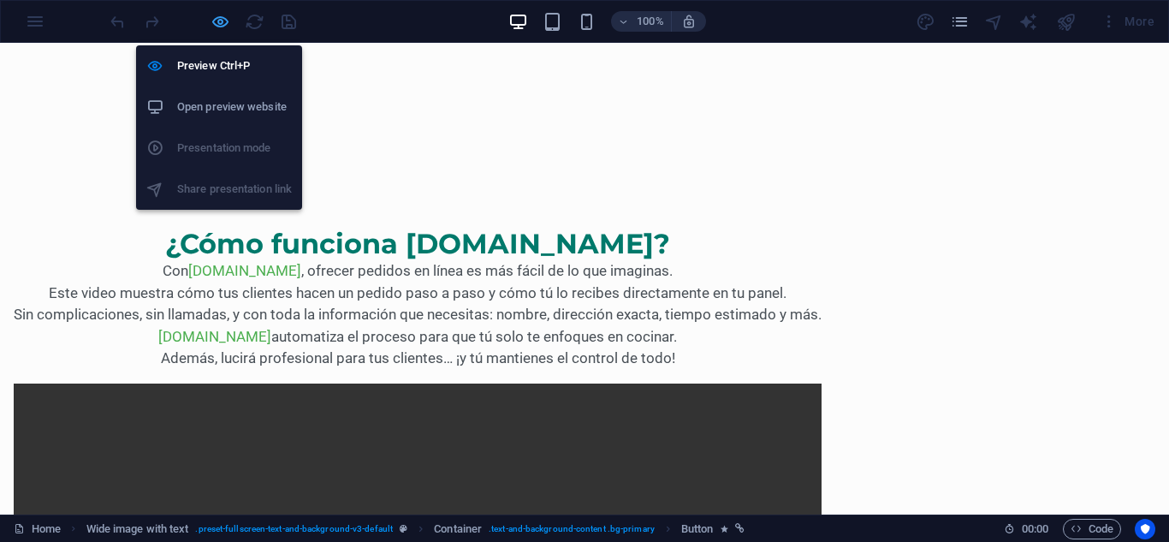
click at [223, 24] on icon "button" at bounding box center [221, 22] width 20 height 20
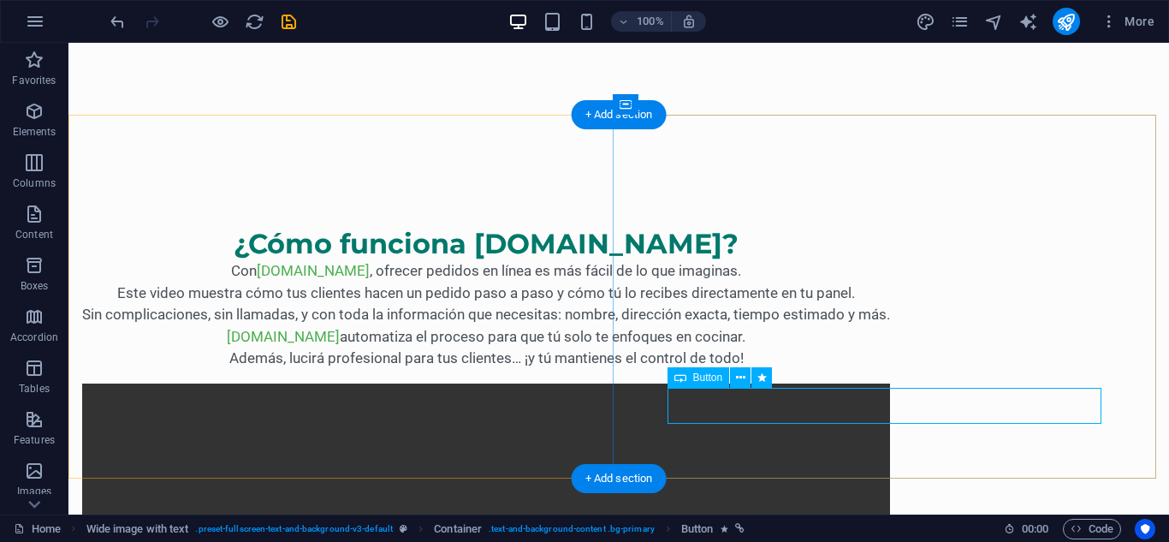
select select "pulse"
select select "s"
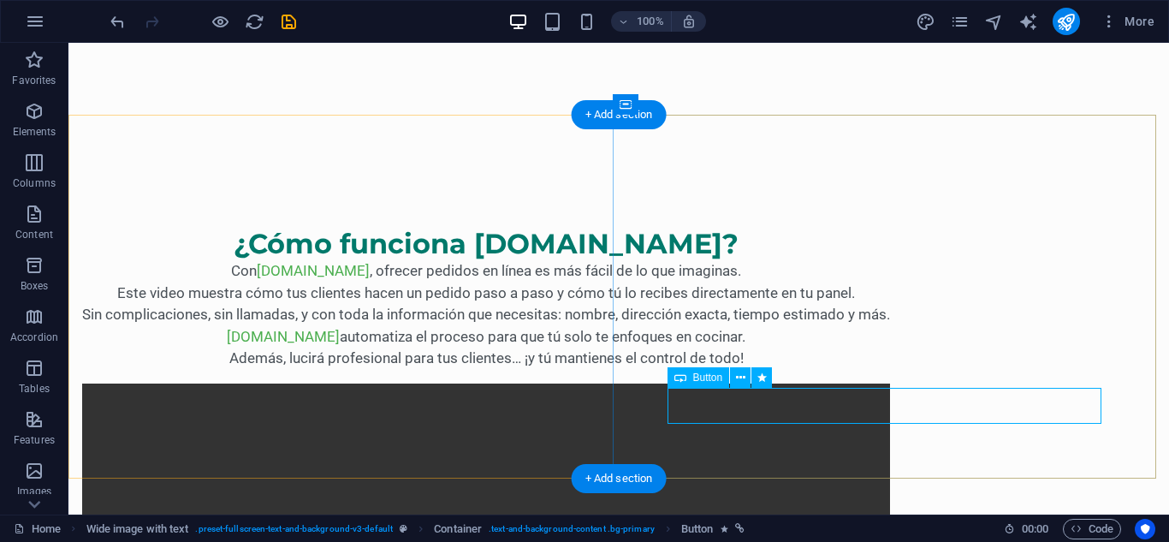
select select "scroll"
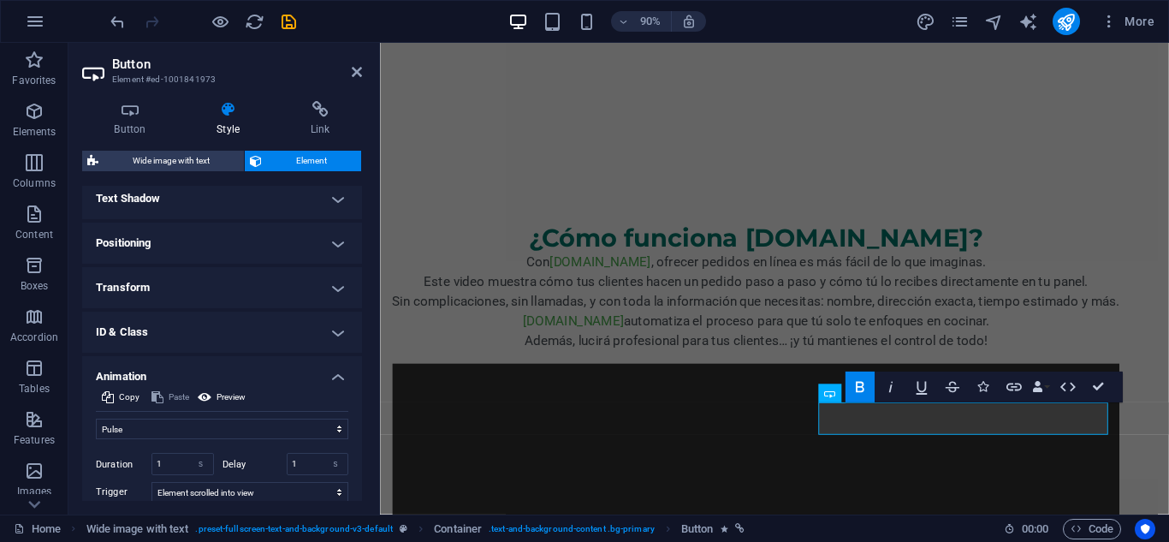
scroll to position [599, 0]
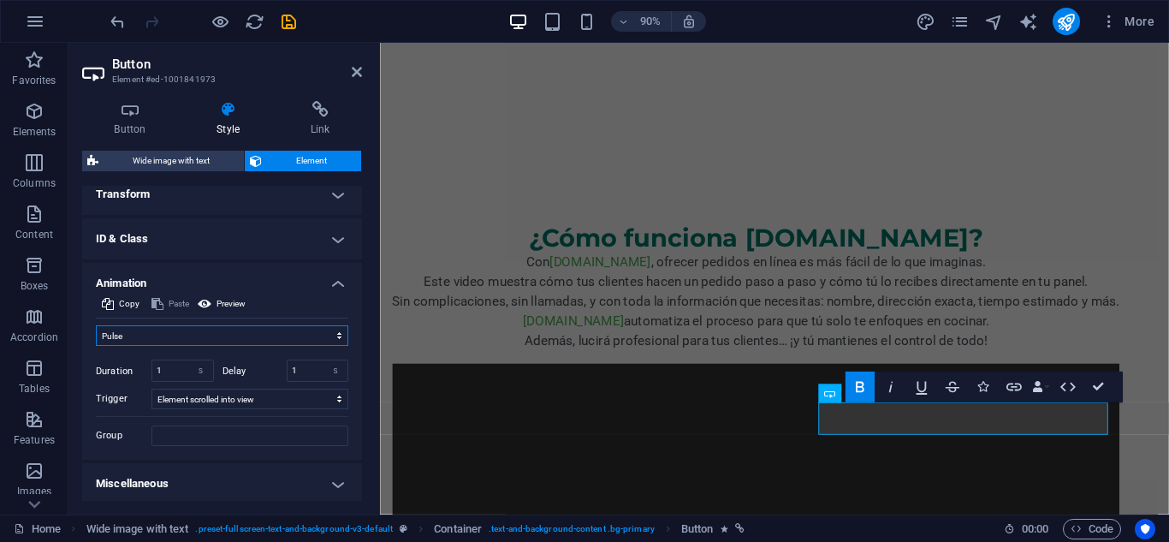
click at [209, 340] on select "Don't animate Show / Hide Slide up/down Zoom in/out Slide left to right Slide r…" at bounding box center [222, 335] width 252 height 21
select select "shrink"
click at [96, 325] on select "Don't animate Show / Hide Slide up/down Zoom in/out Slide left to right Slide r…" at bounding box center [222, 335] width 252 height 21
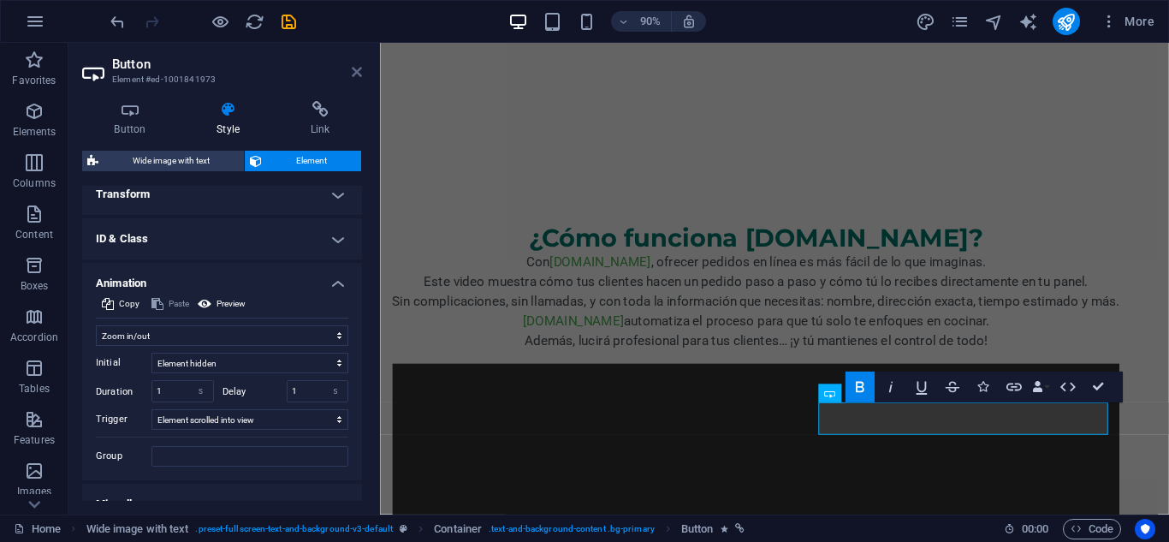
click at [355, 74] on icon at bounding box center [357, 72] width 10 height 14
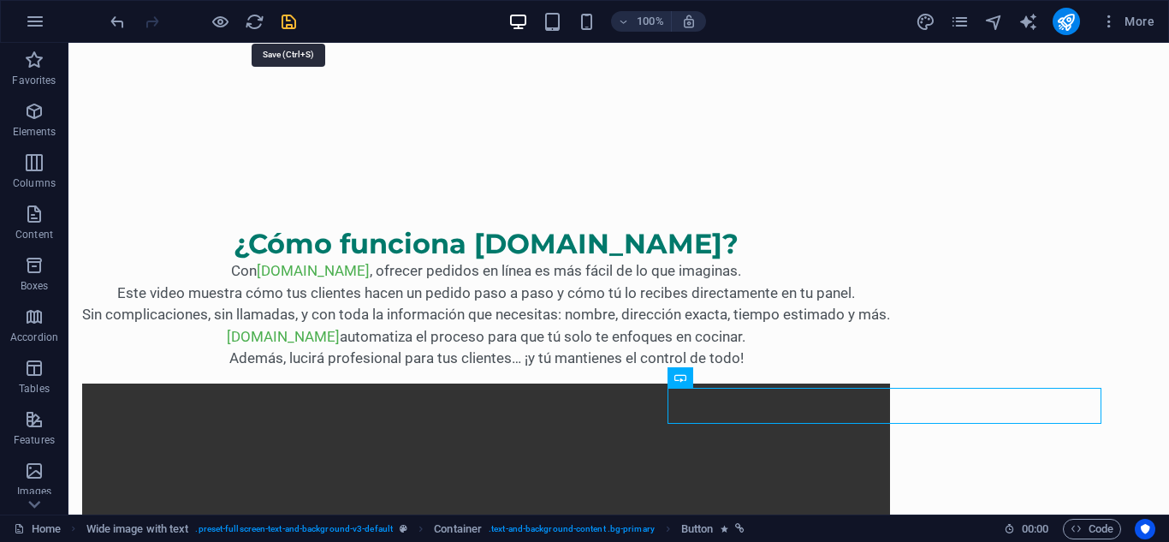
click at [286, 19] on icon "save" at bounding box center [289, 22] width 20 height 20
checkbox input "false"
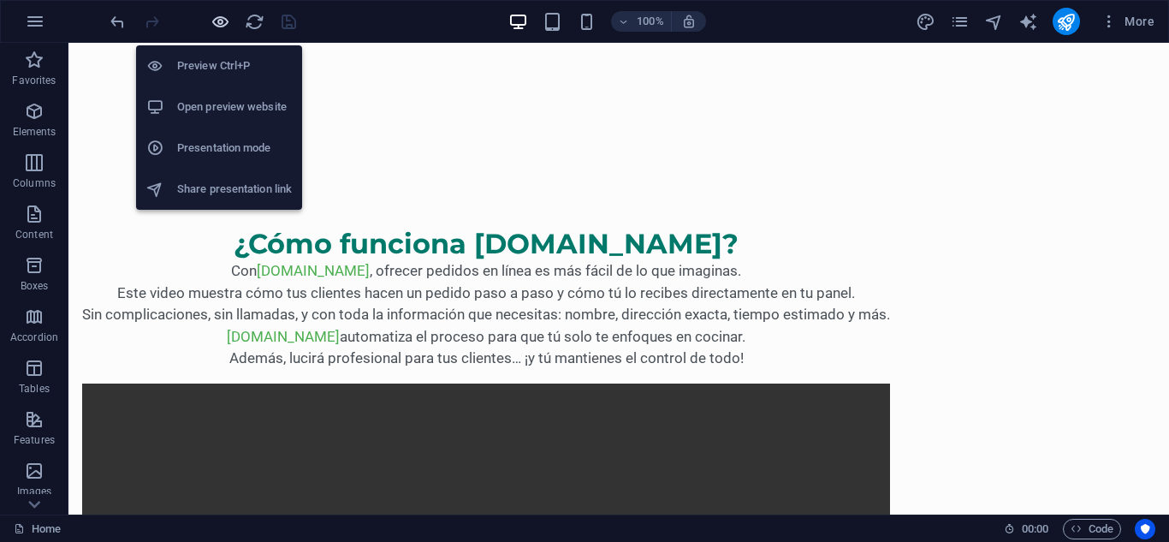
click at [214, 20] on icon "button" at bounding box center [221, 22] width 20 height 20
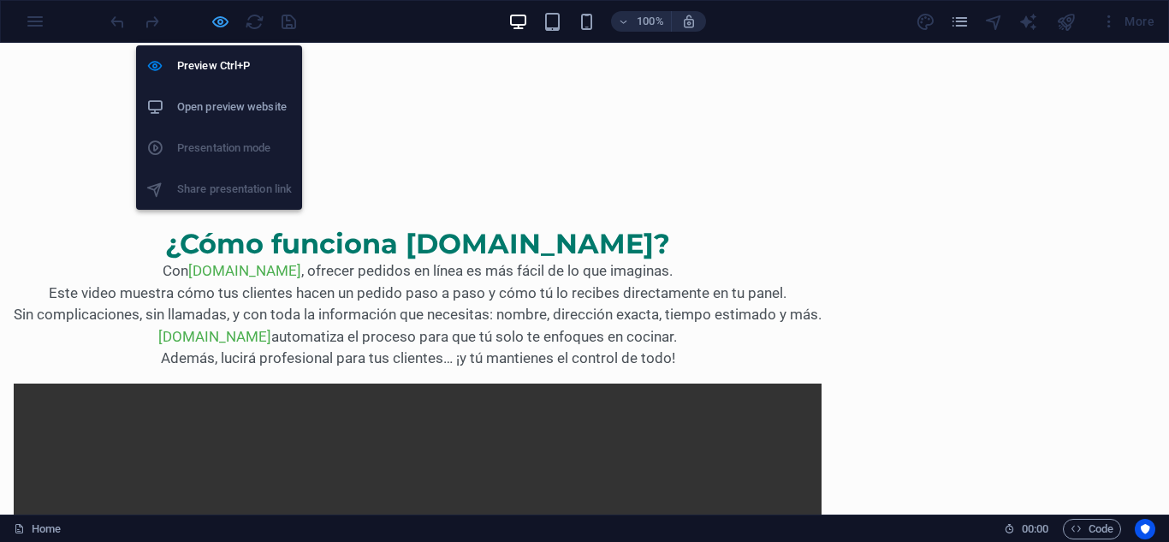
click at [217, 19] on icon "button" at bounding box center [221, 22] width 20 height 20
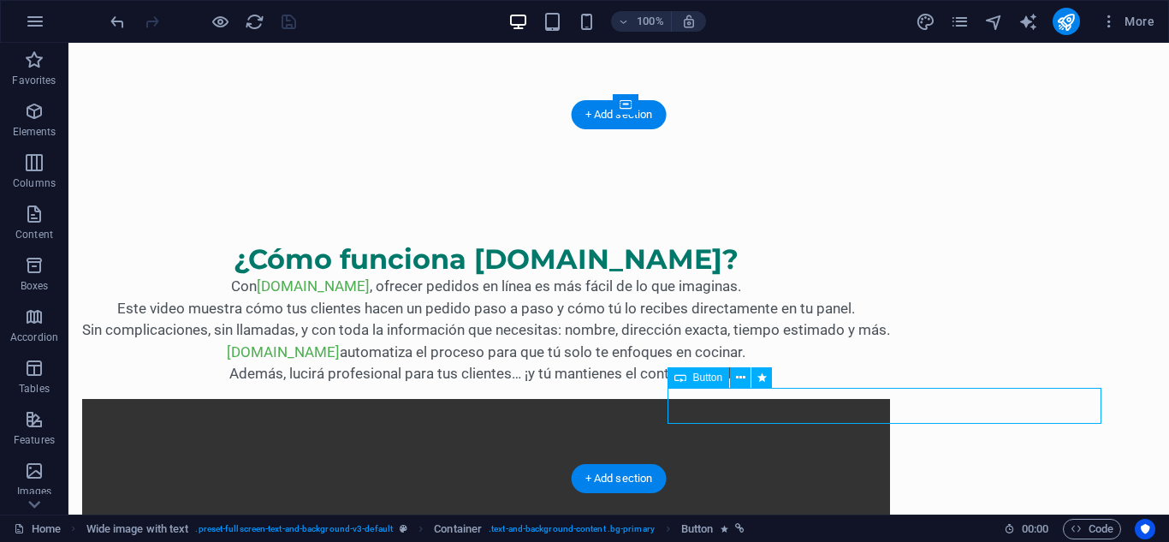
select select "shrink"
select select "s"
select select "scroll"
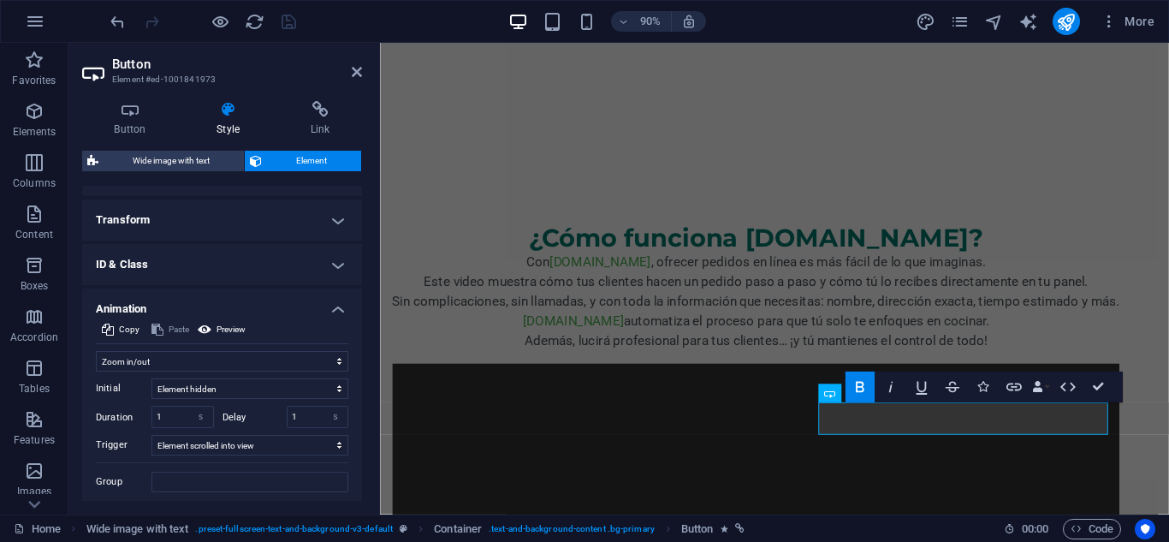
scroll to position [623, 0]
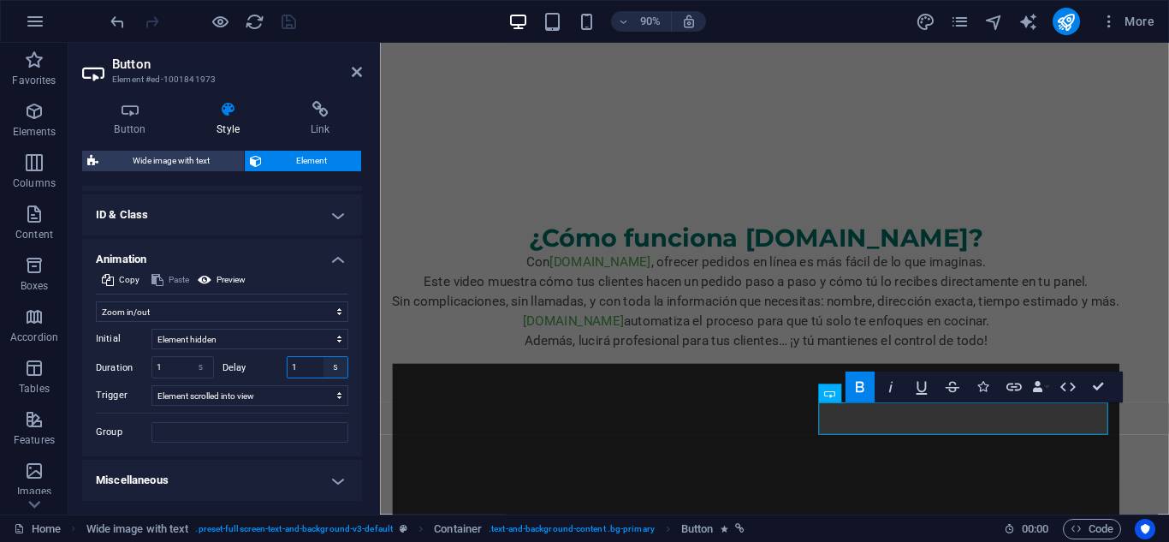
click at [324, 369] on select "s ms" at bounding box center [336, 367] width 24 height 21
click at [312, 371] on input "1" at bounding box center [318, 367] width 61 height 21
type input "0.5"
click at [171, 365] on input "1" at bounding box center [182, 367] width 61 height 21
type input "0.5"
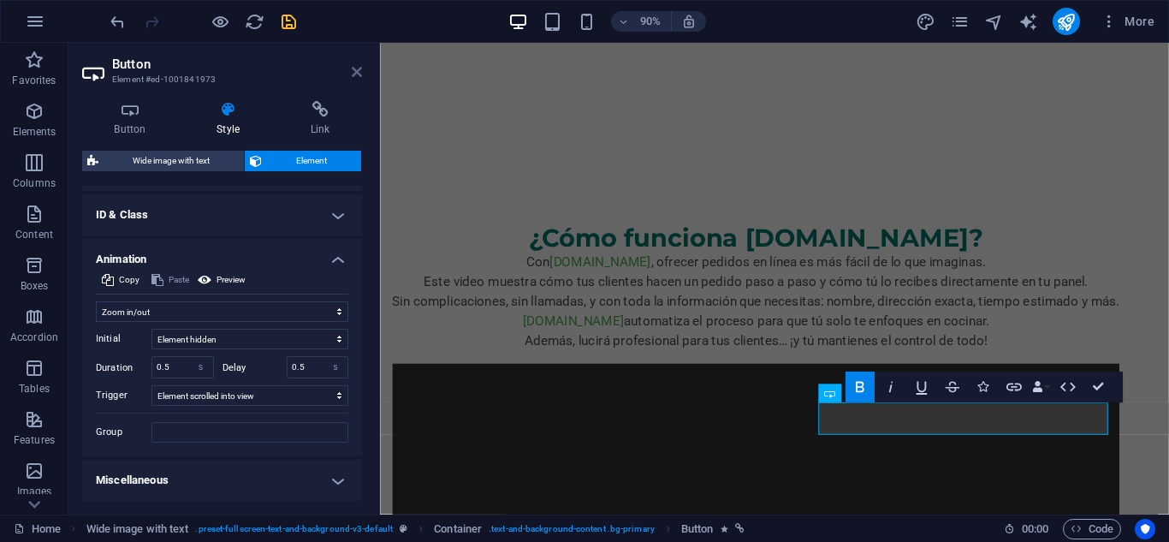
click at [352, 71] on icon at bounding box center [357, 72] width 10 height 14
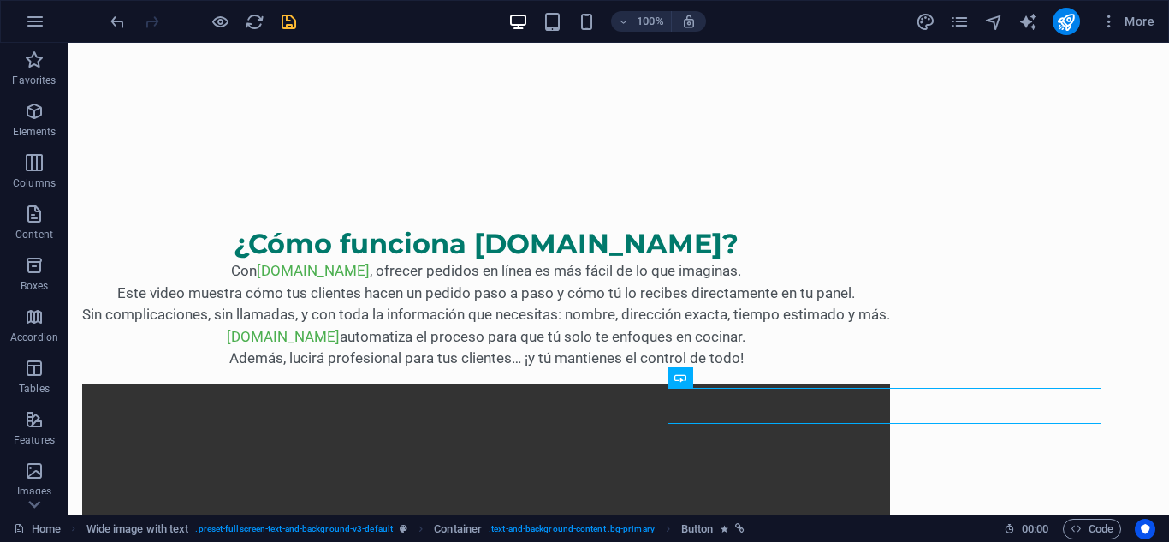
click at [288, 17] on icon "save" at bounding box center [289, 22] width 20 height 20
checkbox input "false"
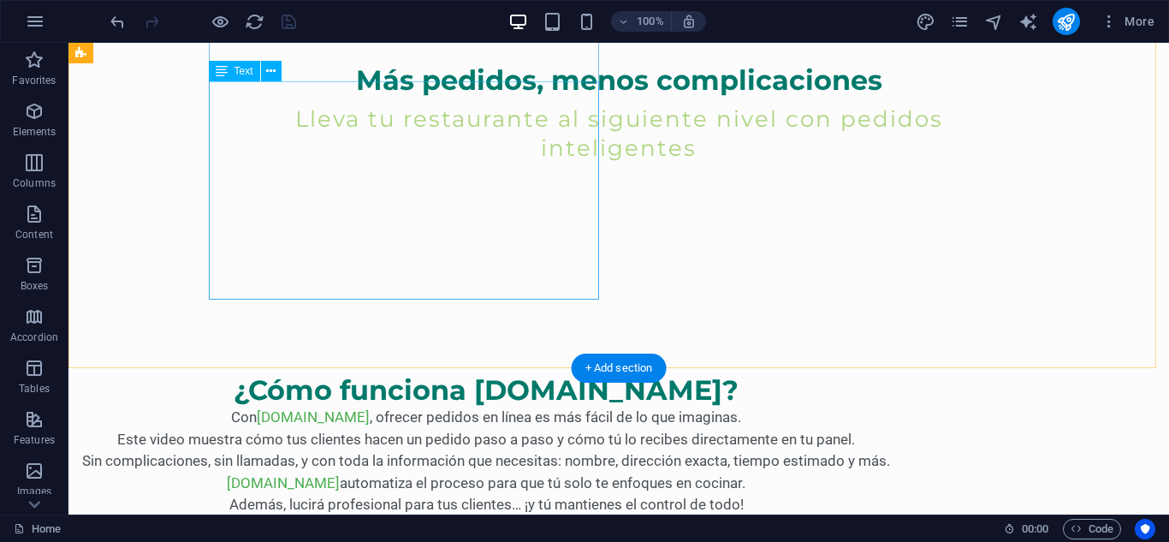
scroll to position [770, 0]
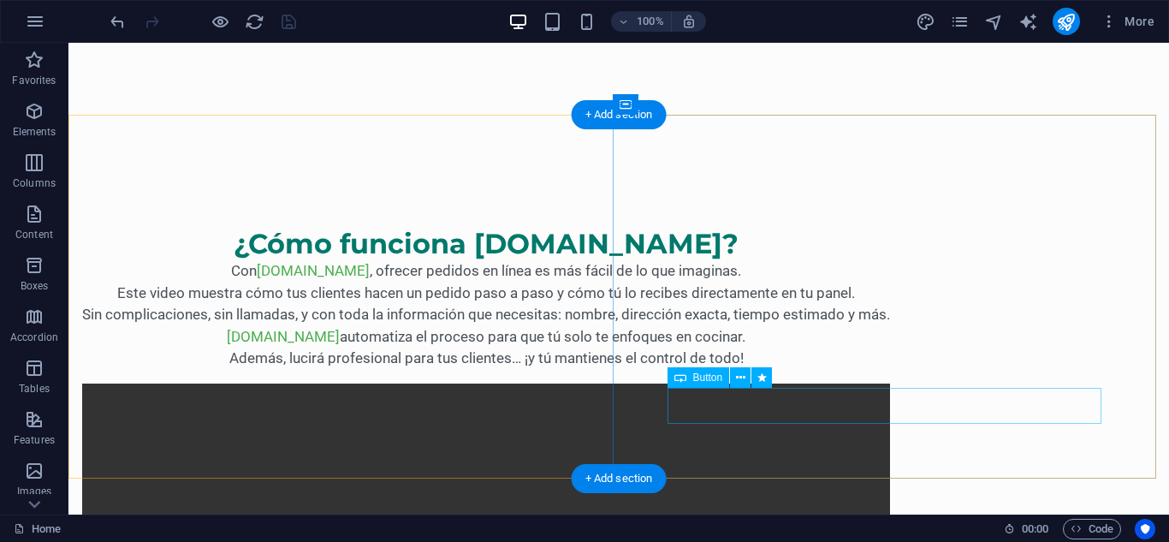
select select "shrink"
select select "s"
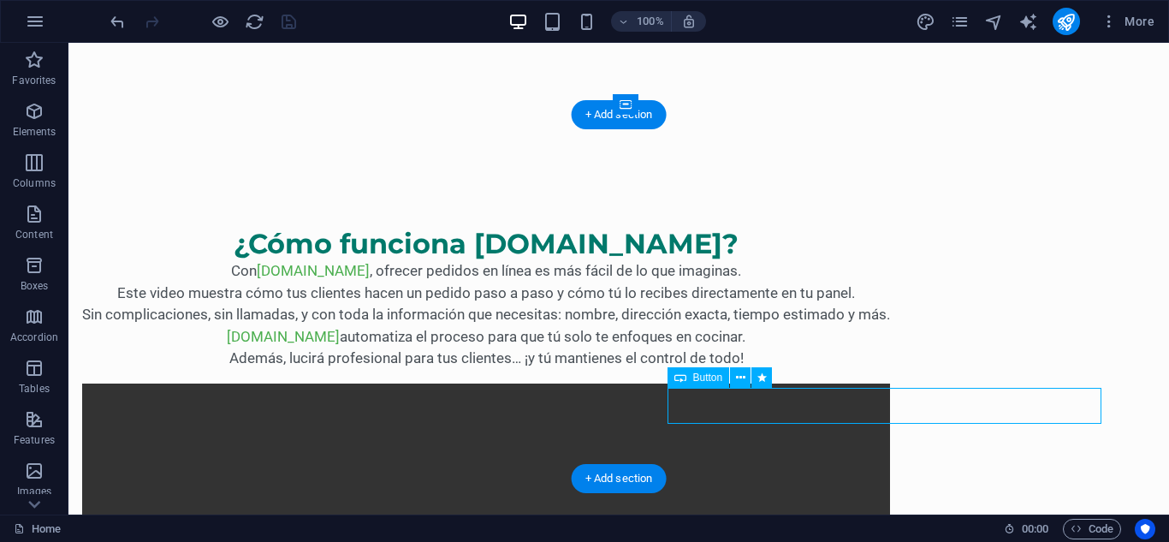
select select "scroll"
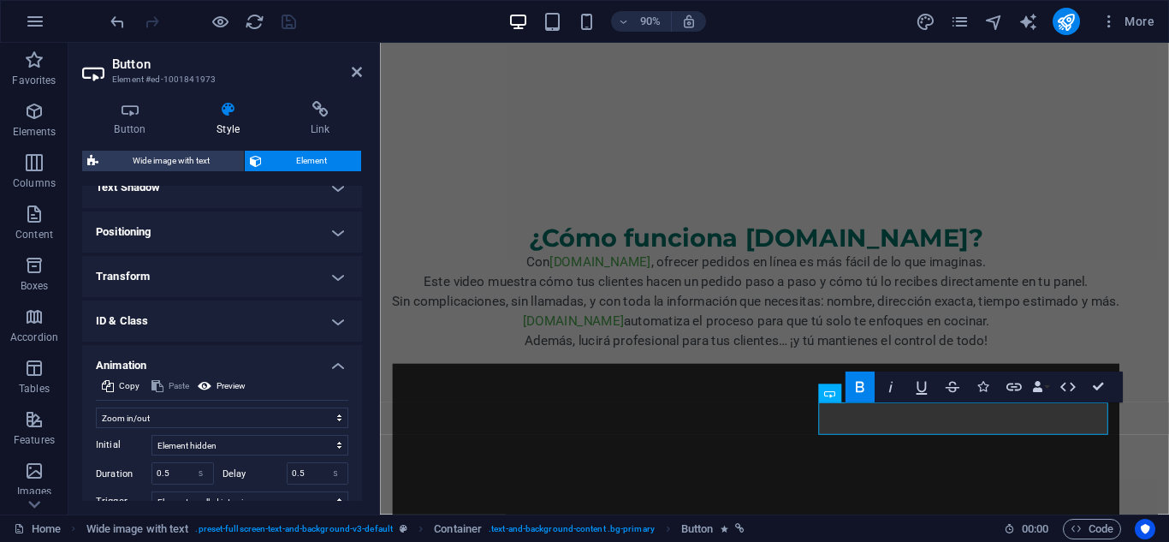
scroll to position [623, 0]
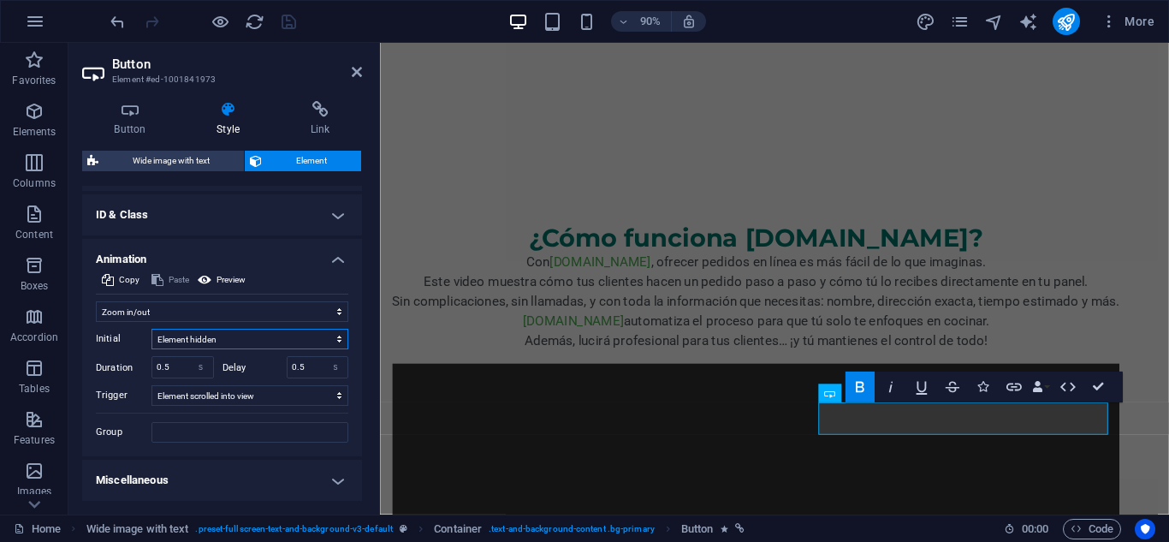
click at [206, 341] on select "Element hidden Element shown" at bounding box center [249, 339] width 197 height 21
click at [224, 315] on select "Don't animate Show / Hide Slide up/down Zoom in/out Slide left to right Slide r…" at bounding box center [222, 311] width 252 height 21
select select "pulse"
click at [96, 321] on select "Don't animate Show / Hide Slide up/down Zoom in/out Slide left to right Slide r…" at bounding box center [222, 311] width 252 height 21
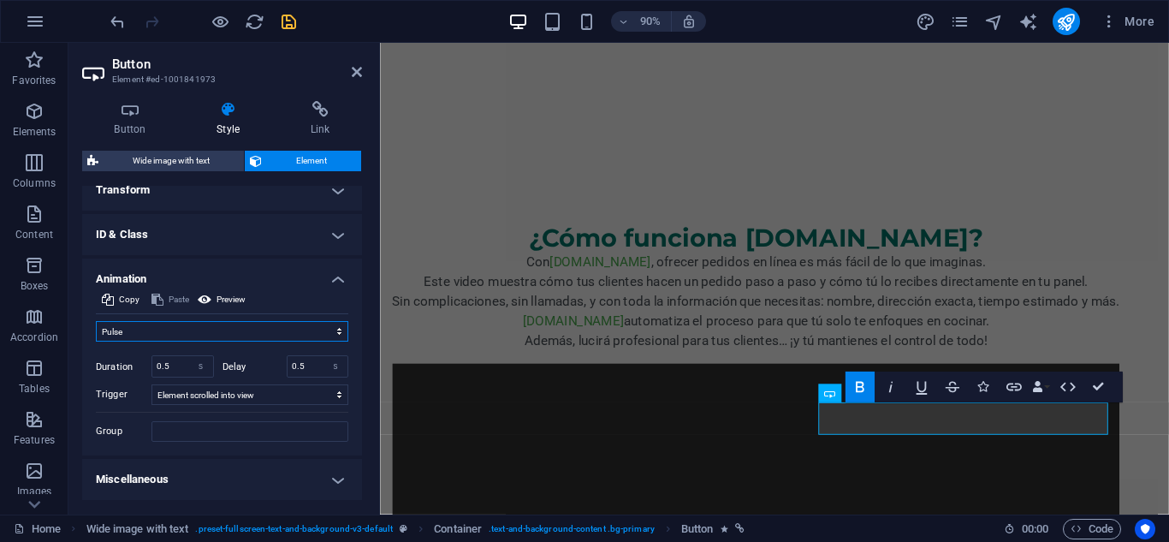
scroll to position [603, 0]
click at [205, 371] on select "s ms" at bounding box center [201, 366] width 24 height 21
click at [175, 355] on div "0.5 s ms" at bounding box center [182, 366] width 62 height 22
click at [175, 361] on input "0.5" at bounding box center [182, 366] width 61 height 21
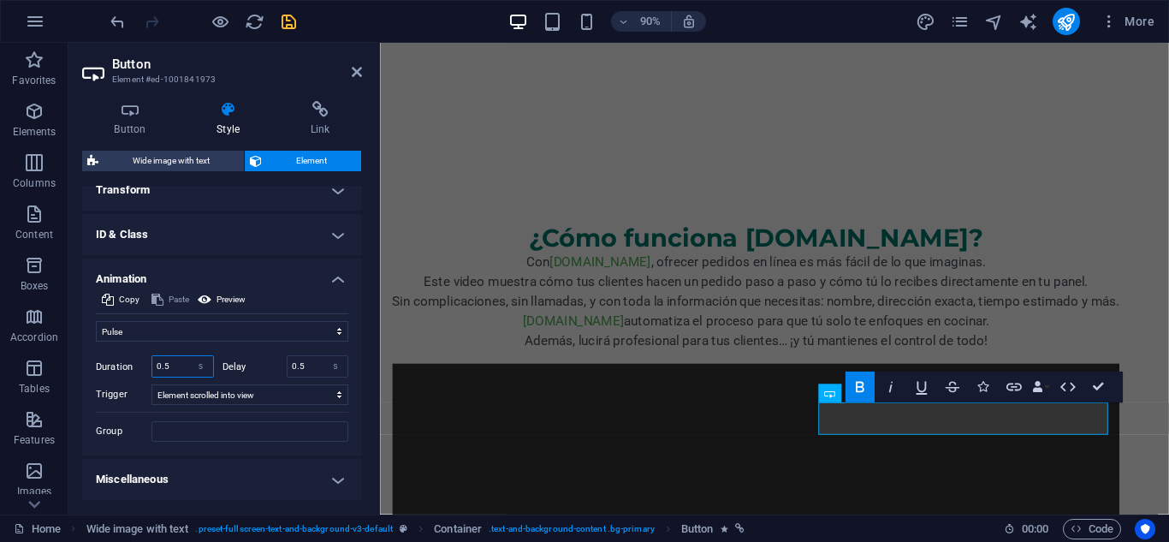
type input "0"
type input "2"
click at [285, 27] on icon "save" at bounding box center [289, 22] width 20 height 20
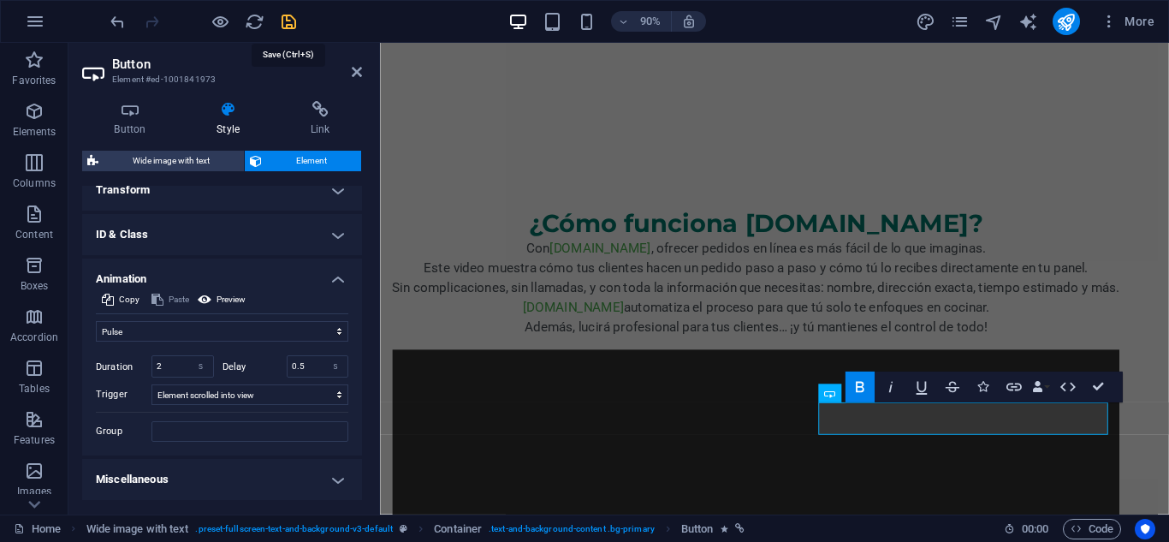
checkbox input "false"
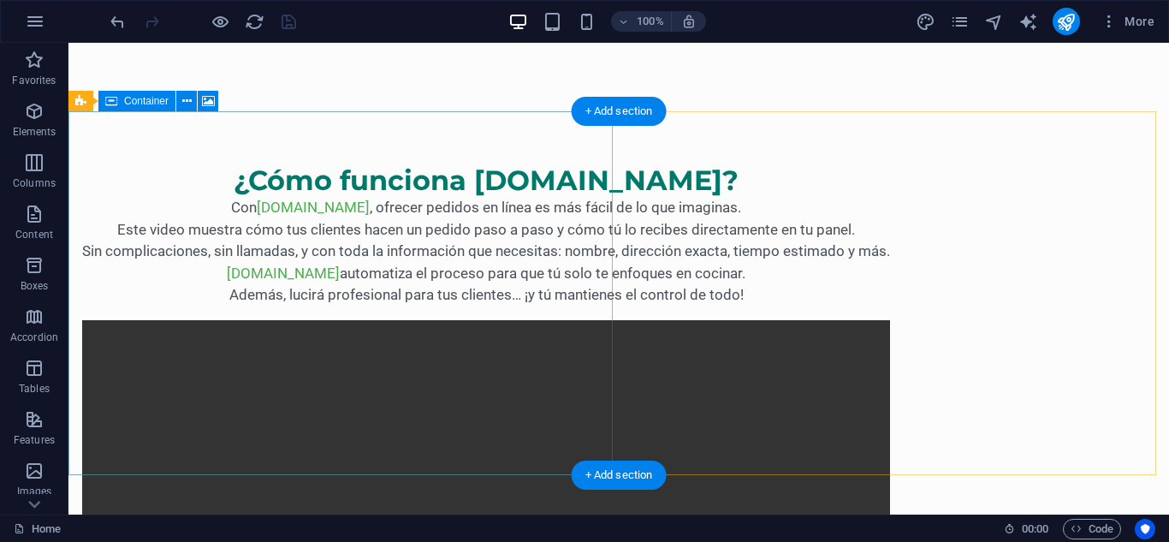
scroll to position [770, 0]
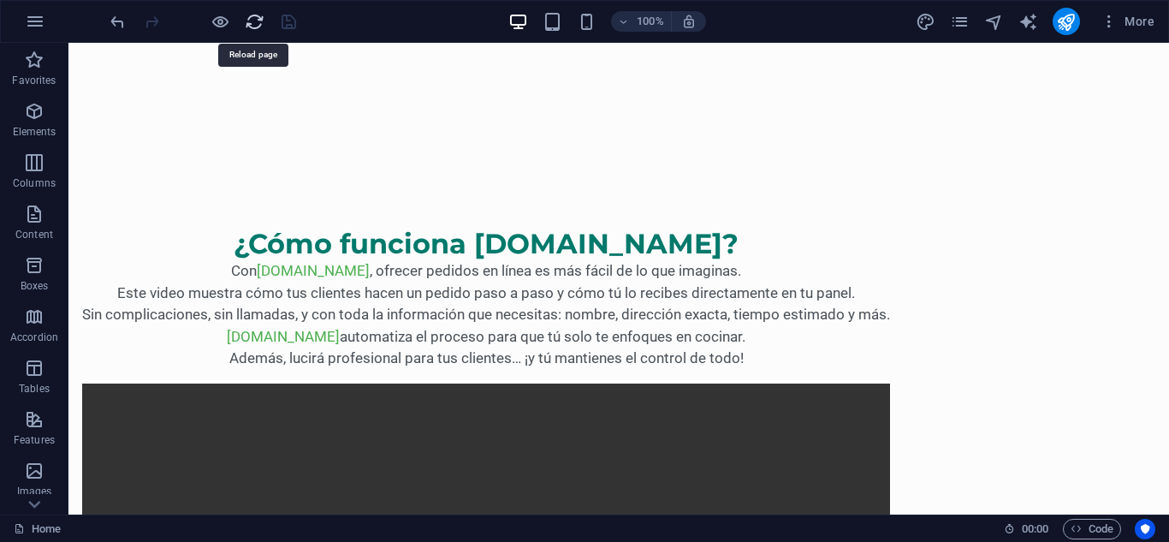
click at [245, 17] on icon "reload" at bounding box center [255, 22] width 20 height 20
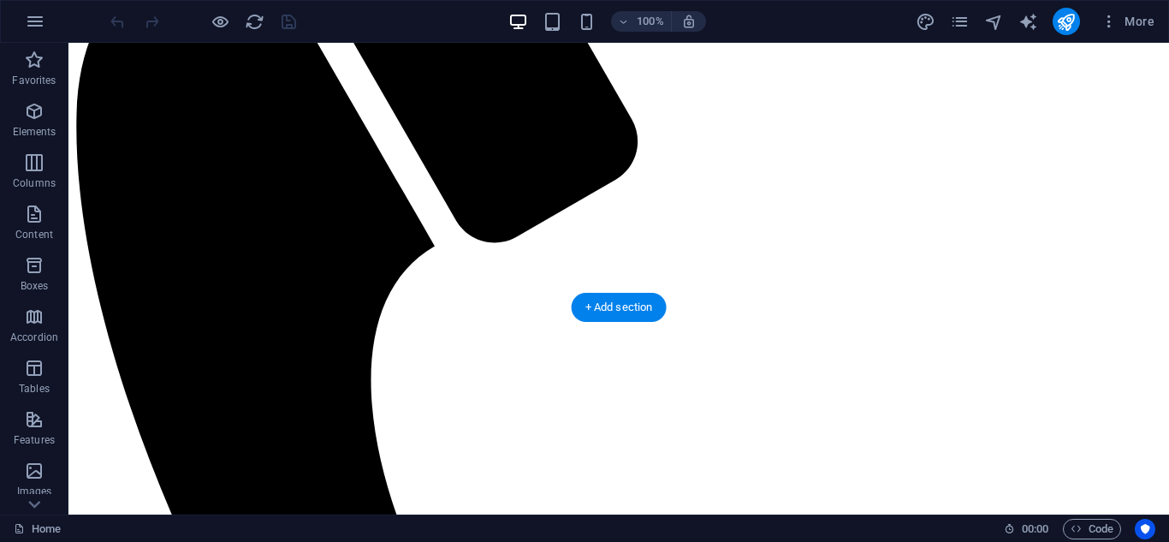
scroll to position [856, 0]
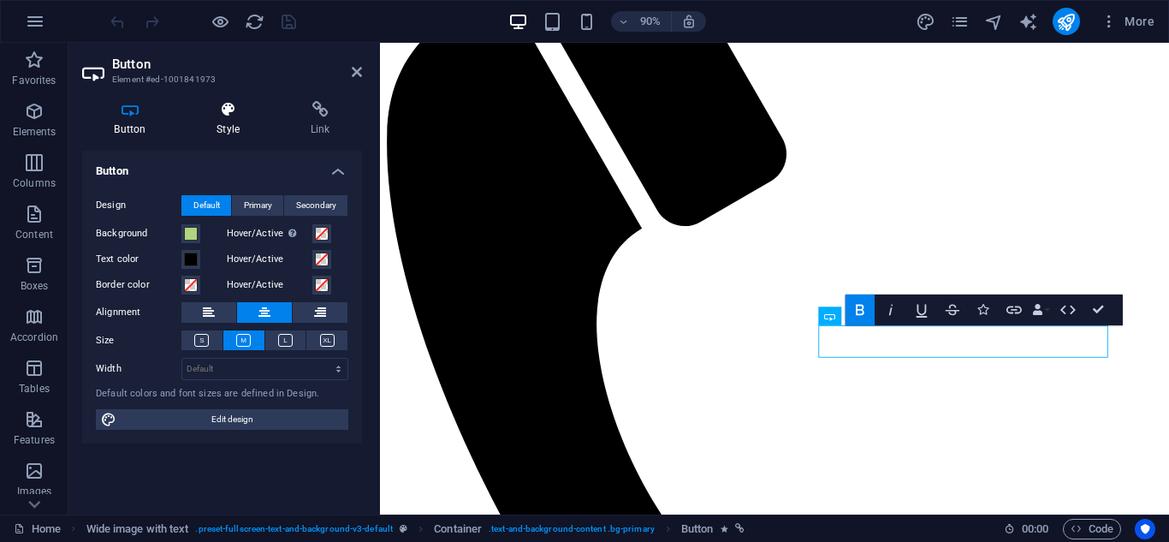
click at [240, 118] on h4 "Style" at bounding box center [232, 119] width 94 height 36
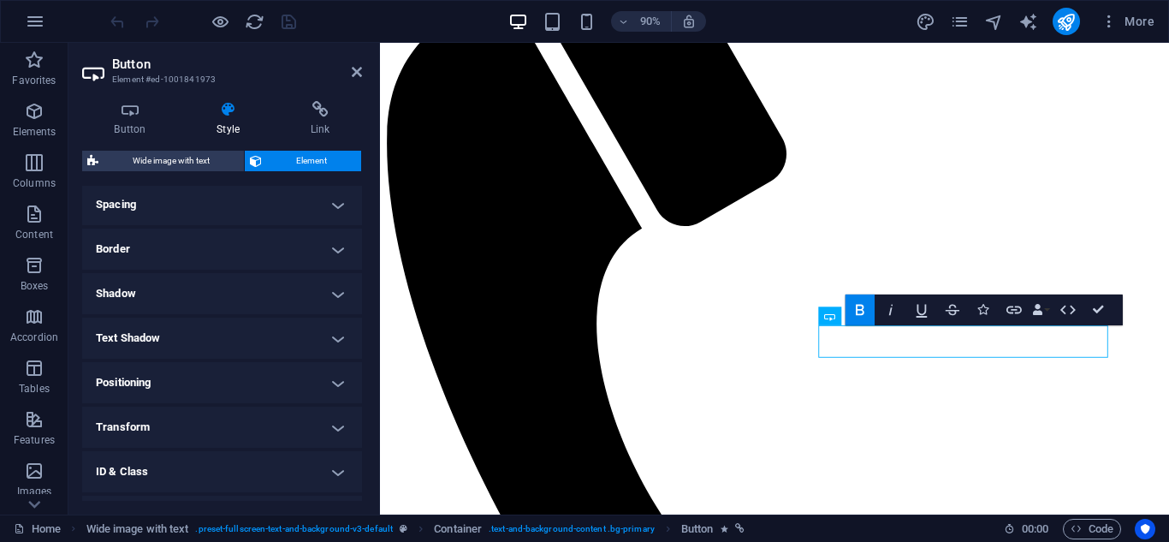
scroll to position [408, 0]
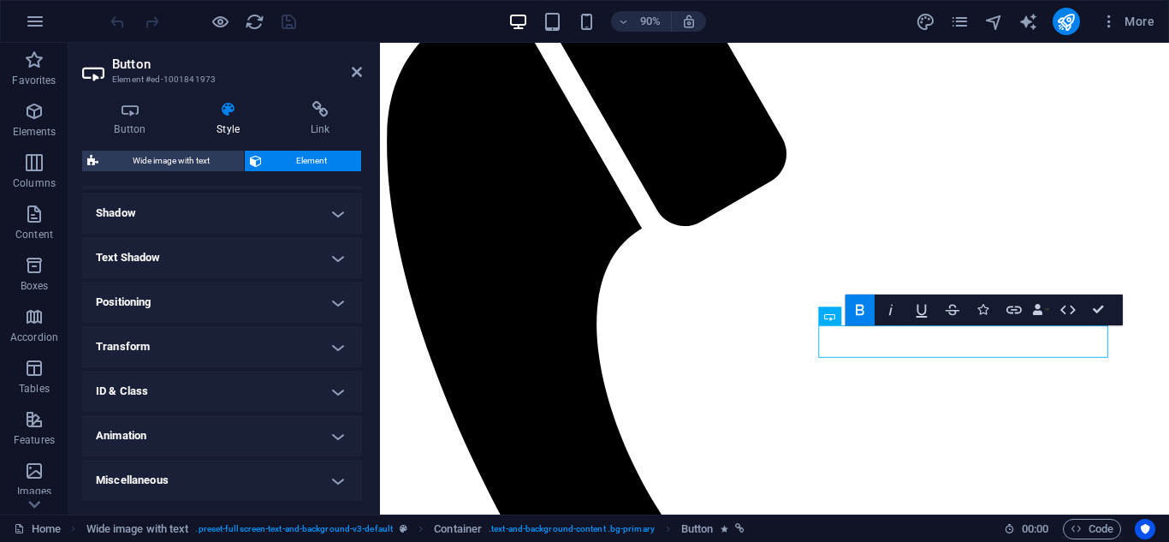
click at [247, 427] on h4 "Animation" at bounding box center [222, 435] width 280 height 41
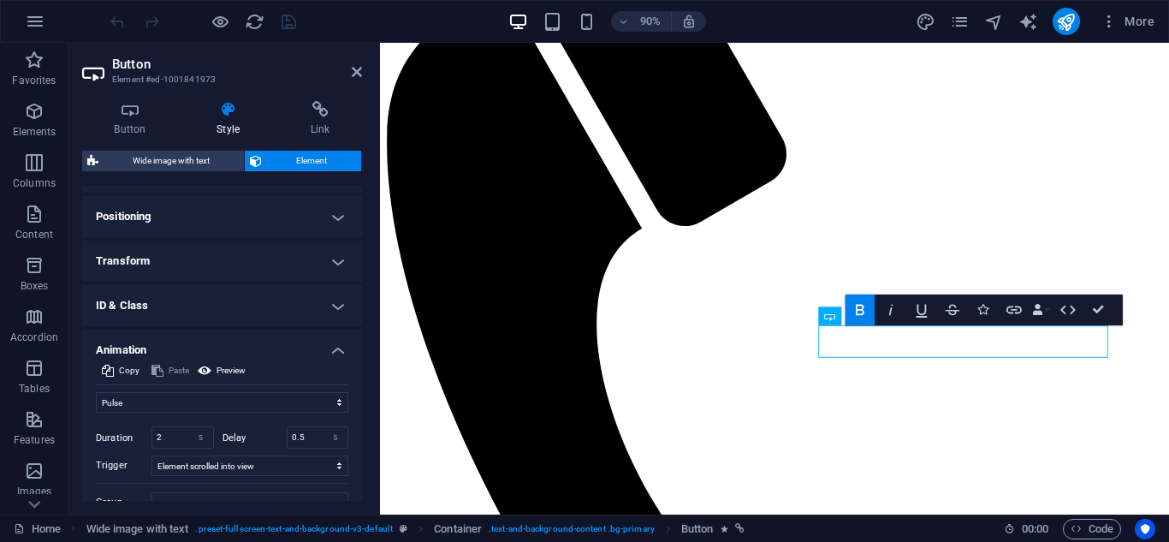
scroll to position [564, 0]
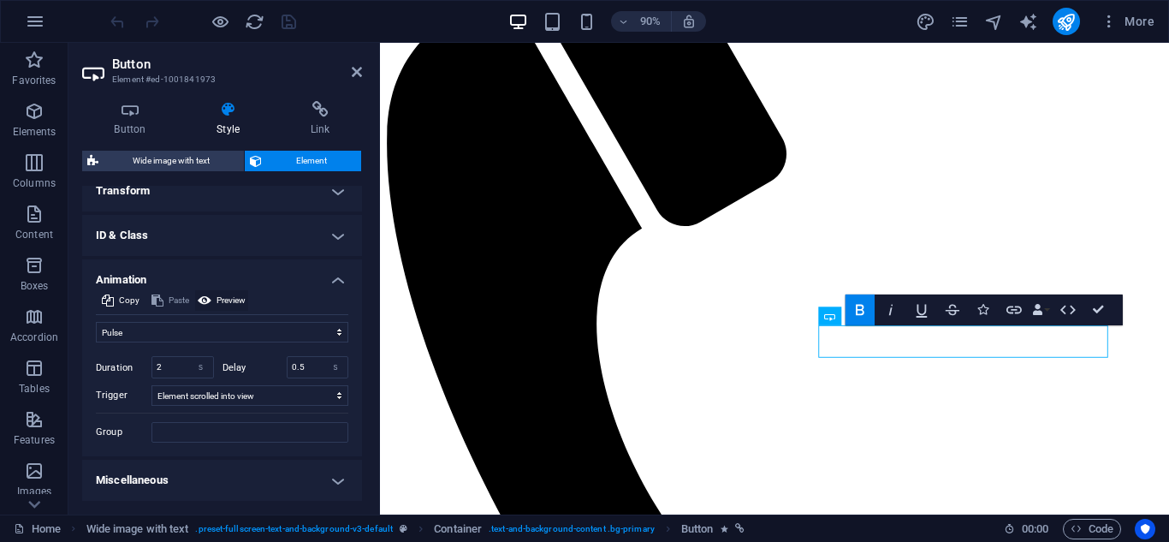
click at [211, 302] on button "Preview" at bounding box center [221, 300] width 53 height 21
click at [170, 369] on input "2" at bounding box center [182, 367] width 61 height 21
type input "1"
click at [222, 299] on span "Preview" at bounding box center [231, 300] width 29 height 21
click at [303, 367] on input "0.5" at bounding box center [318, 367] width 61 height 21
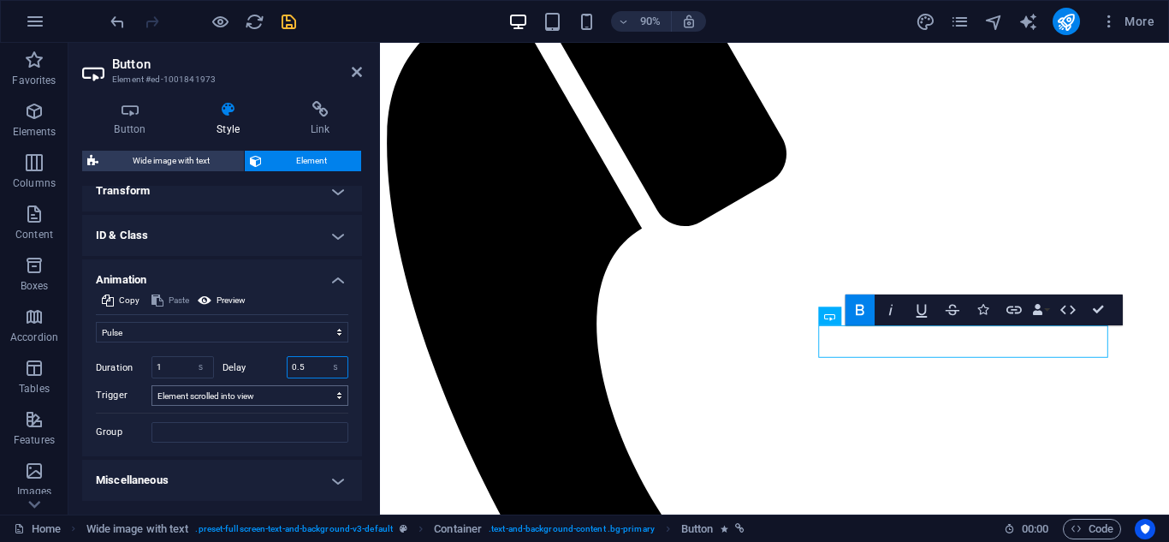
type input "0"
type input "1"
click at [228, 299] on span "Preview" at bounding box center [231, 300] width 29 height 21
click at [286, 407] on div "Initial Element hidden Element shown Duration 1 s ms Delay 1 s ms Width auto px…" at bounding box center [222, 392] width 252 height 100
click at [151, 385] on select "No automatic trigger On page load Element scrolled into view" at bounding box center [249, 395] width 197 height 21
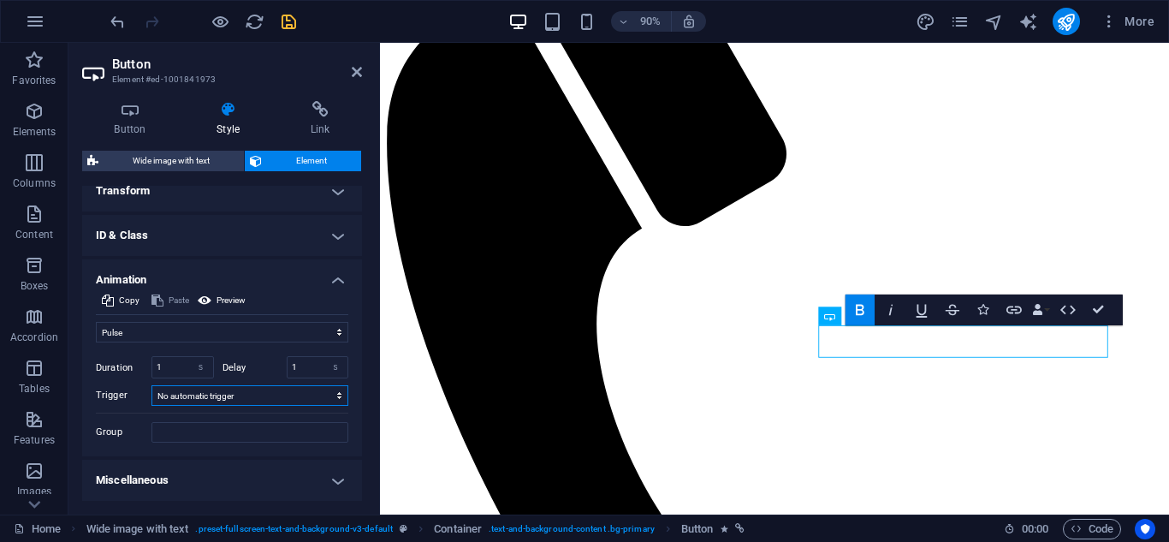
click at [287, 393] on select "No automatic trigger On page load Element scrolled into view" at bounding box center [249, 395] width 197 height 21
select select "scroll"
click at [151, 385] on select "No automatic trigger On page load Element scrolled into view" at bounding box center [249, 395] width 197 height 21
click at [250, 330] on select "Don't animate Show / Hide Slide up/down Zoom in/out Slide left to right Slide r…" at bounding box center [222, 332] width 252 height 21
click at [96, 322] on select "Don't animate Show / Hide Slide up/down Zoom in/out Slide left to right Slide r…" at bounding box center [222, 332] width 252 height 21
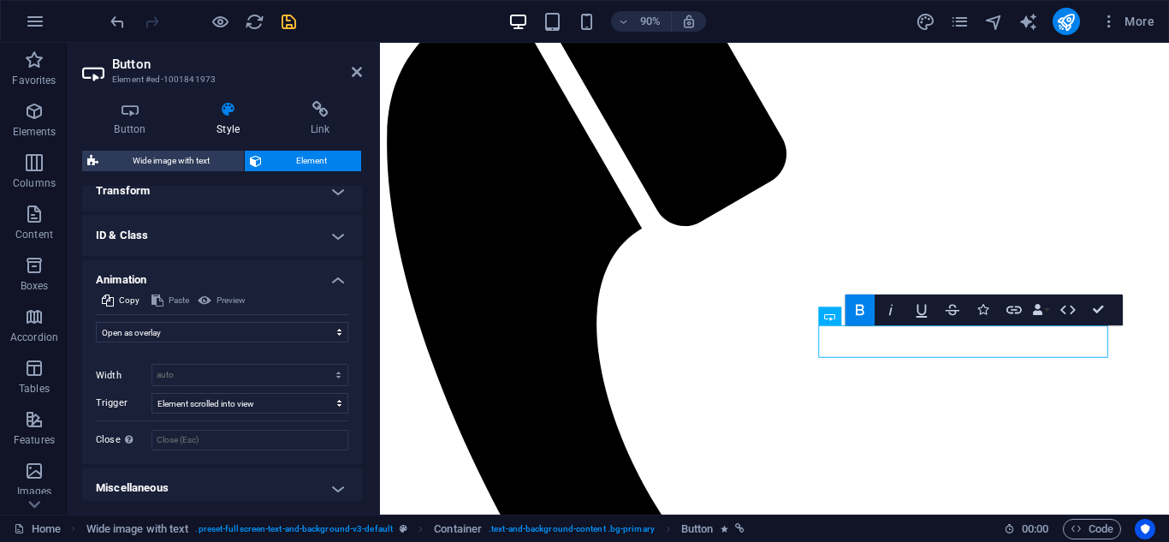
click at [229, 299] on div "Preview" at bounding box center [221, 300] width 53 height 21
click at [164, 325] on select "Don't animate Show / Hide Slide up/down Zoom in/out Slide left to right Slide r…" at bounding box center [222, 332] width 252 height 21
select select "flash"
click at [96, 322] on select "Don't animate Show / Hide Slide up/down Zoom in/out Slide left to right Slide r…" at bounding box center [222, 332] width 252 height 21
click at [235, 300] on span "Preview" at bounding box center [231, 300] width 29 height 21
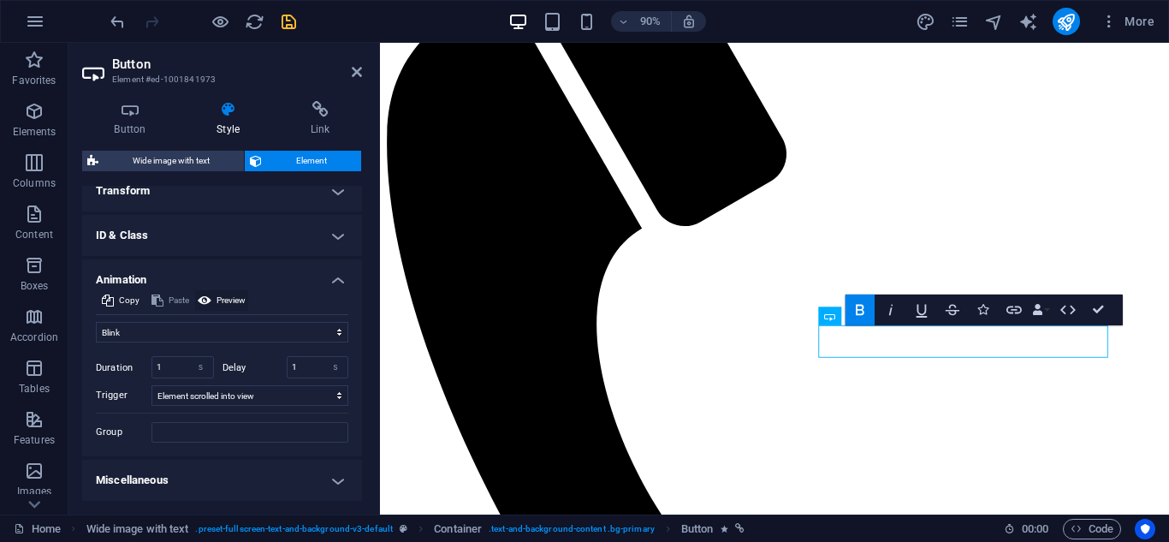
click at [235, 300] on span "Preview" at bounding box center [231, 300] width 29 height 21
click at [240, 294] on span "Preview" at bounding box center [231, 300] width 29 height 21
click at [353, 64] on h2 "Button" at bounding box center [237, 63] width 250 height 15
click at [355, 70] on icon at bounding box center [357, 72] width 10 height 14
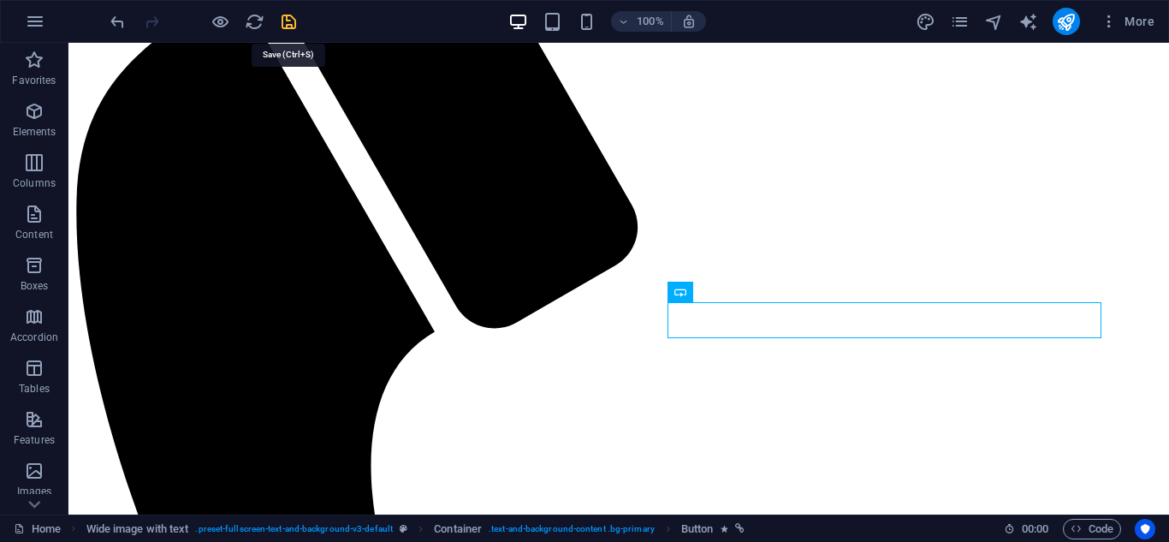
click at [294, 18] on icon "save" at bounding box center [289, 22] width 20 height 20
checkbox input "false"
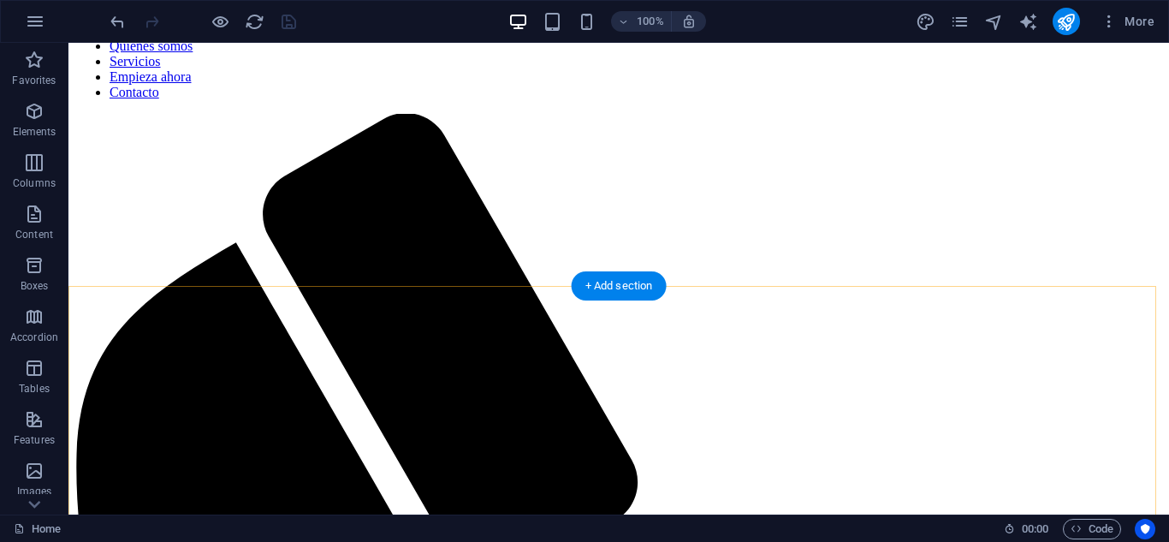
scroll to position [599, 0]
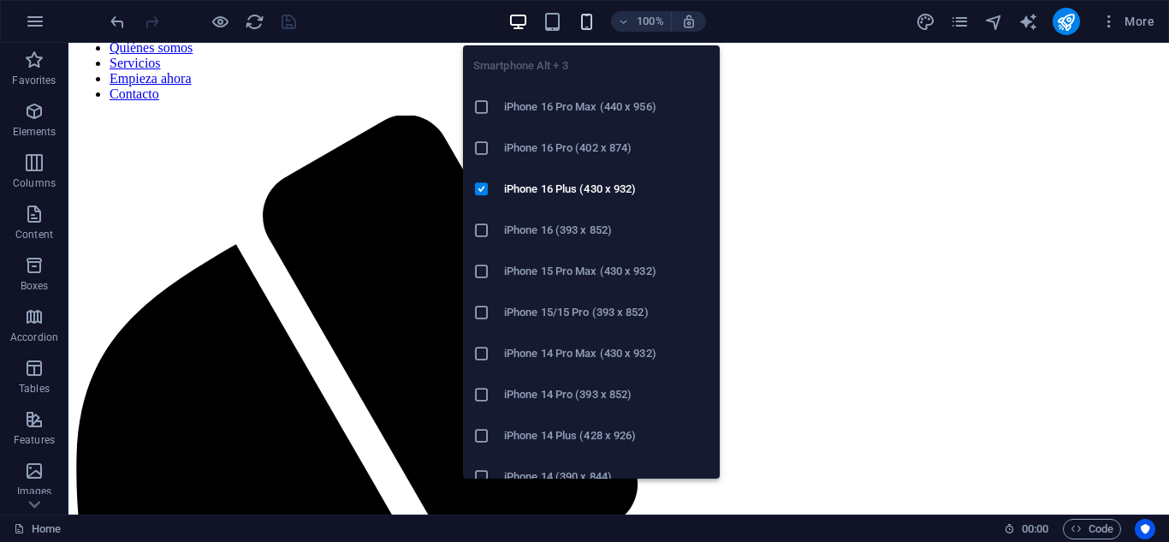
click at [591, 26] on icon "button" at bounding box center [587, 22] width 20 height 20
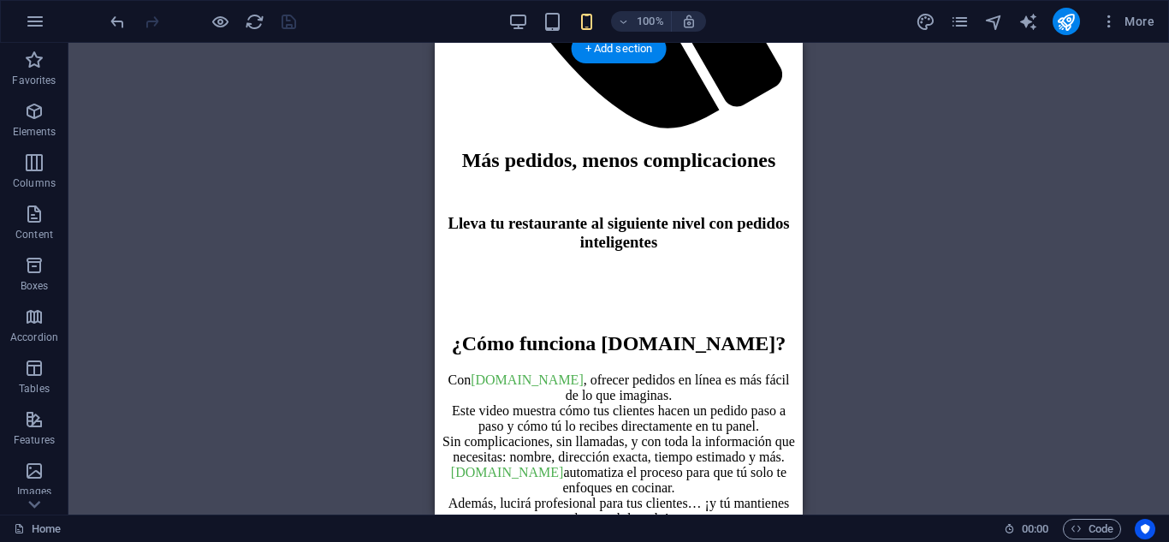
scroll to position [1027, 0]
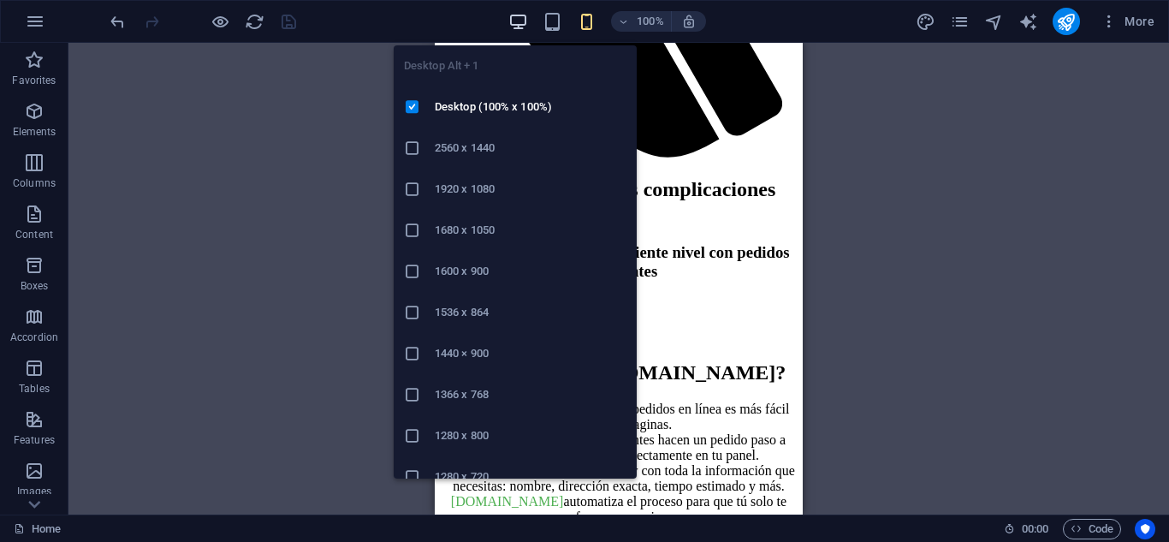
click at [510, 17] on icon "button" at bounding box center [518, 22] width 20 height 20
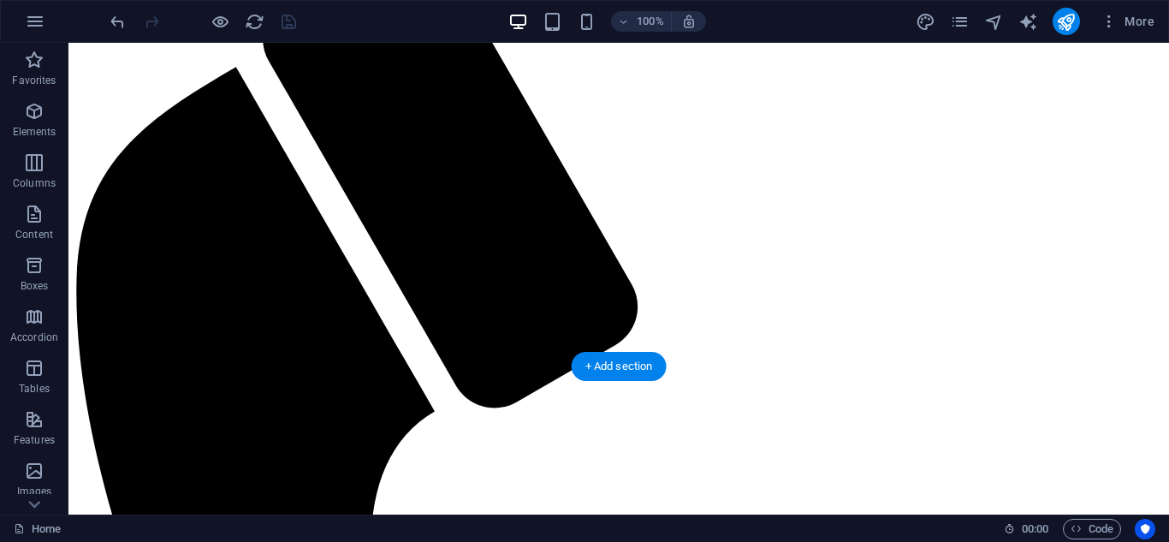
scroll to position [770, 0]
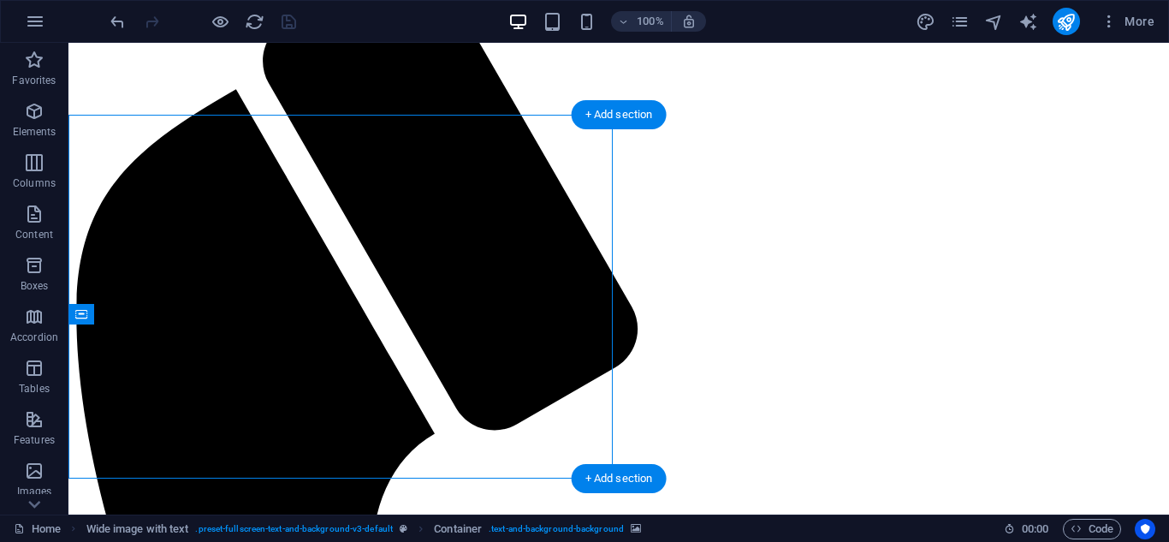
select select "px"
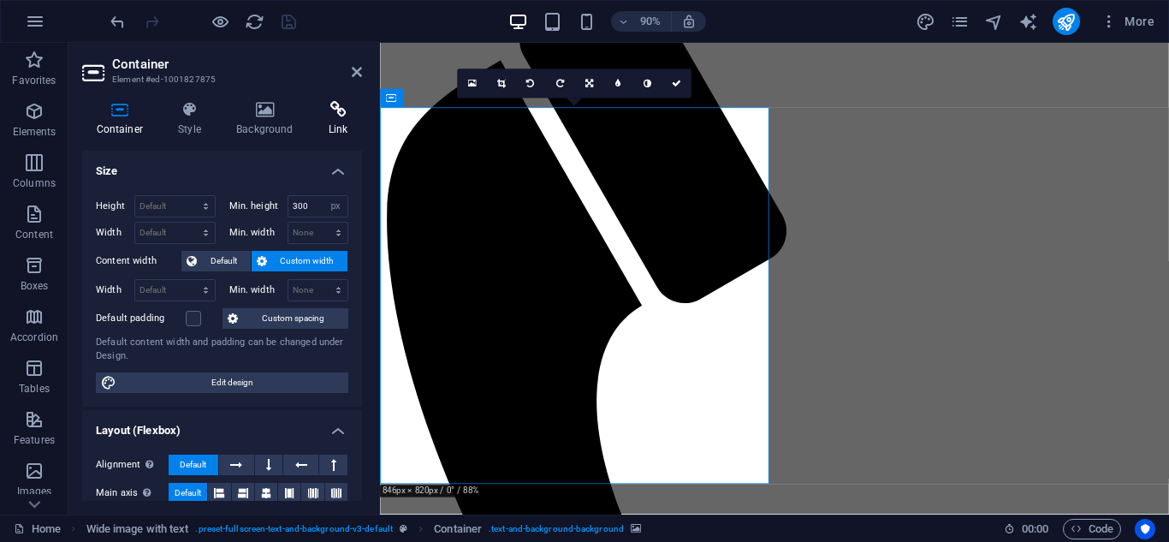
click at [346, 116] on icon at bounding box center [338, 109] width 48 height 17
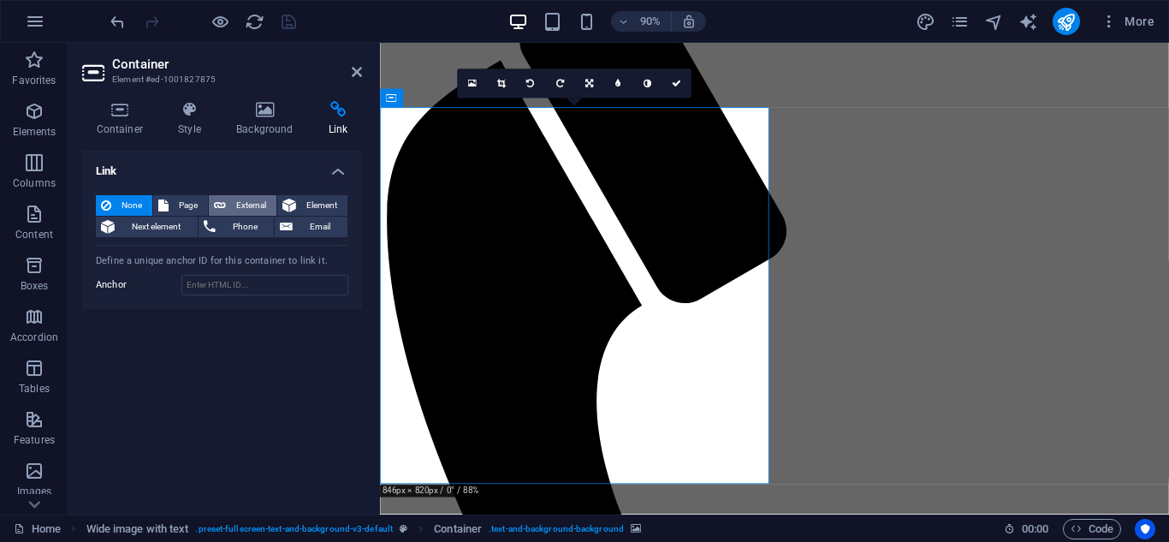
click at [245, 205] on span "External" at bounding box center [251, 205] width 40 height 21
select select "blank"
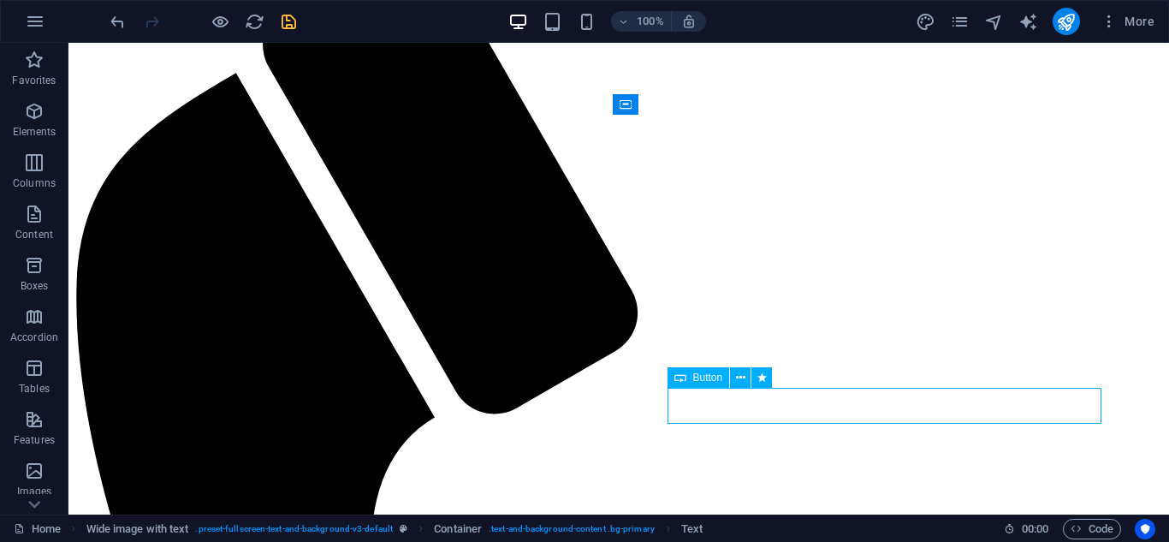
select select "flash"
select select "s"
select select "scroll"
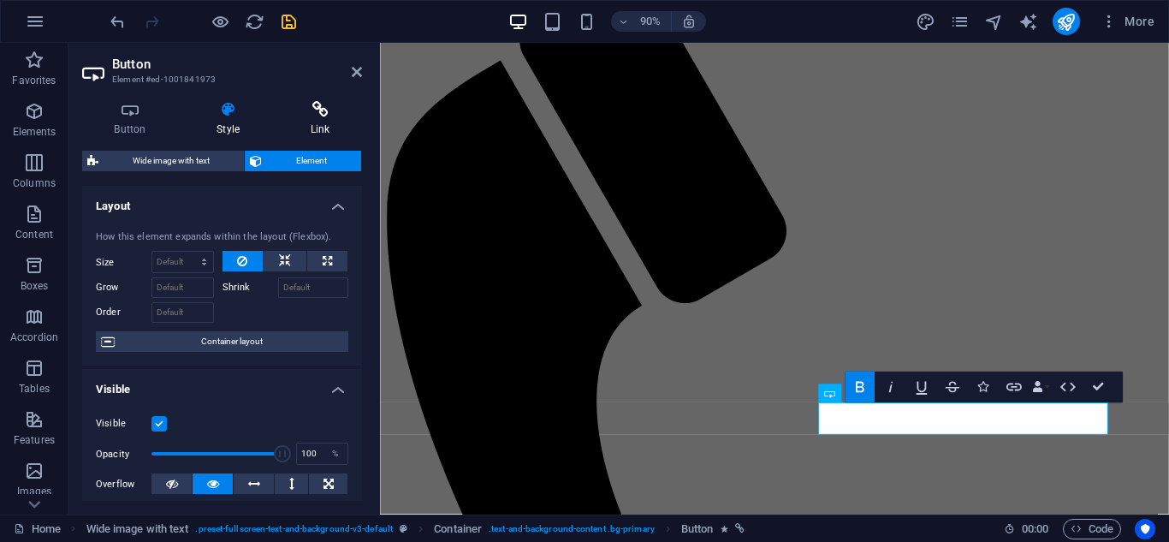
click at [331, 103] on icon at bounding box center [320, 109] width 84 height 17
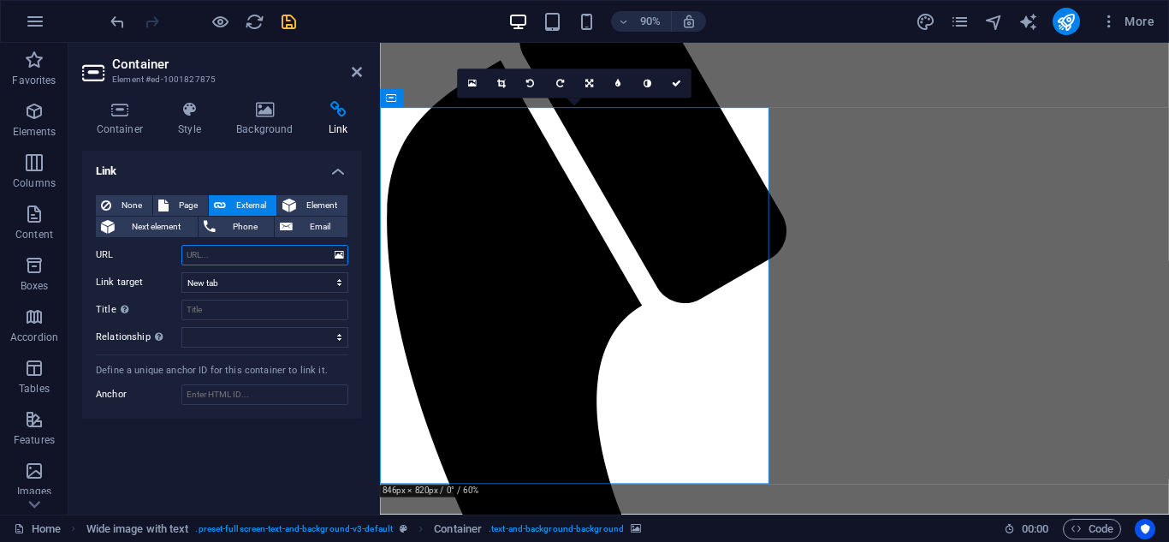
click at [256, 258] on input "URL" at bounding box center [264, 255] width 167 height 21
paste input "https://www.restaurantlogin.com/ordering/restaurant/menu?company_uid=e3c9c578-1…"
type input "https://www.restaurantlogin.com/ordering/restaurant/menu?company_uid=e3c9c578-1…"
click at [680, 79] on icon at bounding box center [676, 83] width 9 height 9
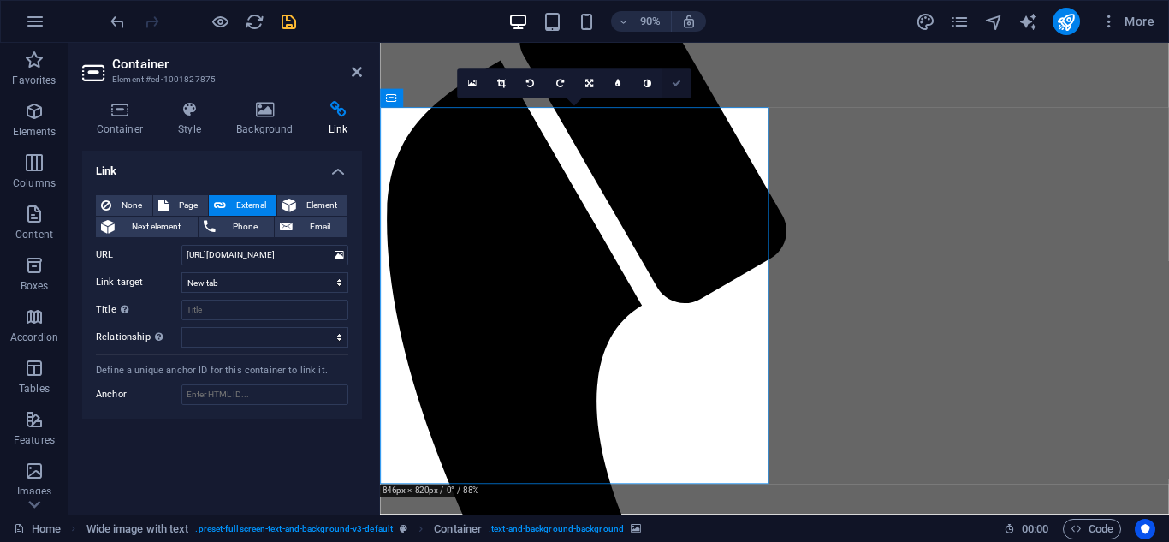
scroll to position [0, 0]
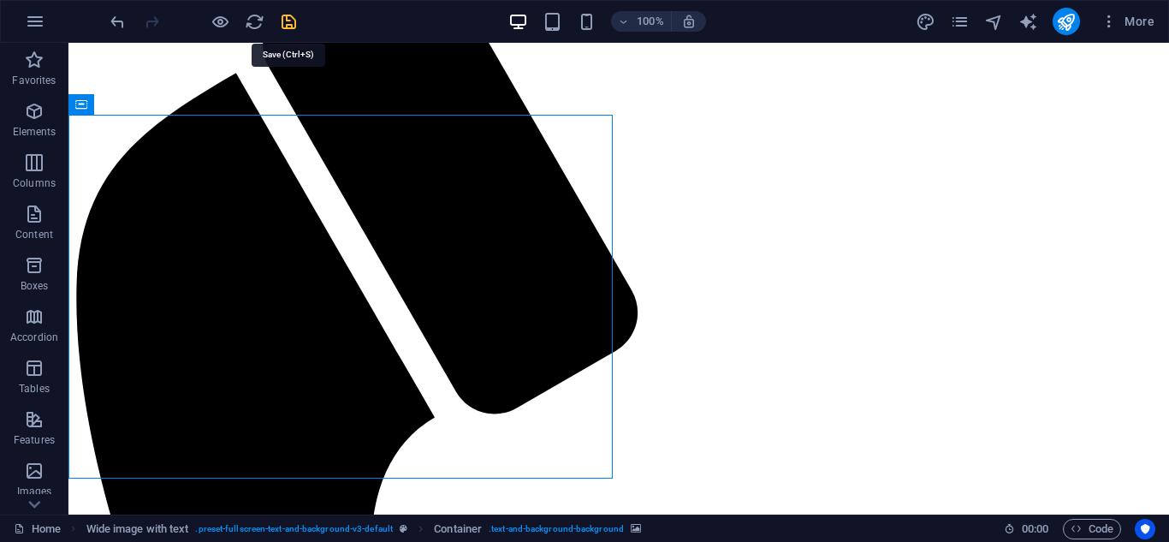
click at [291, 21] on icon "save" at bounding box center [289, 22] width 20 height 20
checkbox input "false"
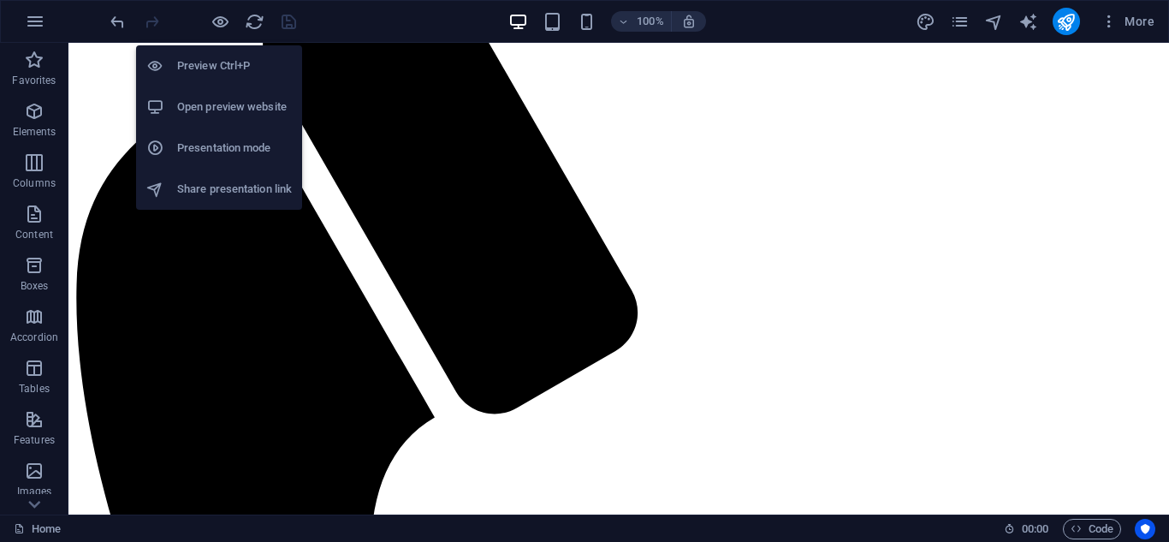
click at [219, 105] on h6 "Open preview website" at bounding box center [234, 107] width 115 height 21
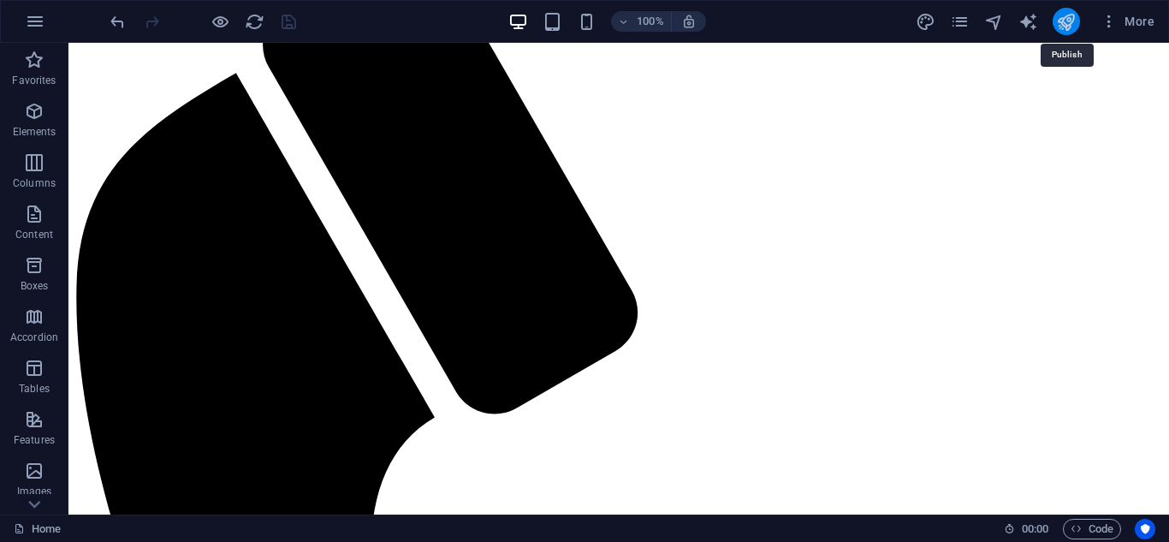
click at [1072, 26] on icon "publish" at bounding box center [1066, 22] width 20 height 20
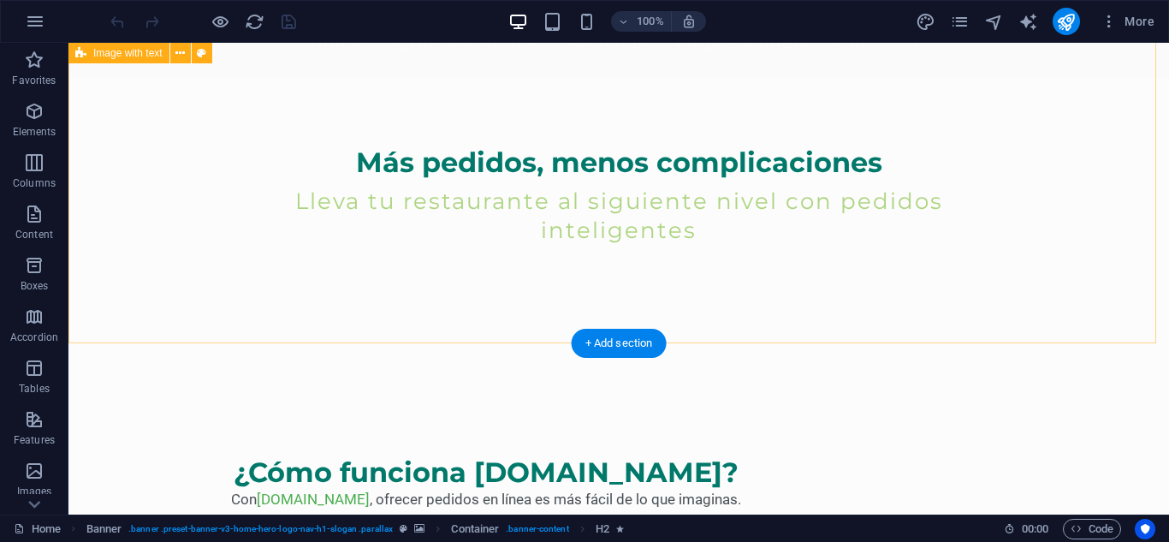
scroll to position [856, 0]
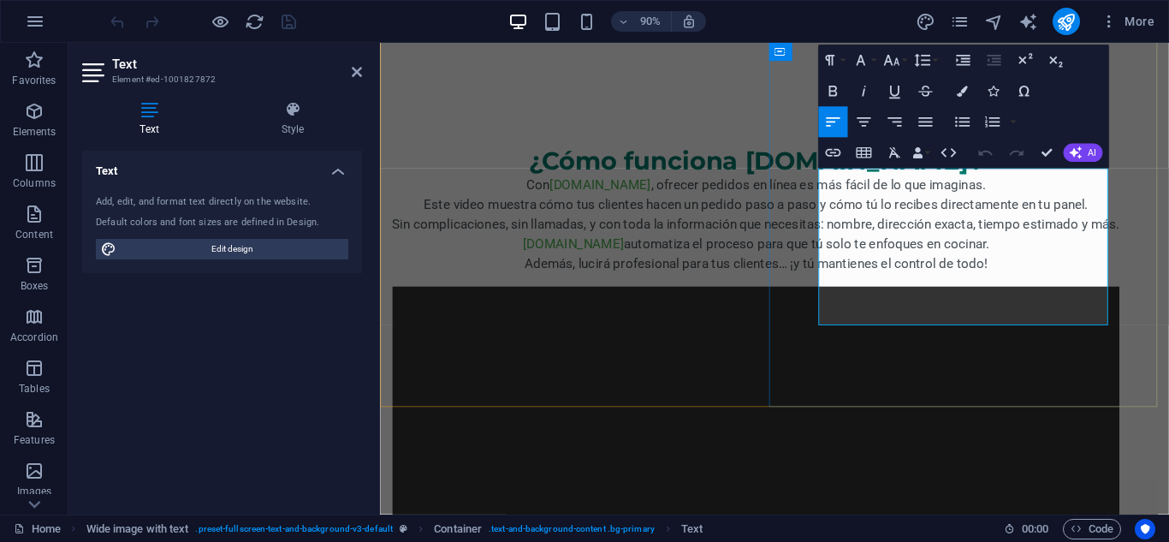
drag, startPoint x: 1072, startPoint y: 326, endPoint x: 866, endPoint y: 309, distance: 206.1
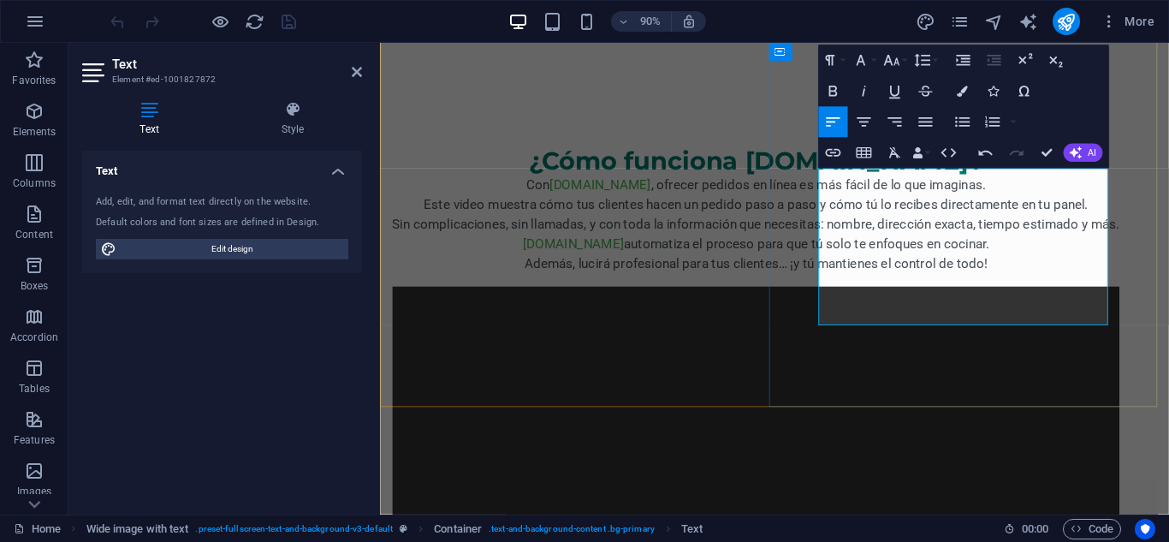
drag, startPoint x: 852, startPoint y: 356, endPoint x: 1119, endPoint y: 324, distance: 268.9
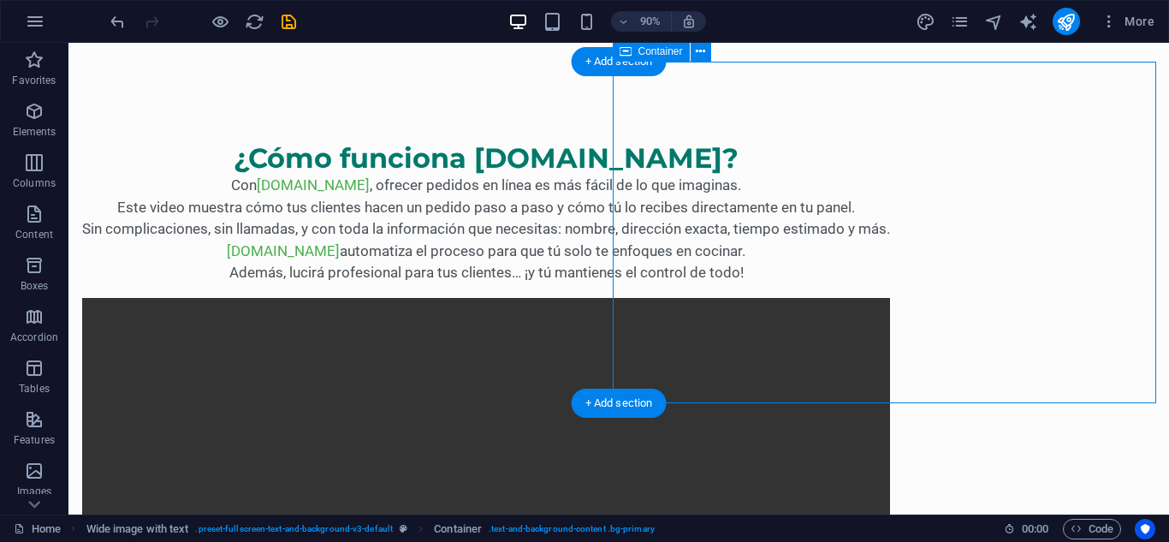
scroll to position [823, 0]
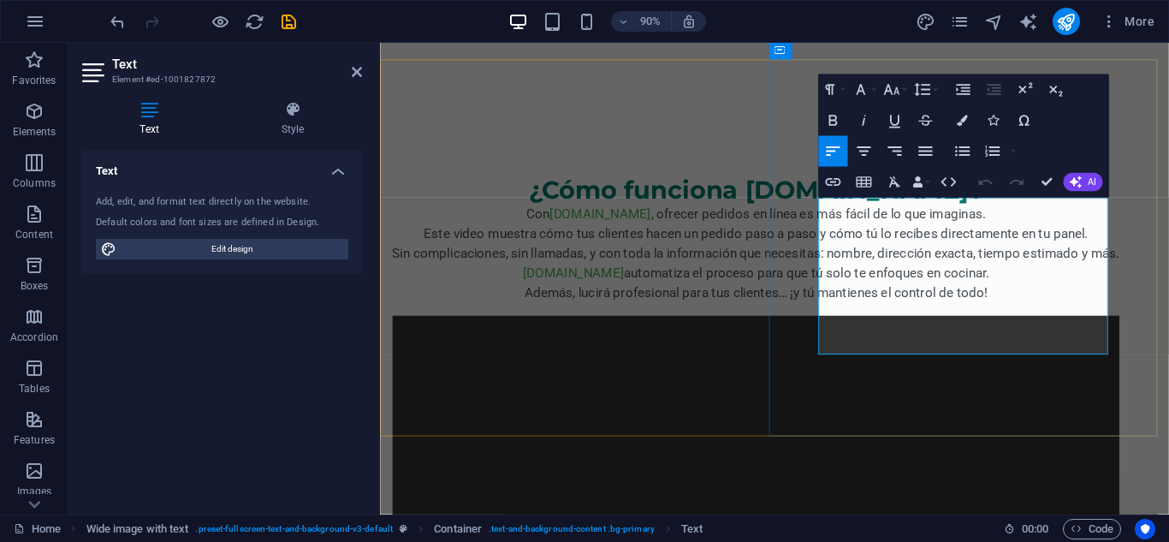
click at [355, 68] on icon at bounding box center [357, 72] width 10 height 14
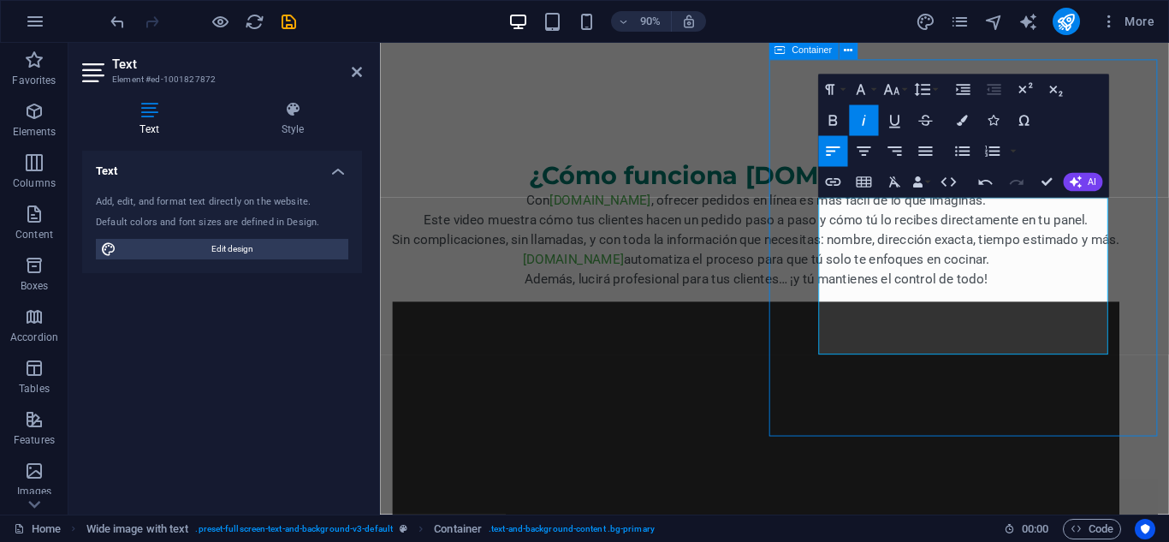
scroll to position [791, 0]
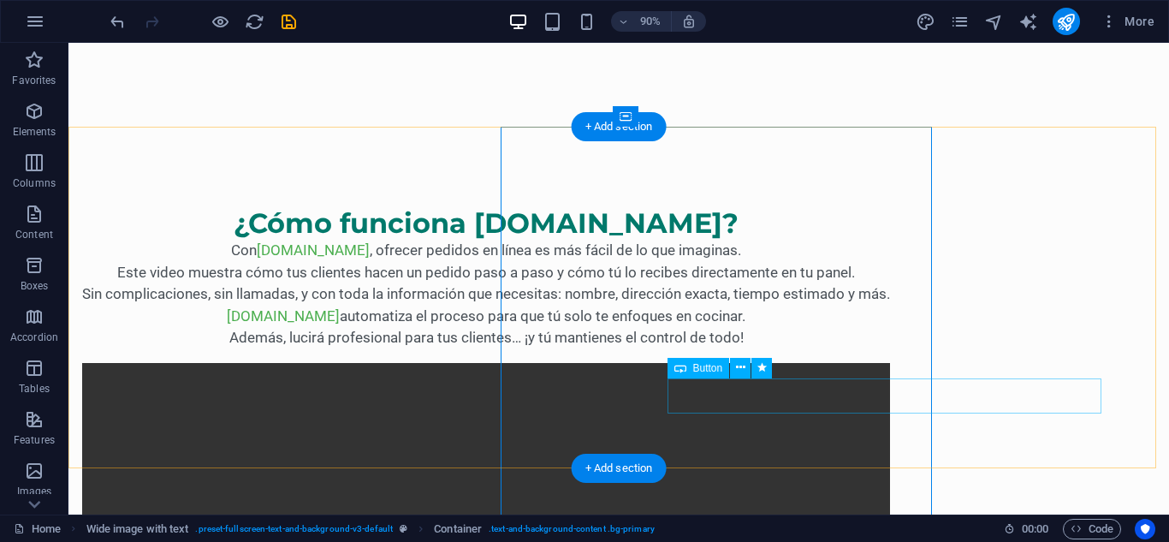
scroll to position [758, 0]
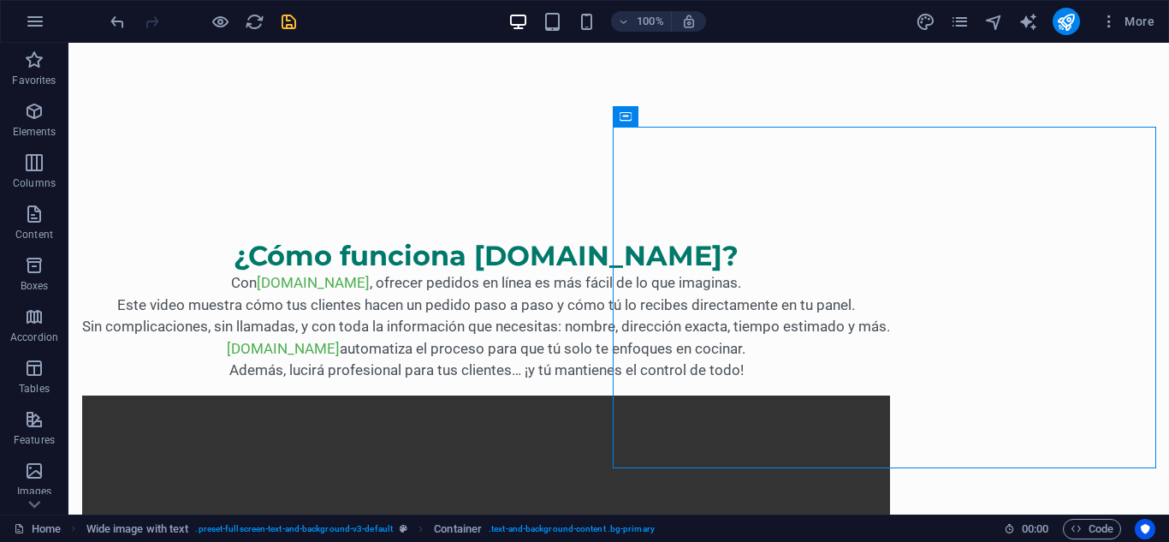
click at [288, 21] on icon "save" at bounding box center [289, 22] width 20 height 20
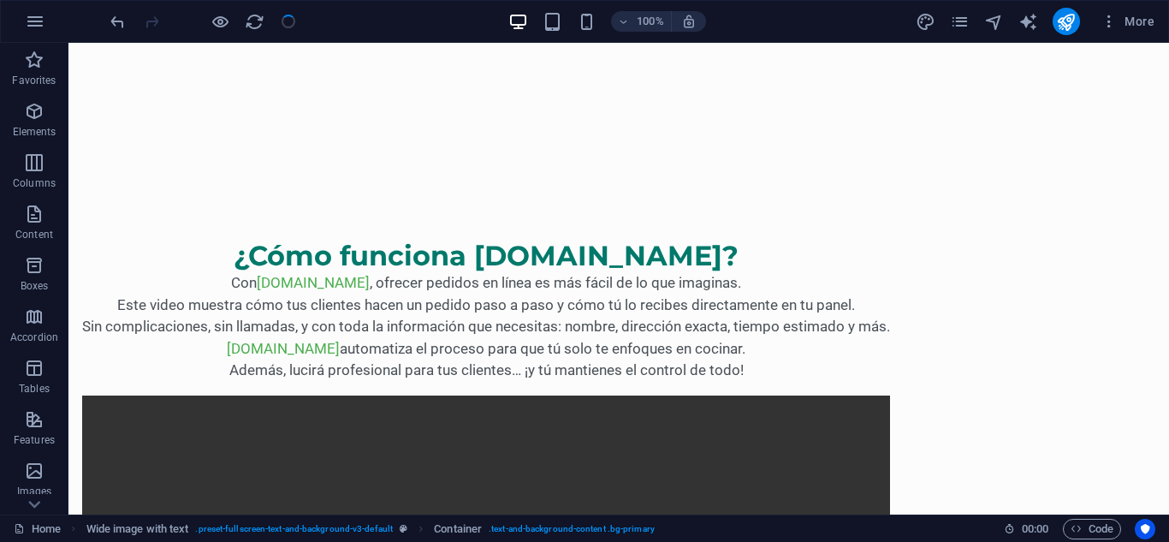
checkbox input "false"
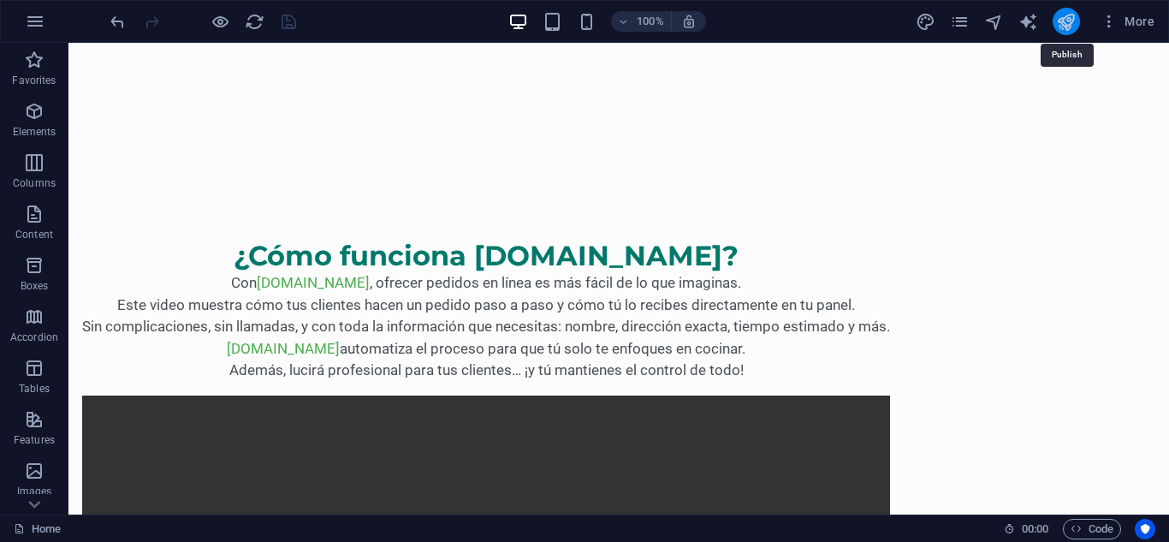
click at [1067, 19] on icon "publish" at bounding box center [1066, 22] width 20 height 20
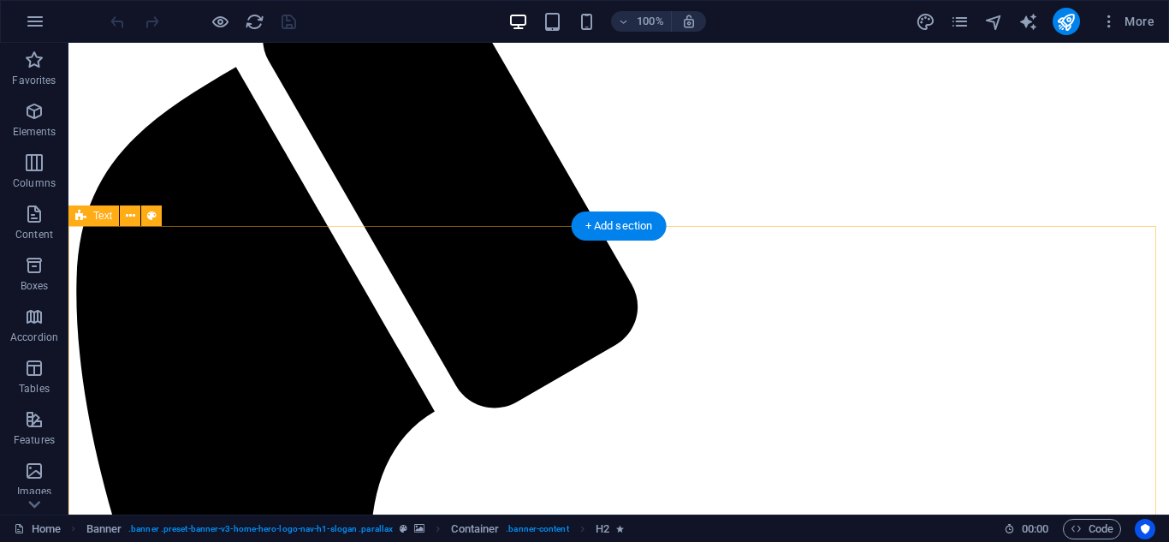
scroll to position [770, 0]
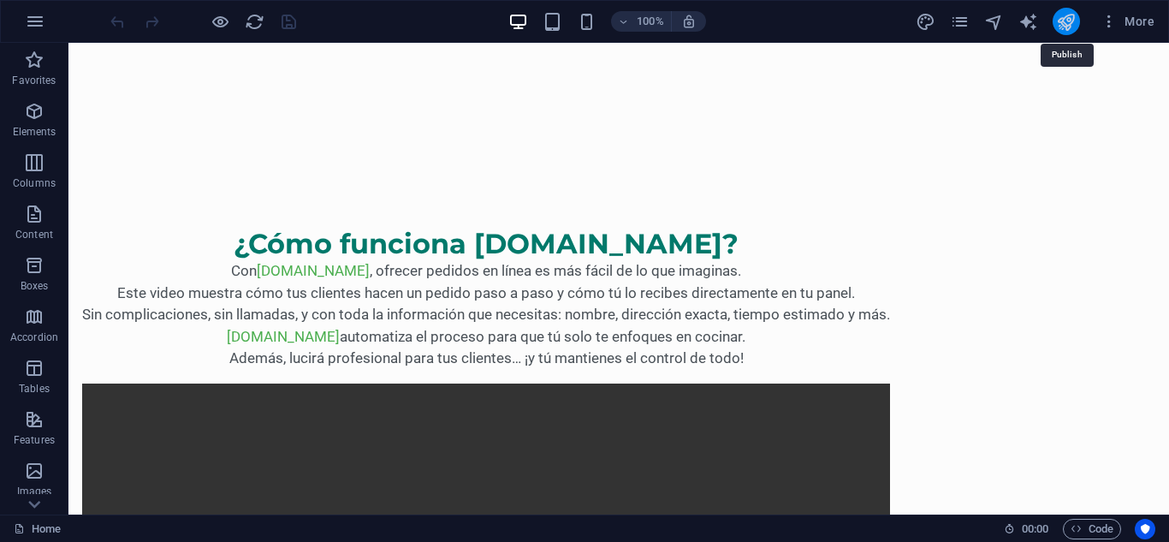
click at [1060, 15] on icon "publish" at bounding box center [1066, 22] width 20 height 20
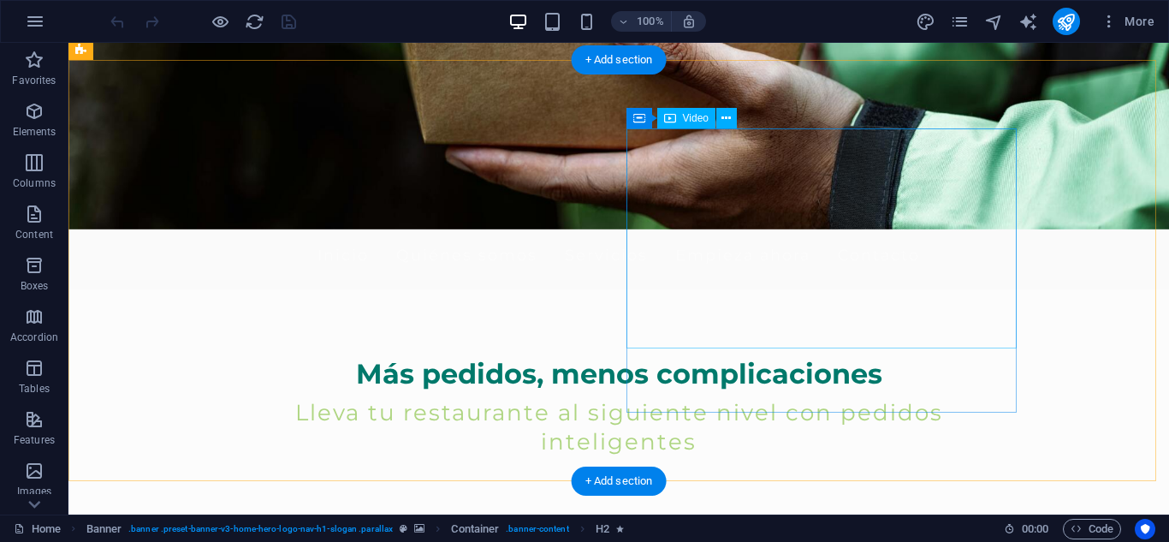
scroll to position [428, 0]
